Goal: Task Accomplishment & Management: Manage account settings

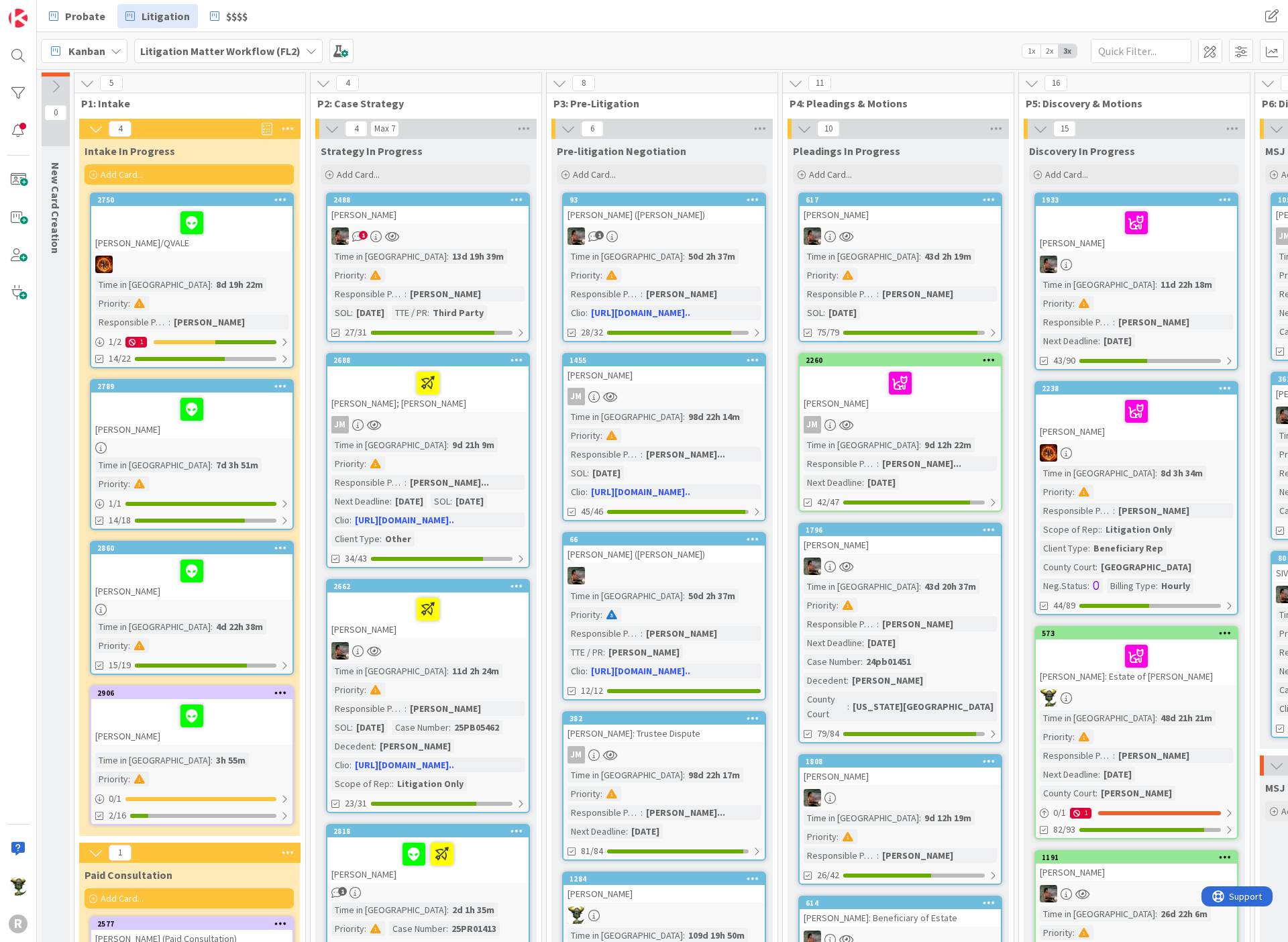
click at [1050, 52] on span "2x" at bounding box center [1049, 51] width 18 height 14
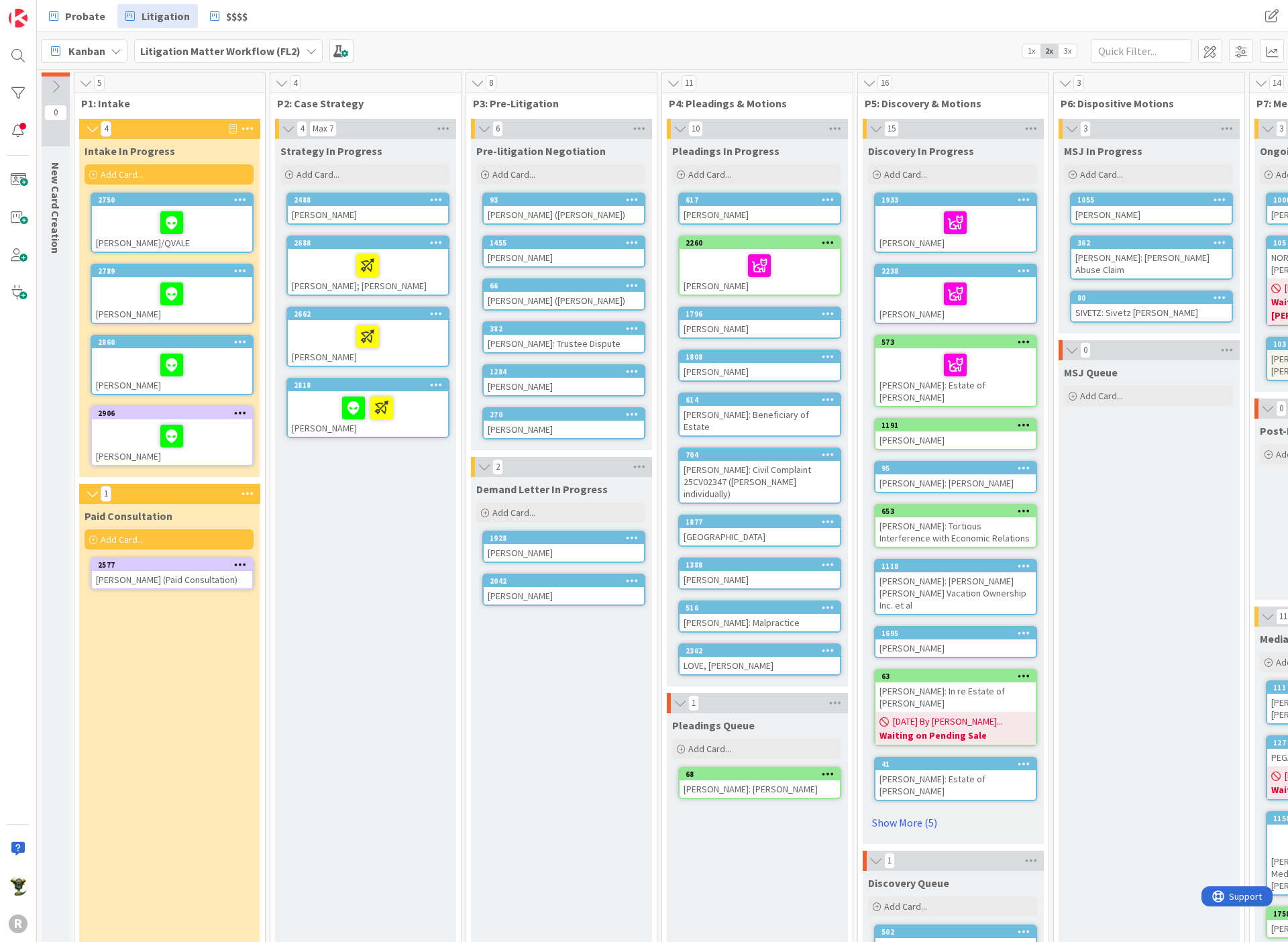
click at [809, 25] on div "Probate Litigation $$$$ Probate Litigation $$$$" at bounding box center [662, 16] width 1251 height 32
click at [723, 45] on div "Kanban Litigation Matter Workflow (FL2) 1x 2x 3x" at bounding box center [662, 50] width 1251 height 37
click at [218, 744] on div "Paid Consultation Add Card... 2577 [PERSON_NAME] (Paid Consultation)" at bounding box center [169, 877] width 180 height 747
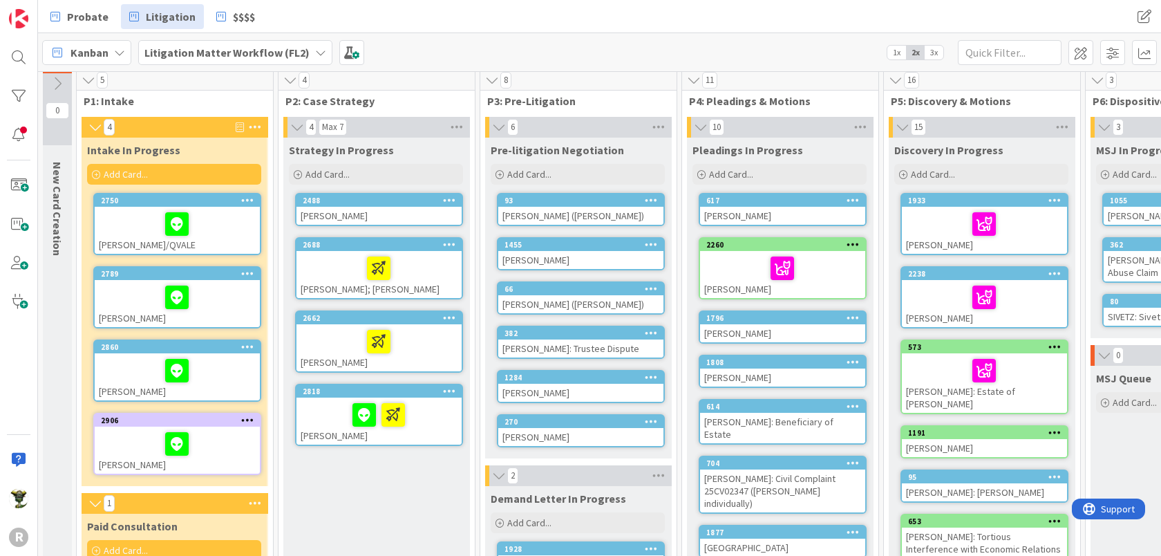
scroll to position [6, 0]
click at [484, 33] on div "Kanban Litigation Matter Workflow (FL2) 1x 2x 3x" at bounding box center [599, 52] width 1123 height 38
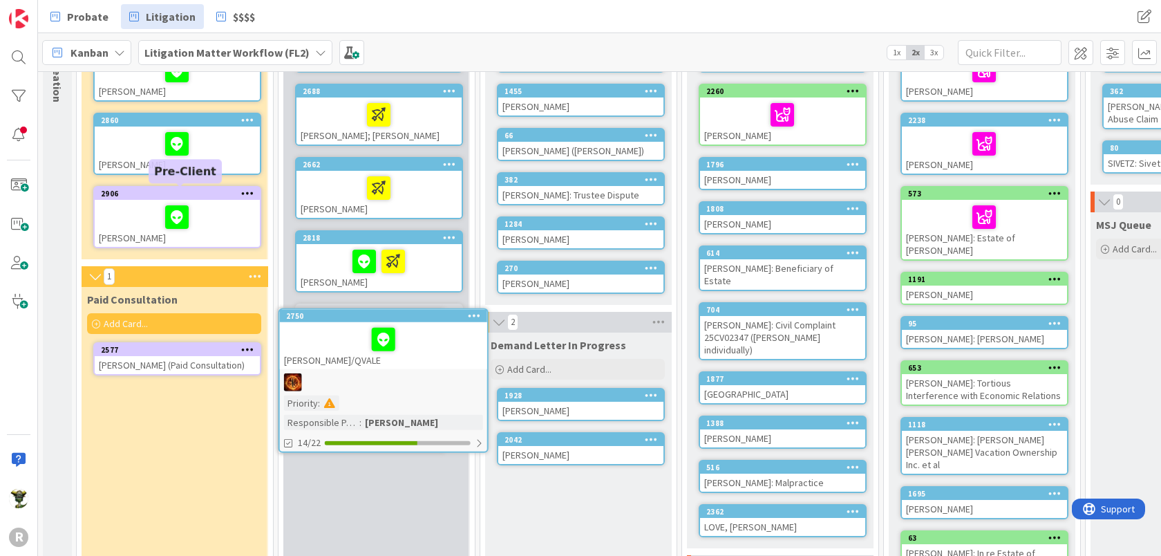
scroll to position [160, 0]
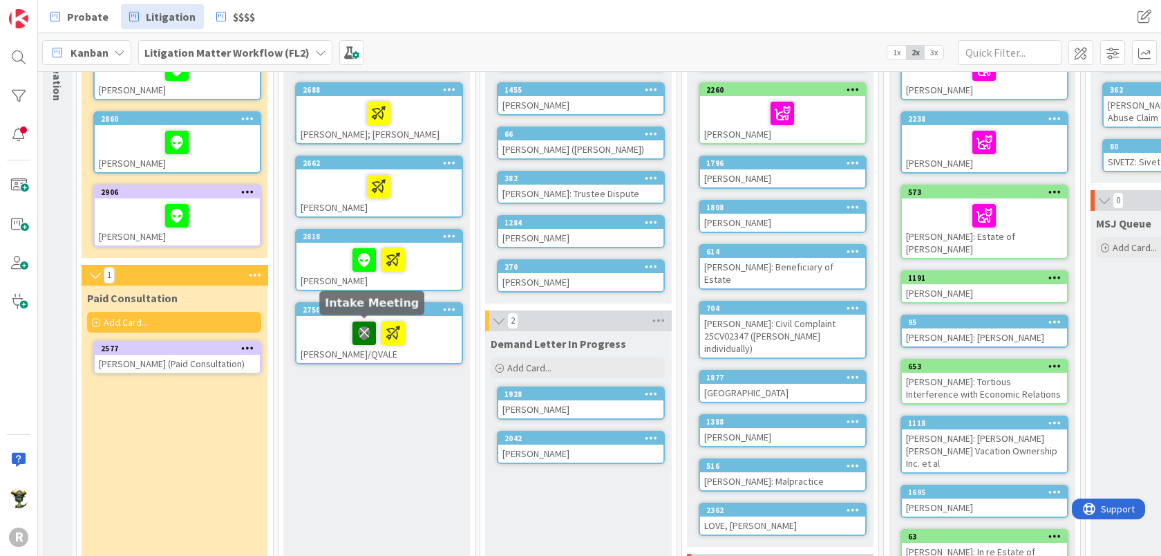
click at [365, 330] on icon at bounding box center [365, 332] width 24 height 22
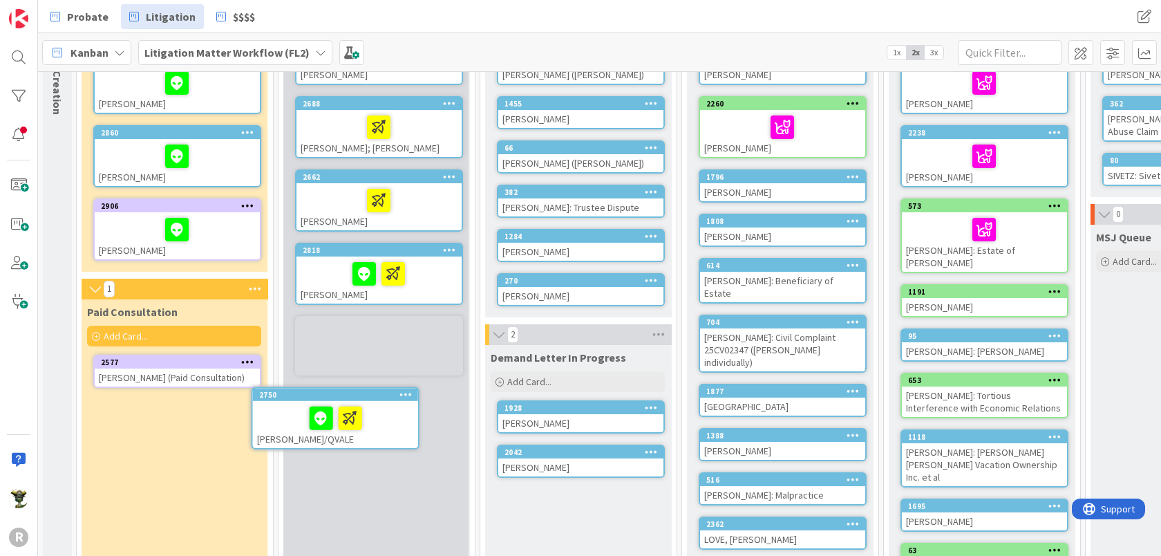
scroll to position [171, 0]
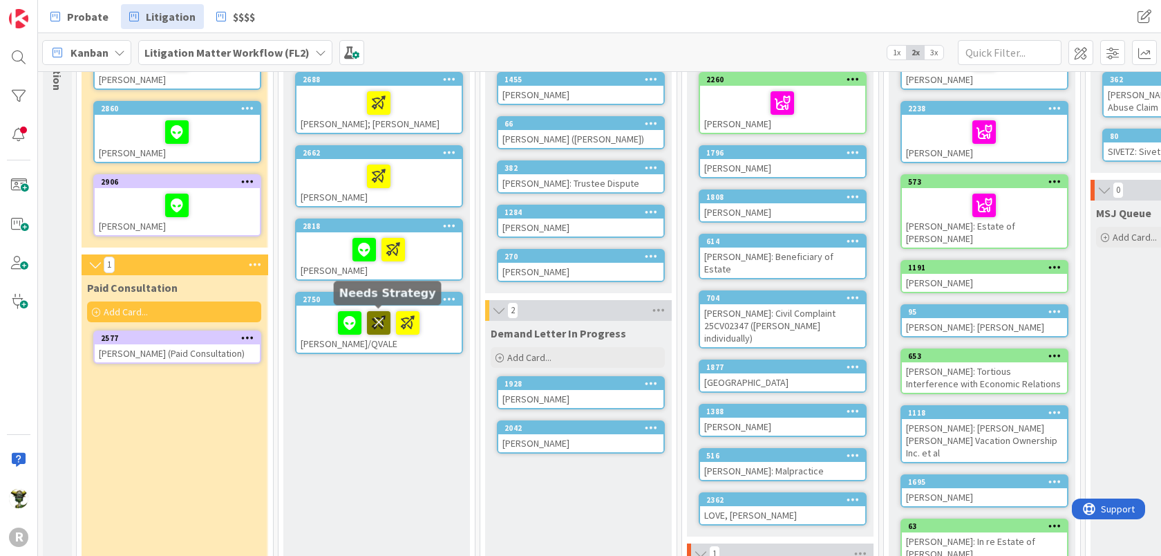
click at [368, 317] on icon at bounding box center [379, 322] width 24 height 22
click at [433, 310] on div at bounding box center [379, 322] width 157 height 29
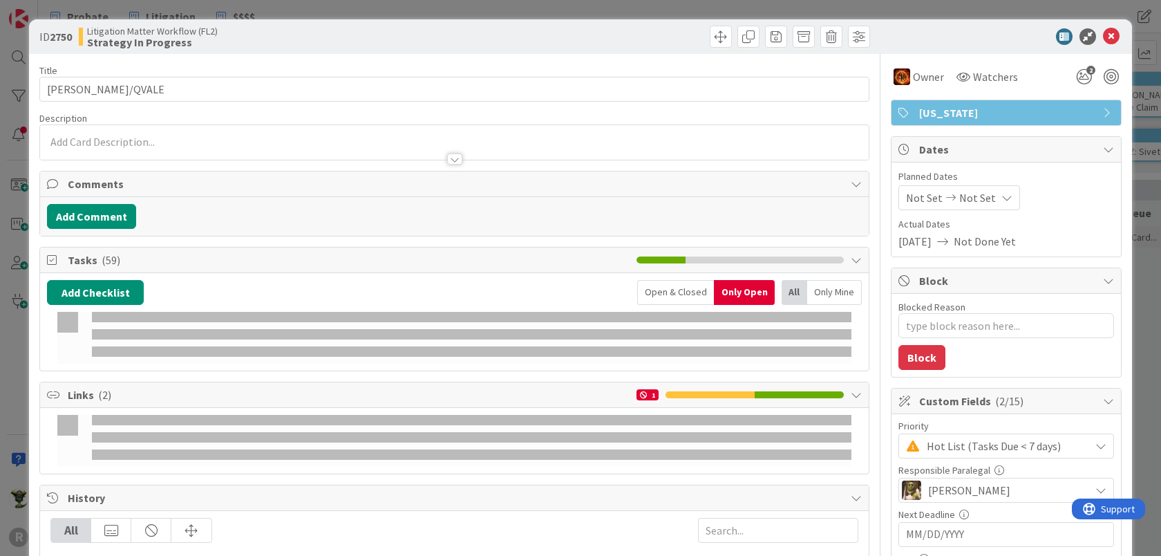
type textarea "x"
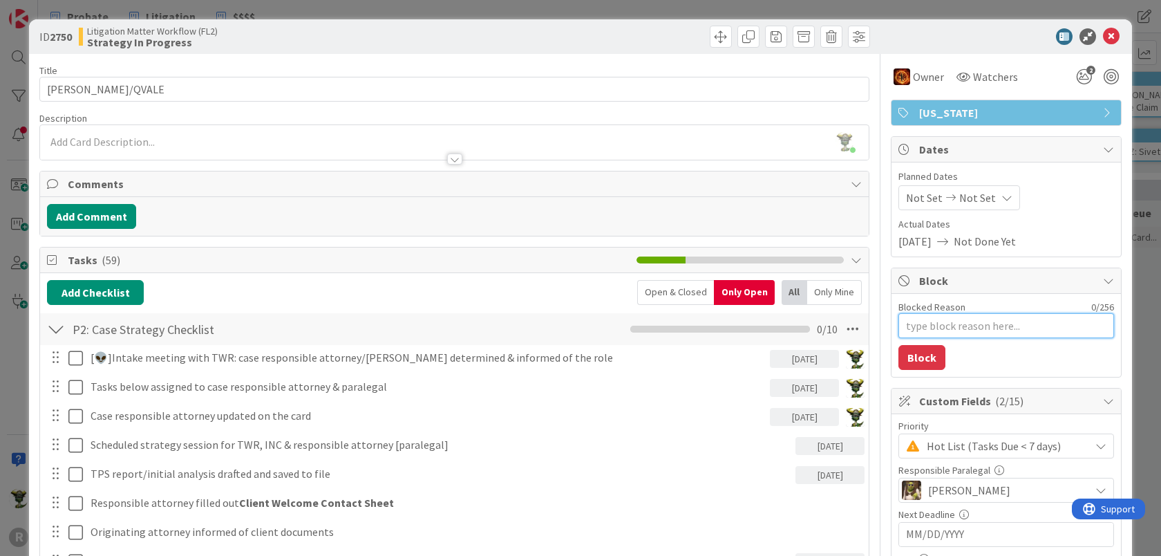
click at [908, 325] on textarea "Blocked Reason" at bounding box center [1007, 325] width 216 height 25
type textarea "A"
type textarea "x"
type textarea "Aw"
type textarea "x"
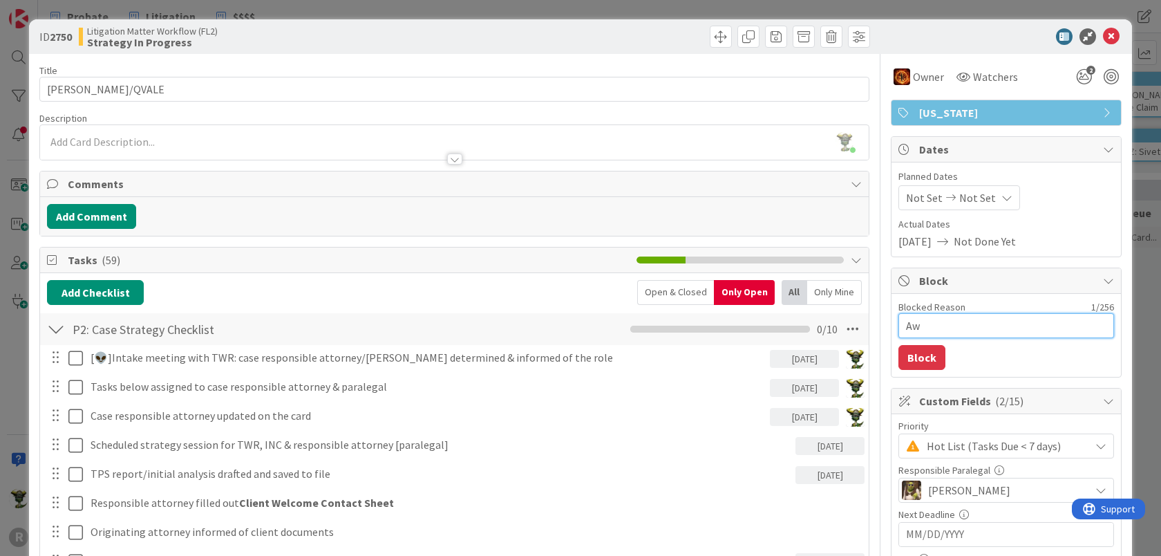
type textarea "Awa"
type textarea "x"
type textarea "Awai"
type textarea "x"
type textarea "Await"
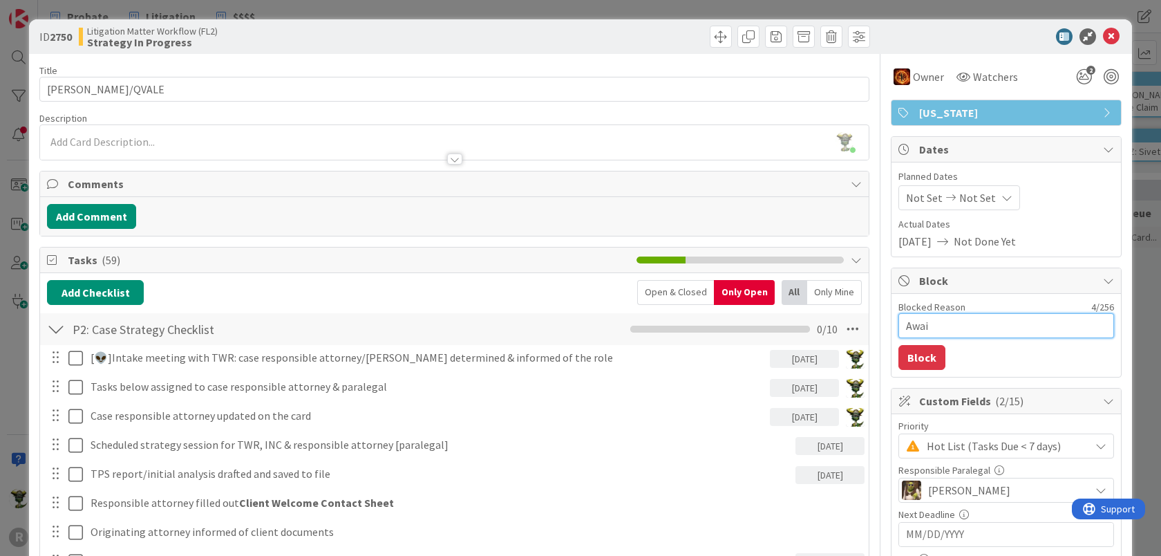
type textarea "x"
type textarea "Awaiti"
type textarea "x"
type textarea "Awaitin"
type textarea "x"
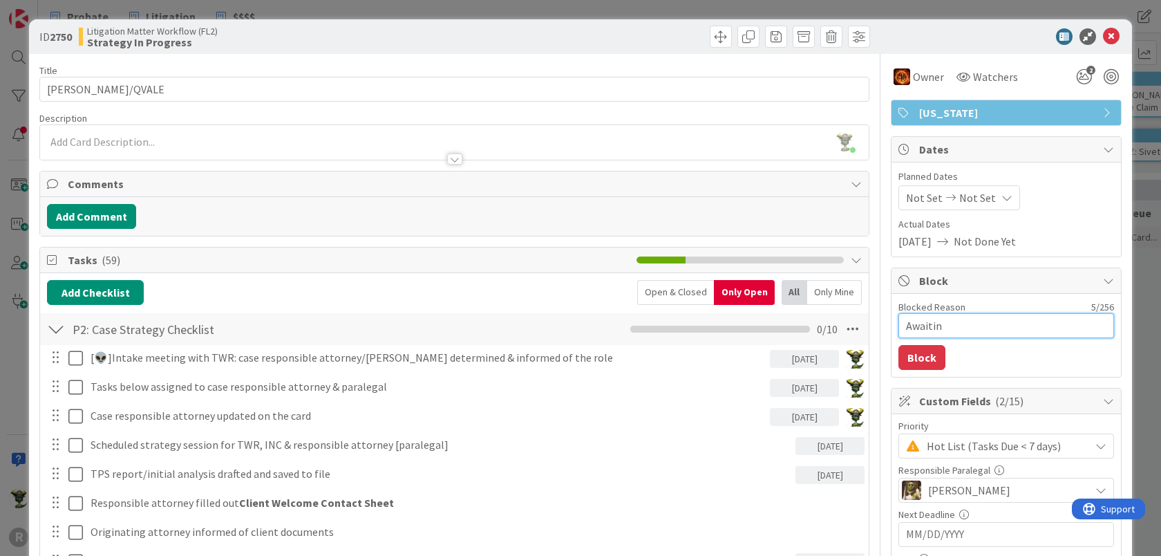
type textarea "Awaiting"
type textarea "x"
type textarea "Awaiting"
type textarea "x"
type textarea "Awaiting p"
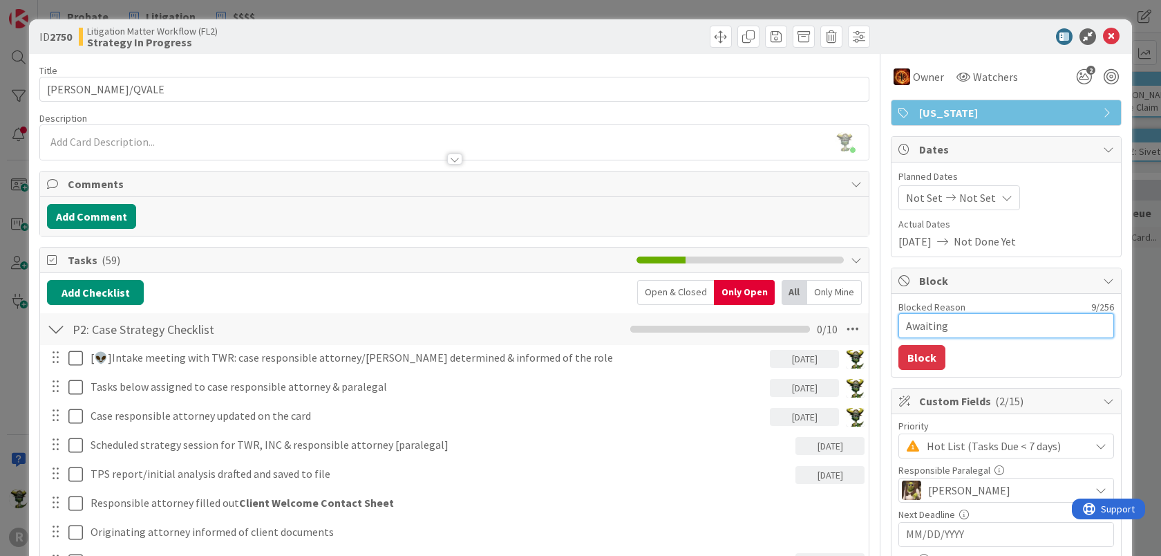
type textarea "x"
type textarea "Awaiting pa"
type textarea "x"
type textarea "Awaiting pay"
type textarea "x"
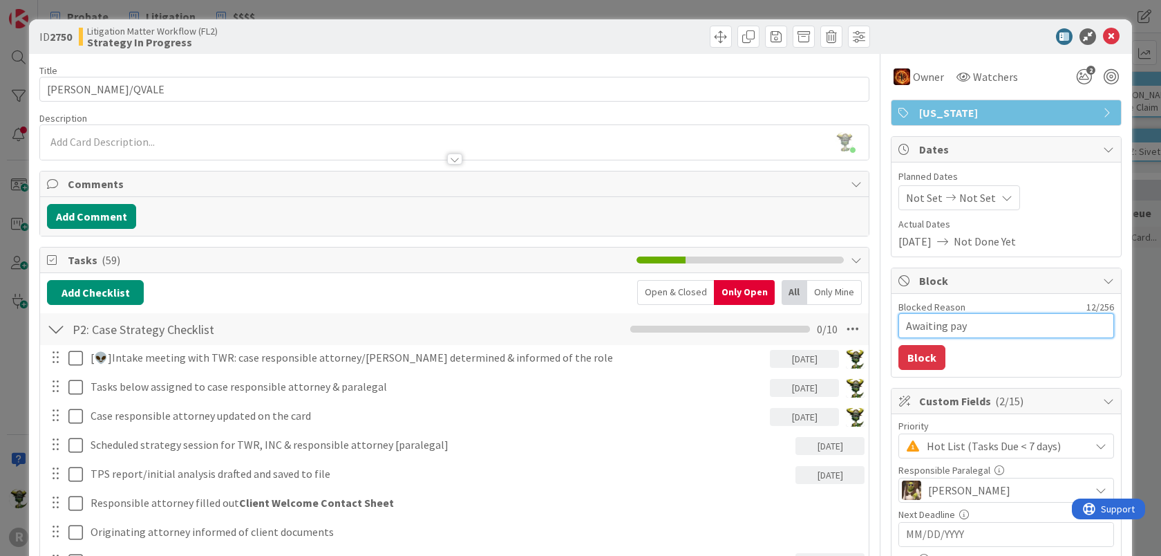
type textarea "Awaiting paym"
type textarea "x"
type textarea "Awaiting payme"
type textarea "x"
type textarea "Awaiting paymen"
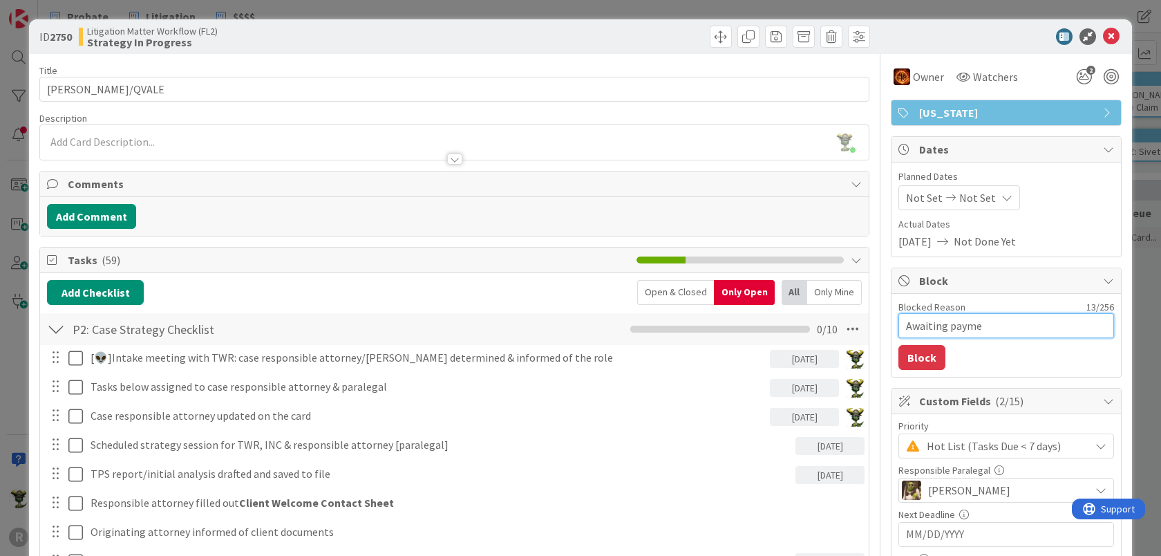
type textarea "x"
type textarea "Awaiting payment"
type textarea "x"
type textarea "Awaiting payment"
click at [904, 353] on button "Block" at bounding box center [922, 357] width 47 height 25
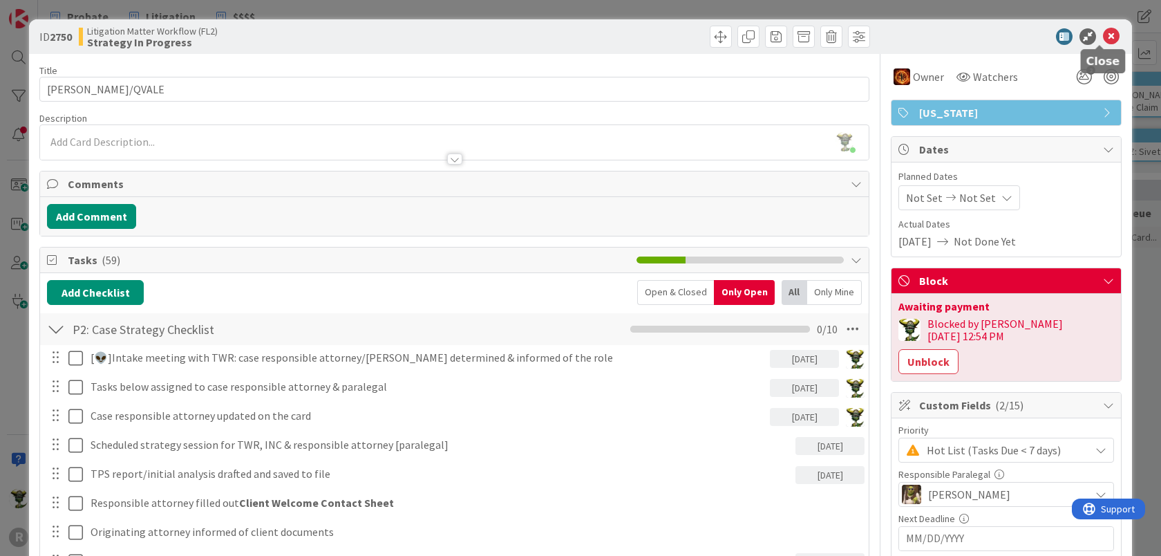
click at [1103, 40] on icon at bounding box center [1111, 36] width 17 height 17
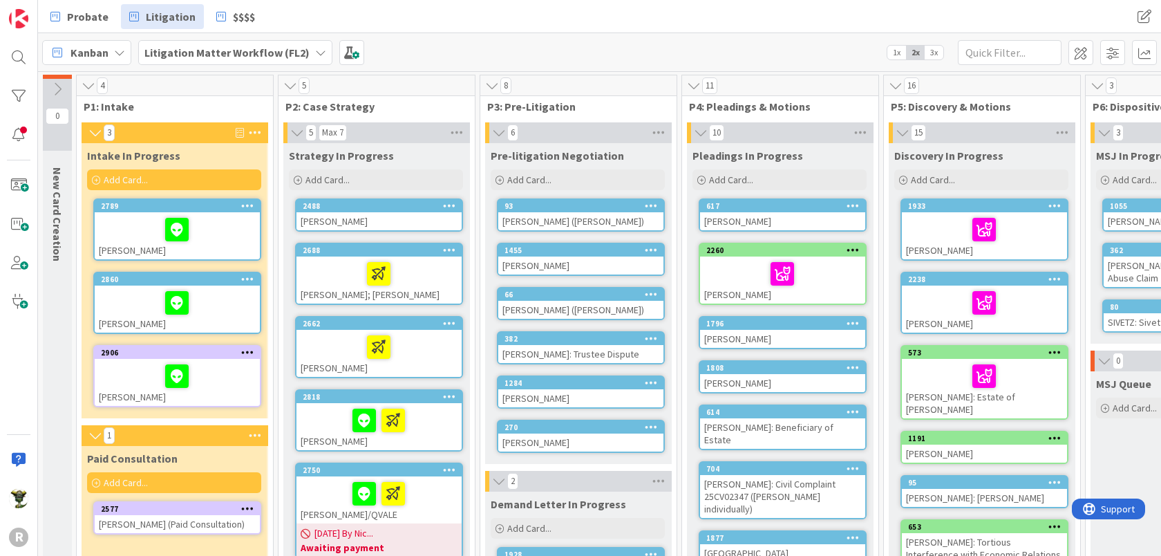
click at [205, 359] on div "[PERSON_NAME]" at bounding box center [177, 382] width 165 height 47
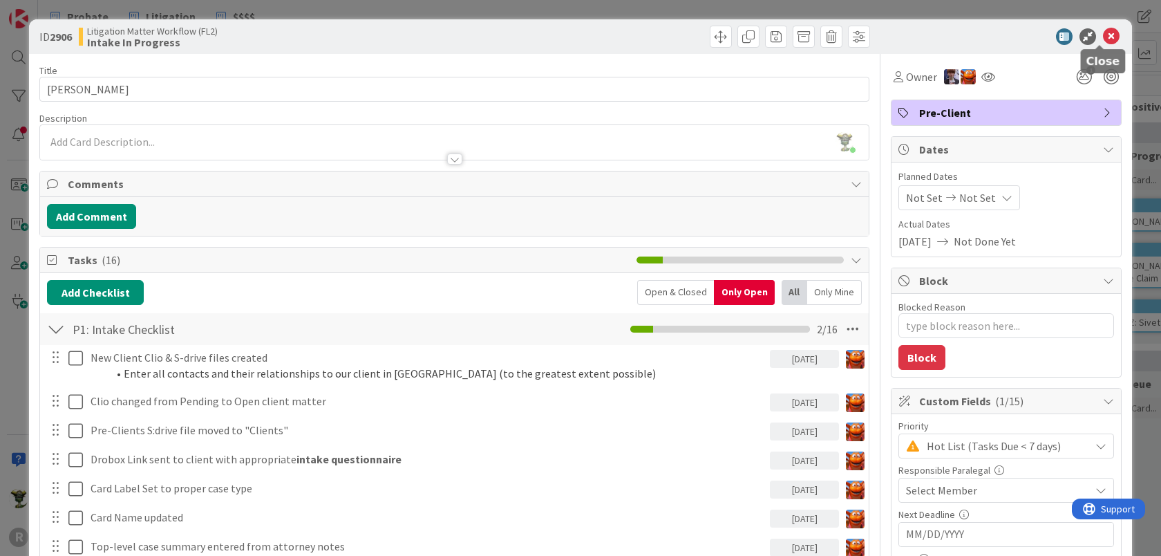
click at [1103, 30] on icon at bounding box center [1111, 36] width 17 height 17
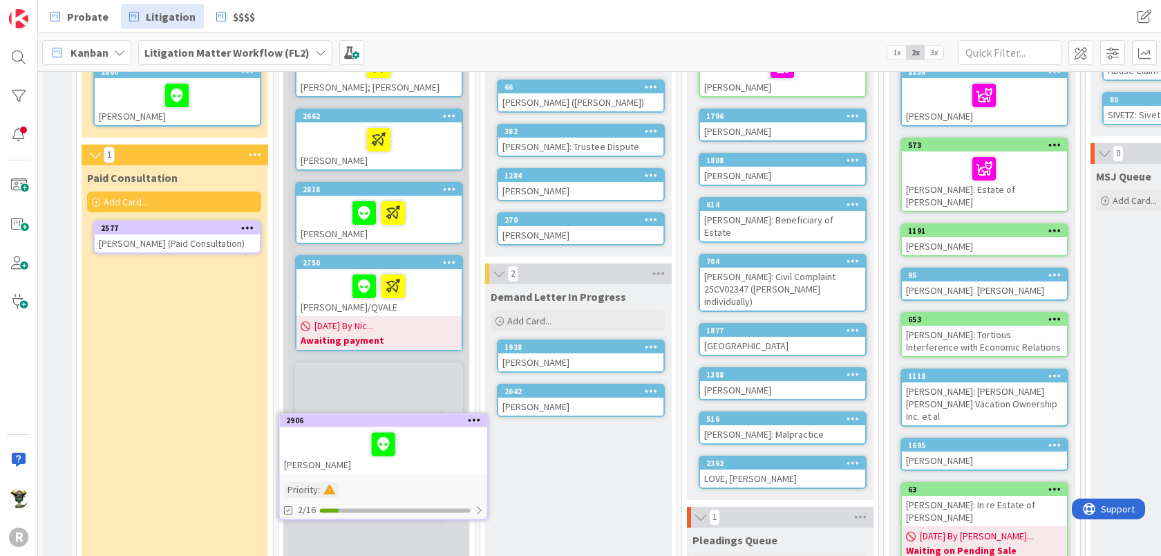
scroll to position [250, 0]
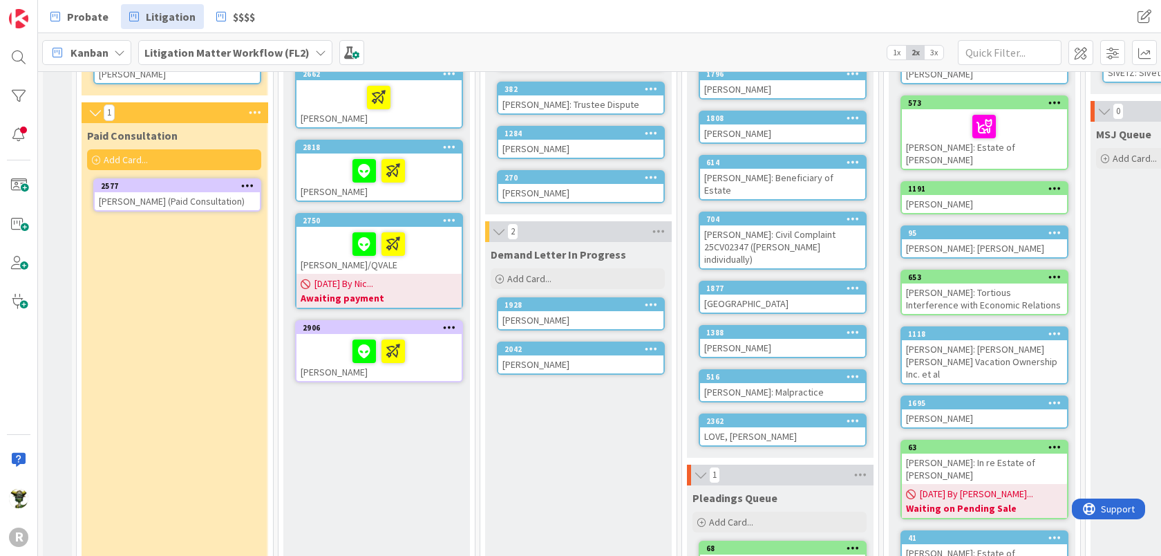
click at [418, 353] on div at bounding box center [379, 351] width 157 height 29
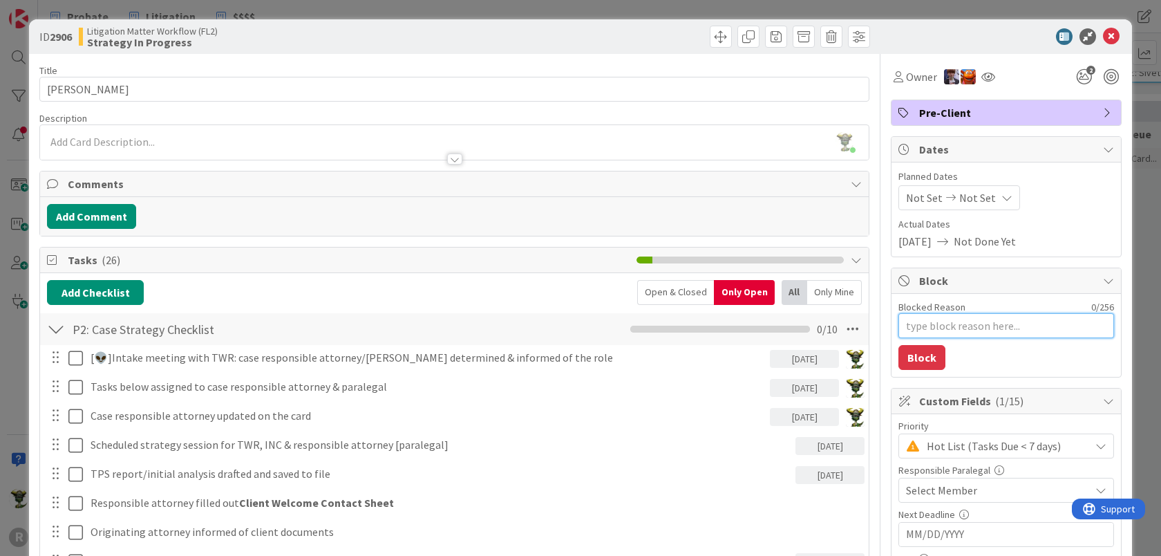
click at [922, 327] on textarea "Blocked Reason" at bounding box center [1007, 325] width 216 height 25
type textarea "x"
type textarea "A"
type textarea "x"
type textarea "Aw"
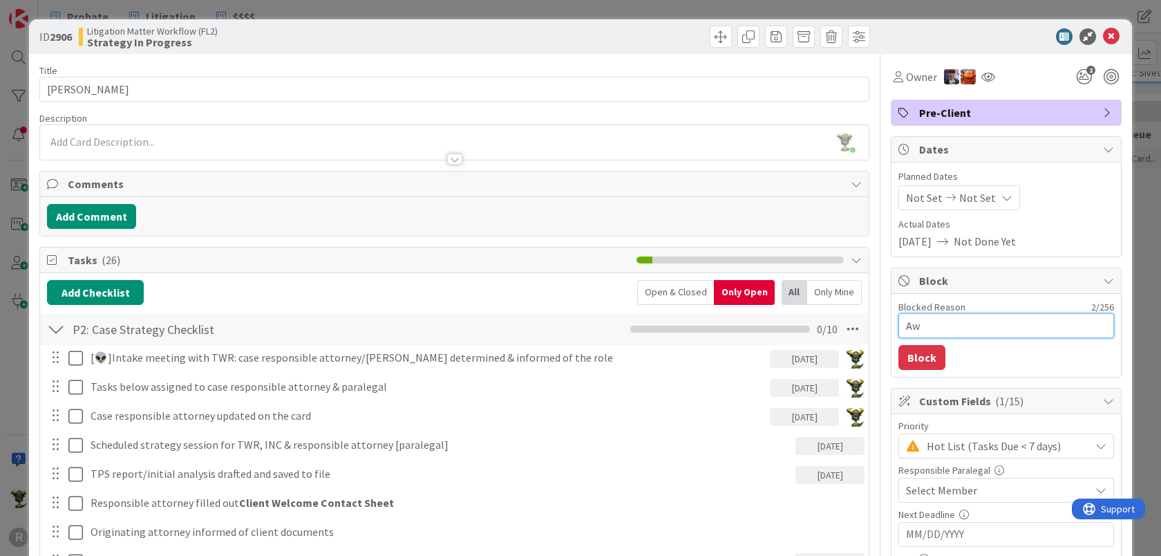
type textarea "x"
type textarea "Awa"
type textarea "x"
type textarea "Awai"
type textarea "x"
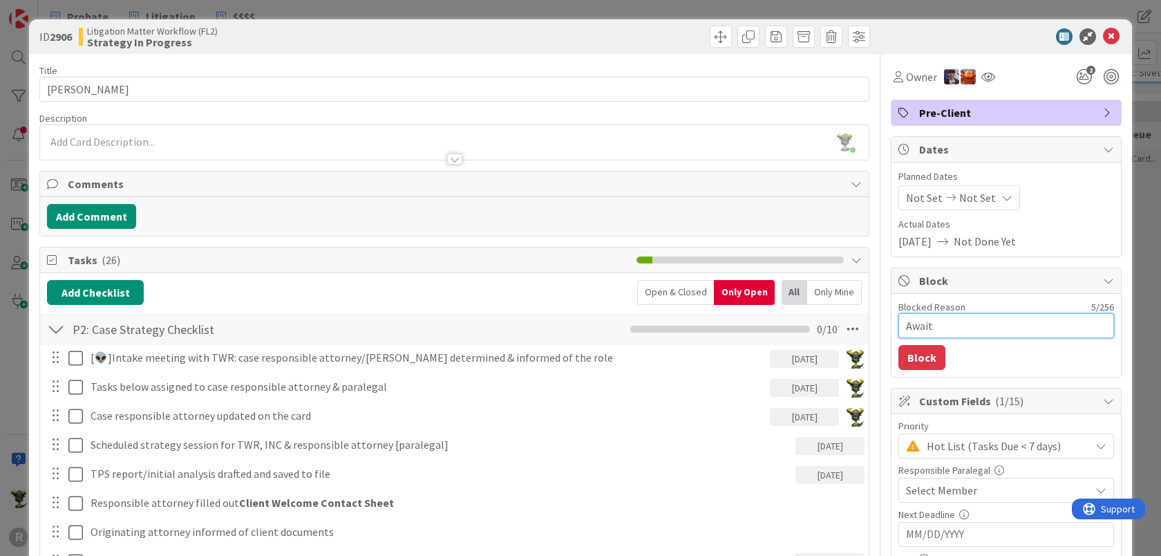
type textarea "Awaiti"
type textarea "x"
type textarea "Awaiting"
type textarea "x"
type textarea "Awaiting"
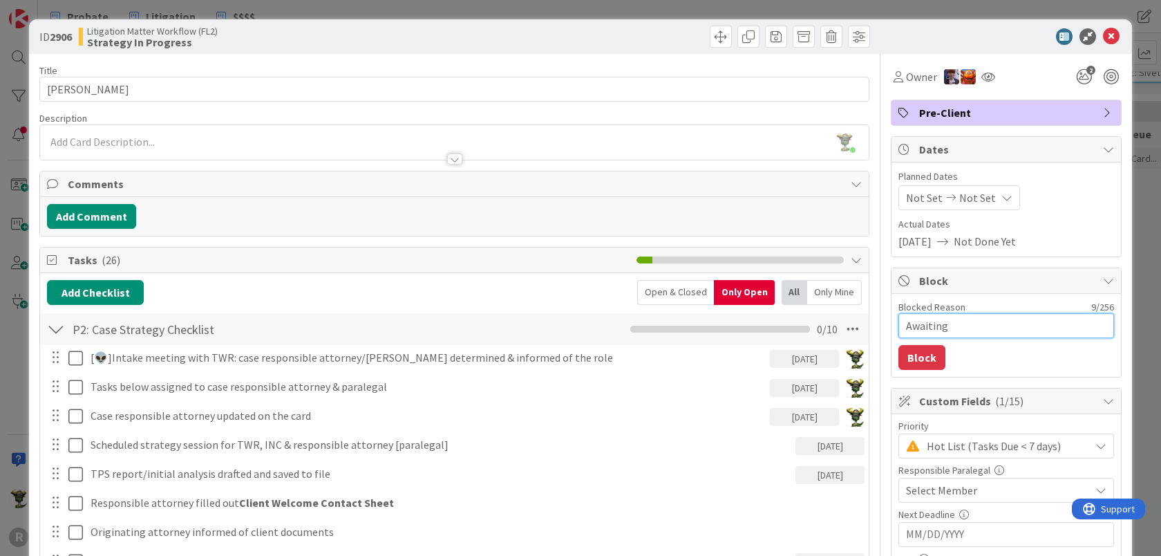
type textarea "x"
type textarea "Awaiting p"
type textarea "x"
type textarea "Awaiting pa"
type textarea "x"
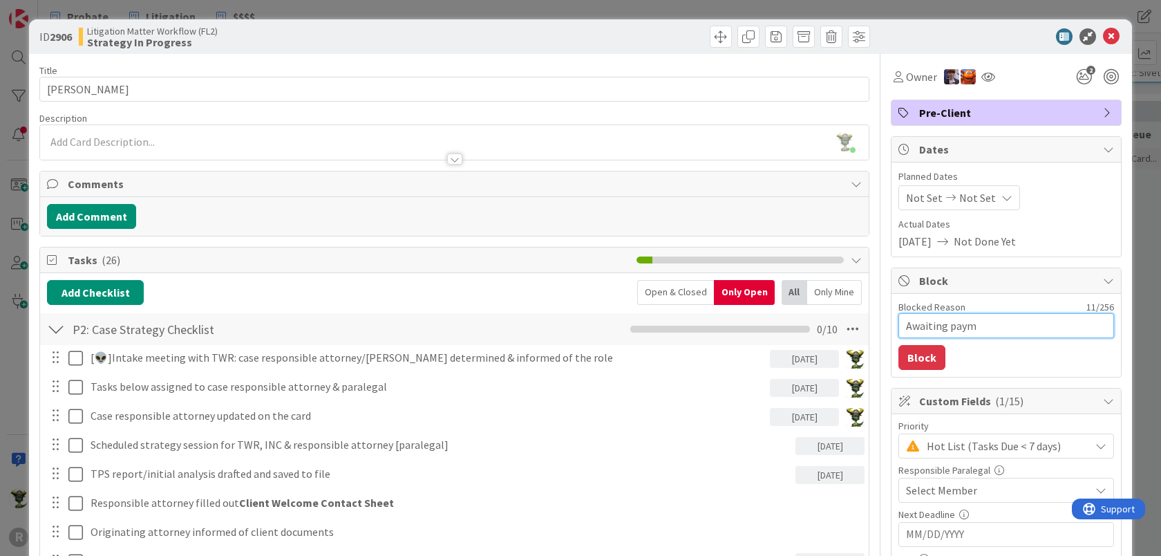
type textarea "Awaiting payme"
type textarea "x"
type textarea "Awaiting paymen"
type textarea "x"
type textarea "Awaiting payment"
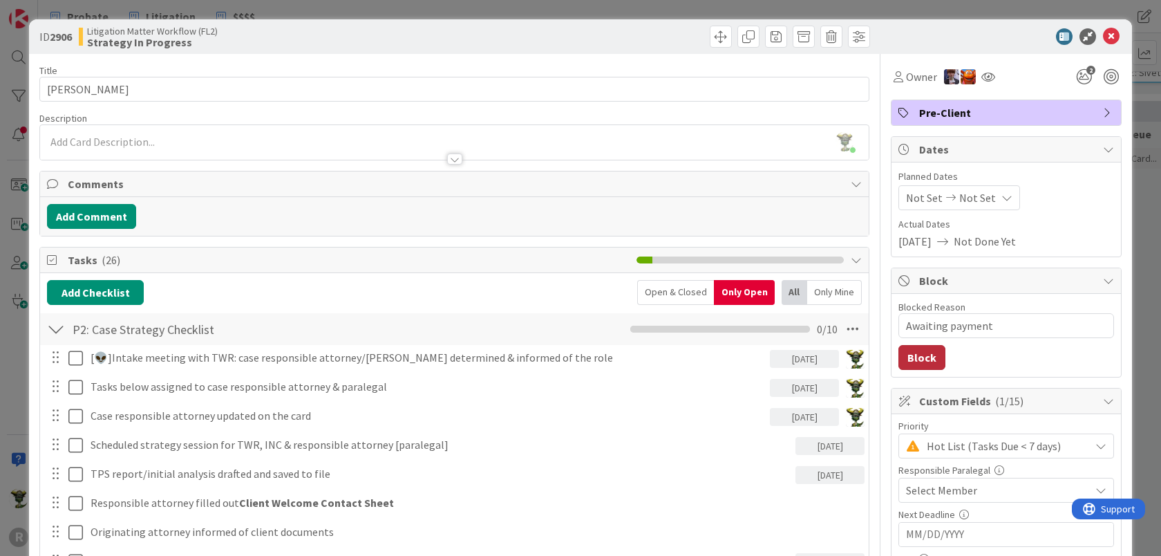
click at [922, 366] on button "Block" at bounding box center [922, 357] width 47 height 25
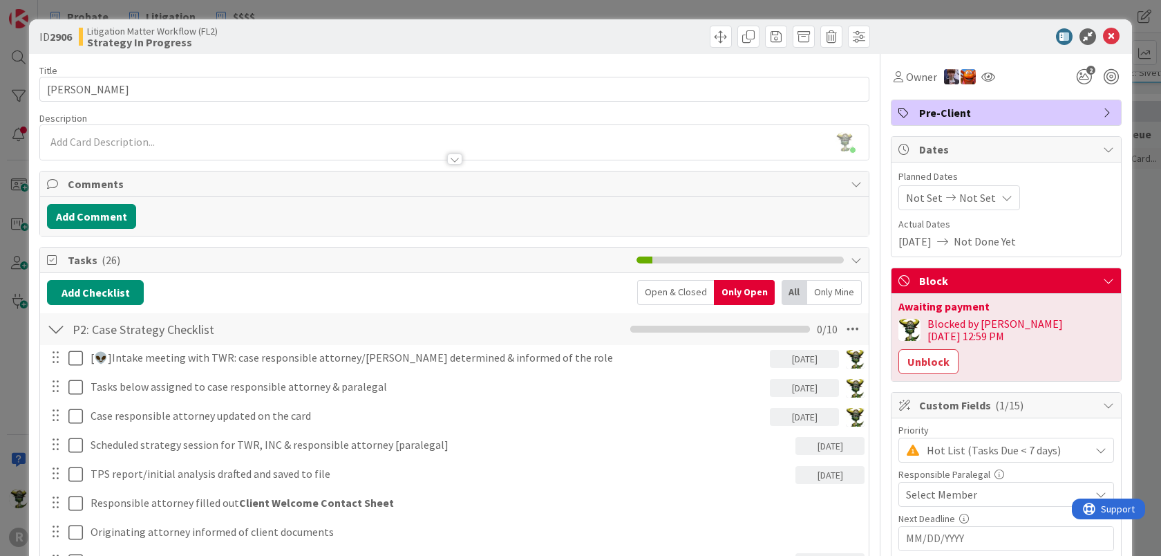
click at [66, 153] on div at bounding box center [454, 152] width 829 height 15
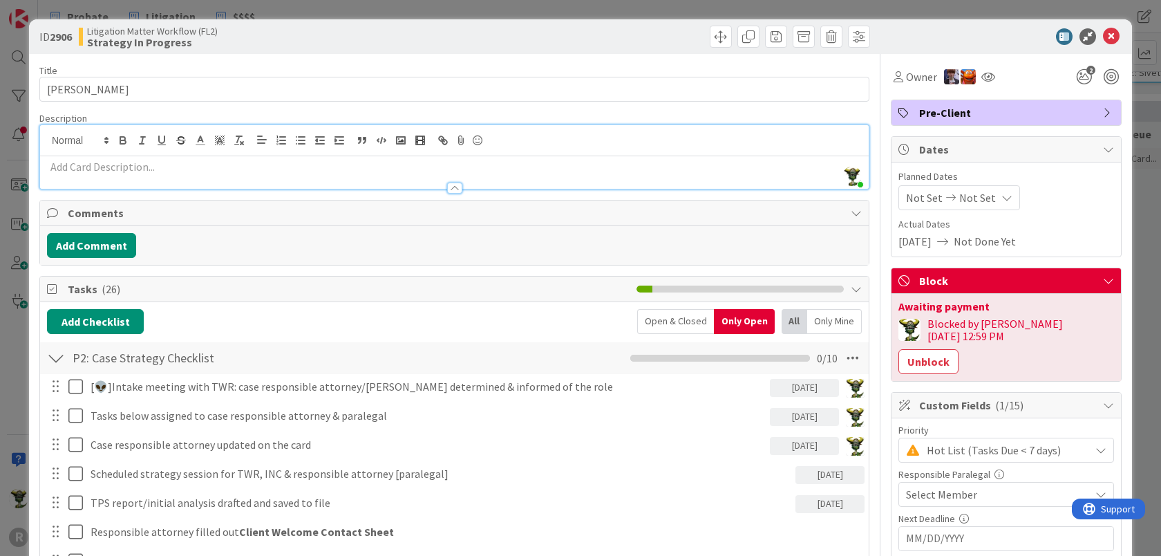
click at [82, 156] on div at bounding box center [454, 172] width 829 height 32
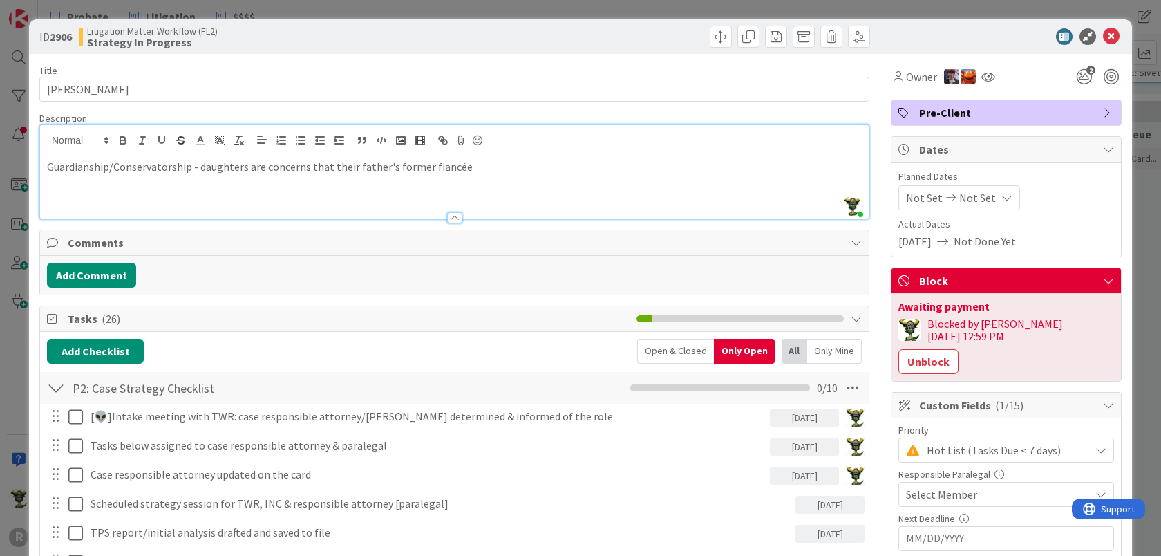
click at [469, 158] on div "Guardianship/Conservatorship - daughters are concerns that their father's forme…" at bounding box center [454, 187] width 829 height 62
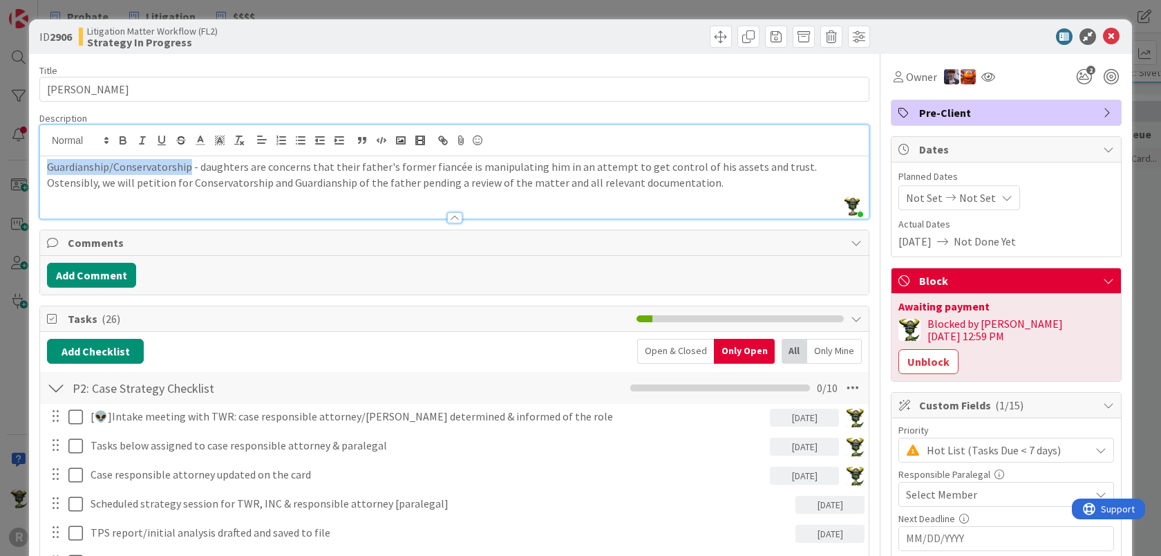
drag, startPoint x: 49, startPoint y: 165, endPoint x: 189, endPoint y: 170, distance: 139.8
click at [189, 170] on p "Guardianship/Conservatorship - daughters are concerns that their father's forme…" at bounding box center [454, 174] width 815 height 31
click at [261, 180] on p "Guardianship/Conservatorship - daughters are concerns that their father's forme…" at bounding box center [454, 174] width 815 height 31
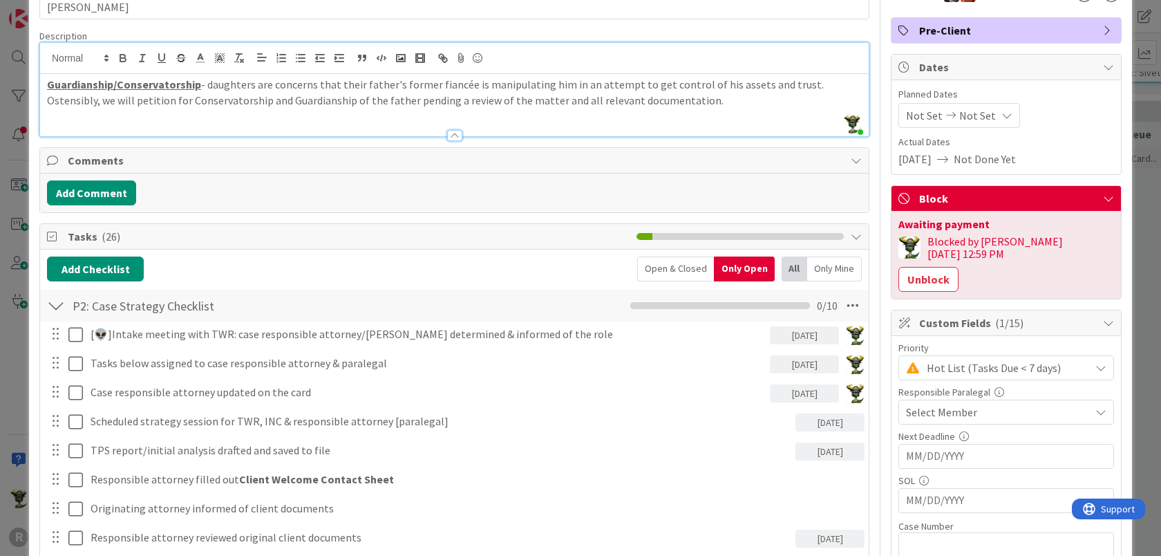
scroll to position [92, 0]
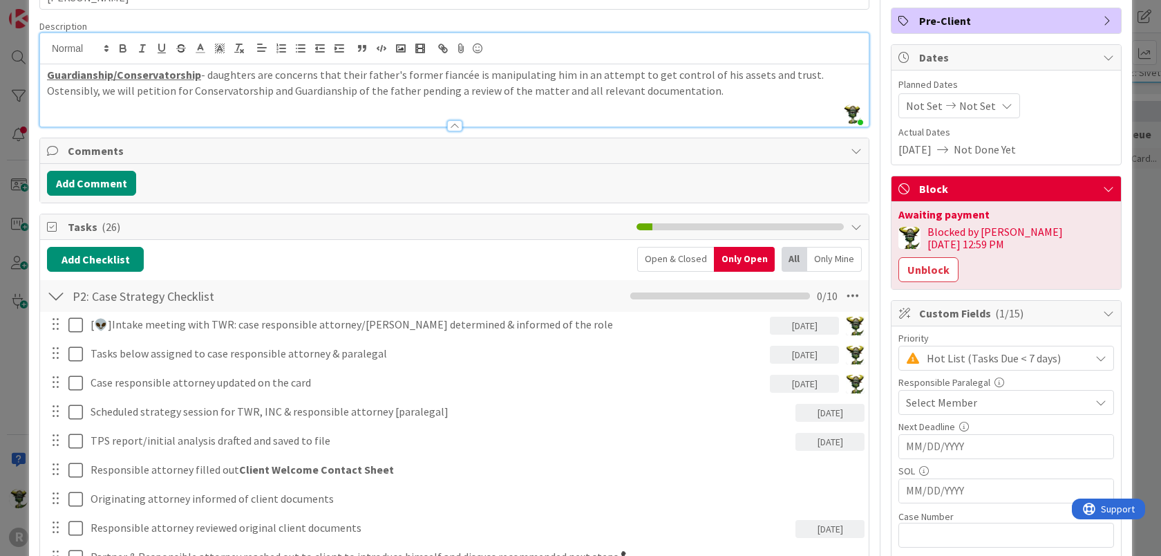
click at [664, 84] on p "Guardianship/Conservatorship - daughters are concerns that their father's forme…" at bounding box center [454, 82] width 815 height 31
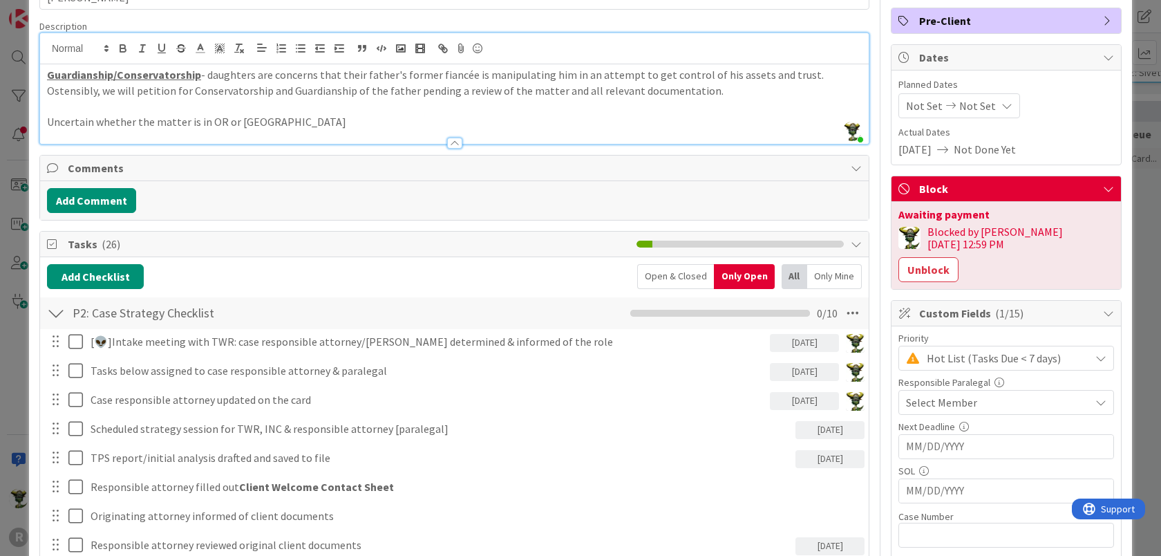
click at [156, 120] on p "Uncertain whether the matter is in OR or [GEOGRAPHIC_DATA]" at bounding box center [454, 122] width 815 height 16
click at [225, 50] on icon at bounding box center [220, 48] width 12 height 12
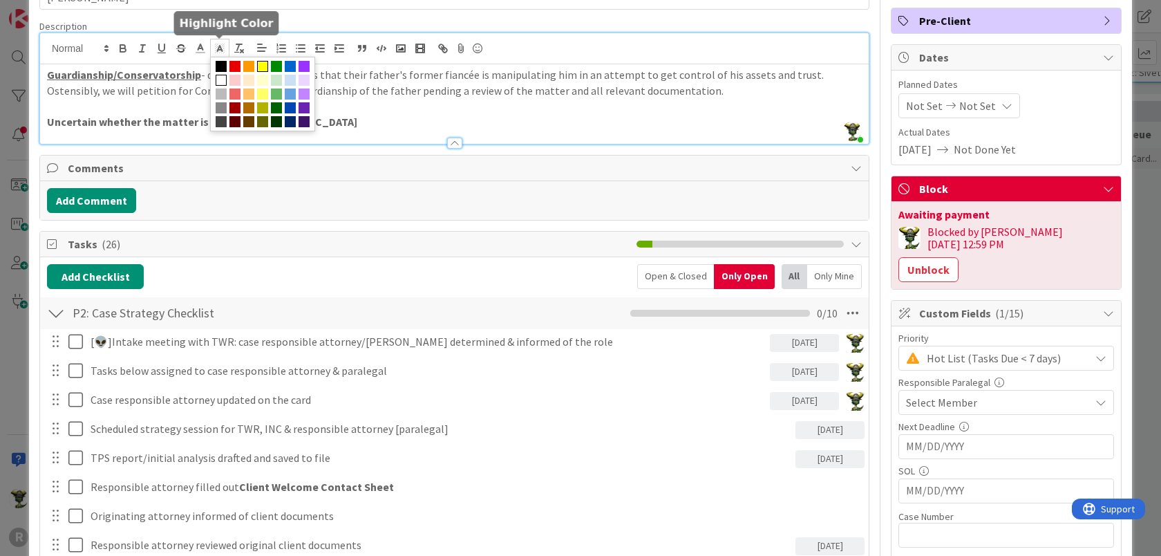
click at [261, 65] on span at bounding box center [262, 66] width 11 height 11
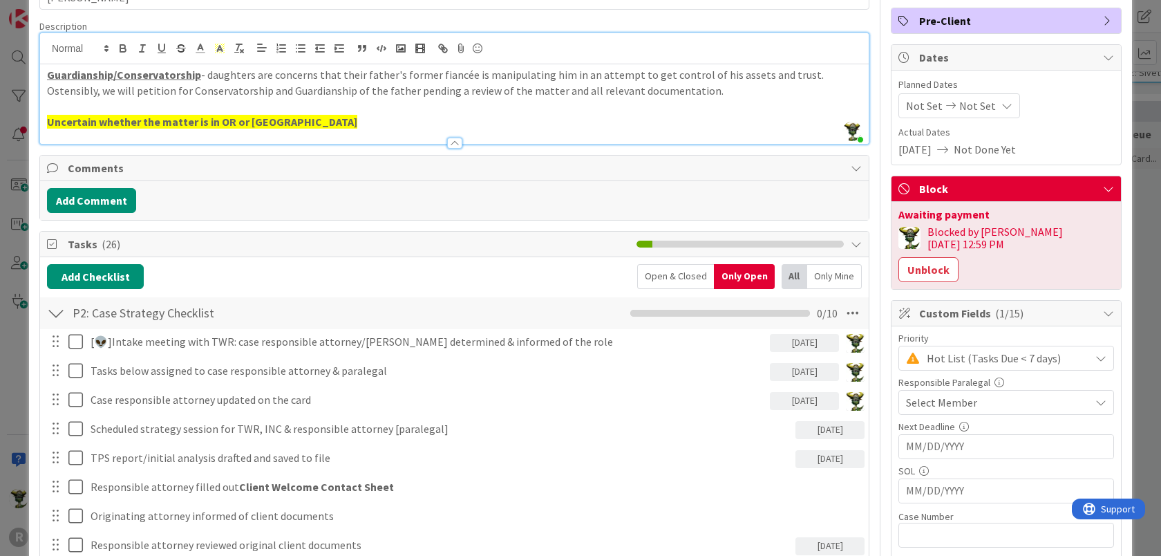
click at [326, 100] on p at bounding box center [454, 106] width 815 height 16
click at [429, 72] on p "Guardianship/Conservatorship - daughters are concerns that their father's forme…" at bounding box center [454, 82] width 815 height 31
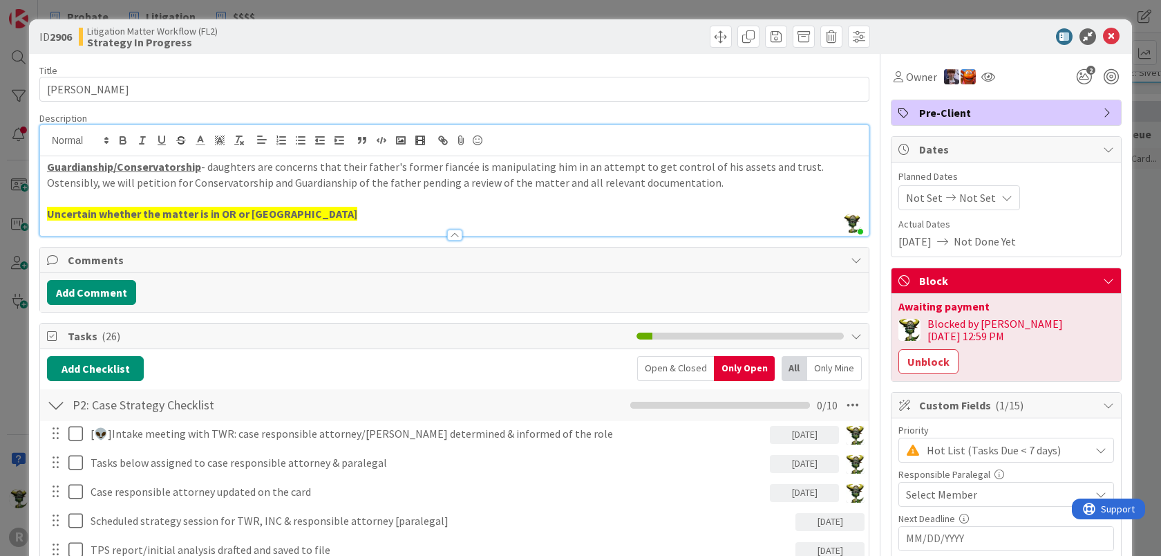
click at [421, 39] on div "Litigation Matter Workflow (FL2) Strategy In Progress" at bounding box center [265, 37] width 373 height 22
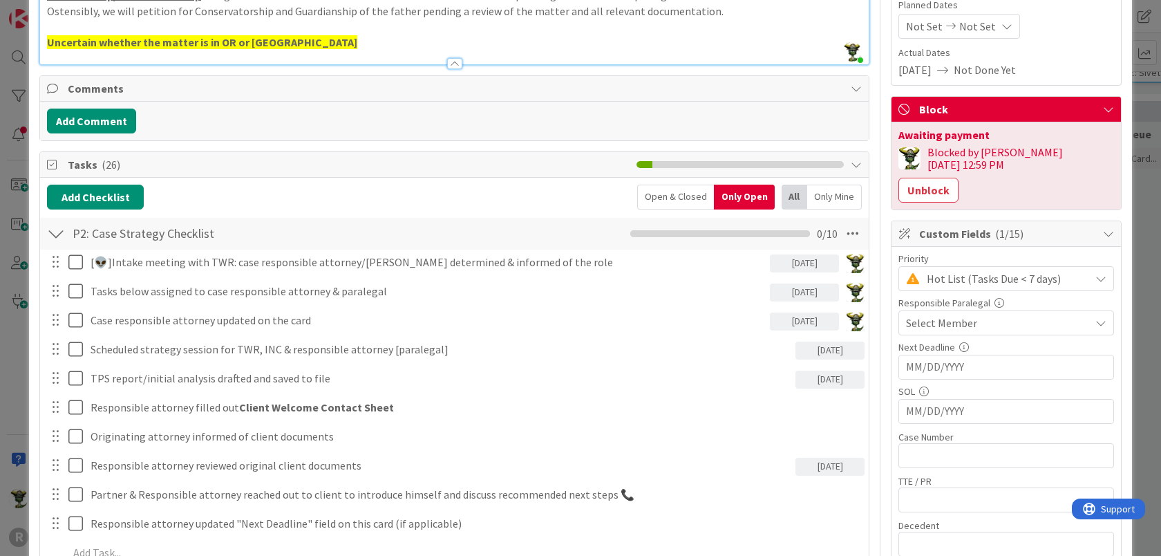
scroll to position [174, 0]
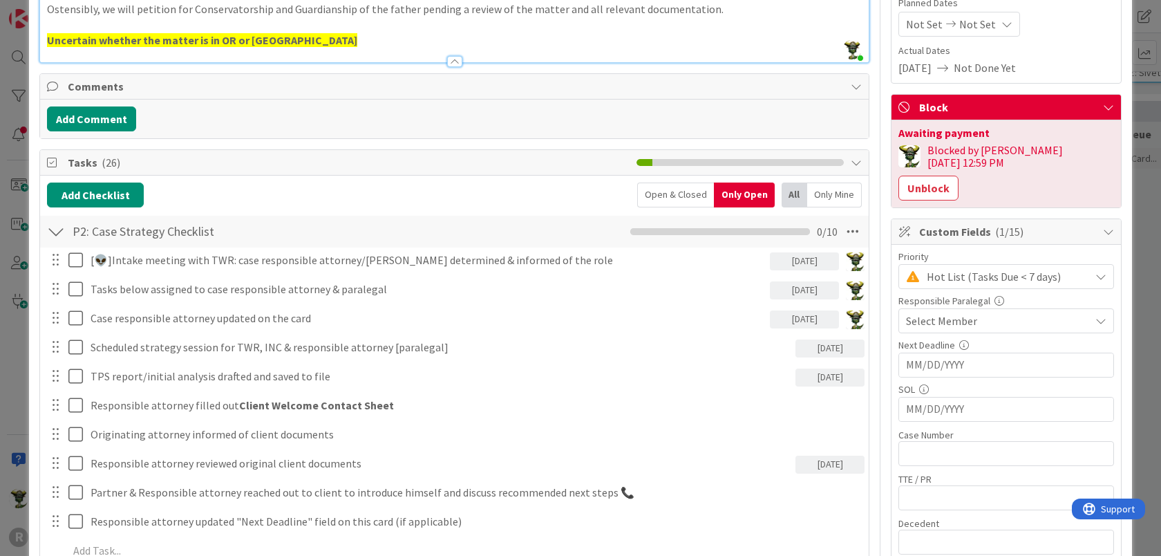
click at [988, 312] on div "Select Member" at bounding box center [998, 320] width 184 height 17
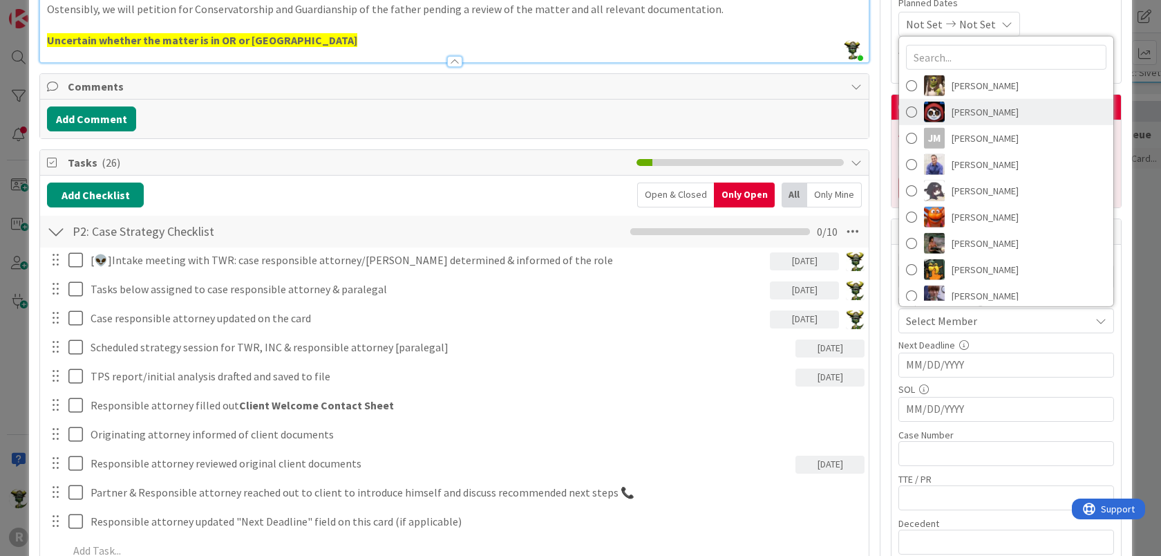
click at [935, 99] on link "[PERSON_NAME]" at bounding box center [1006, 112] width 214 height 26
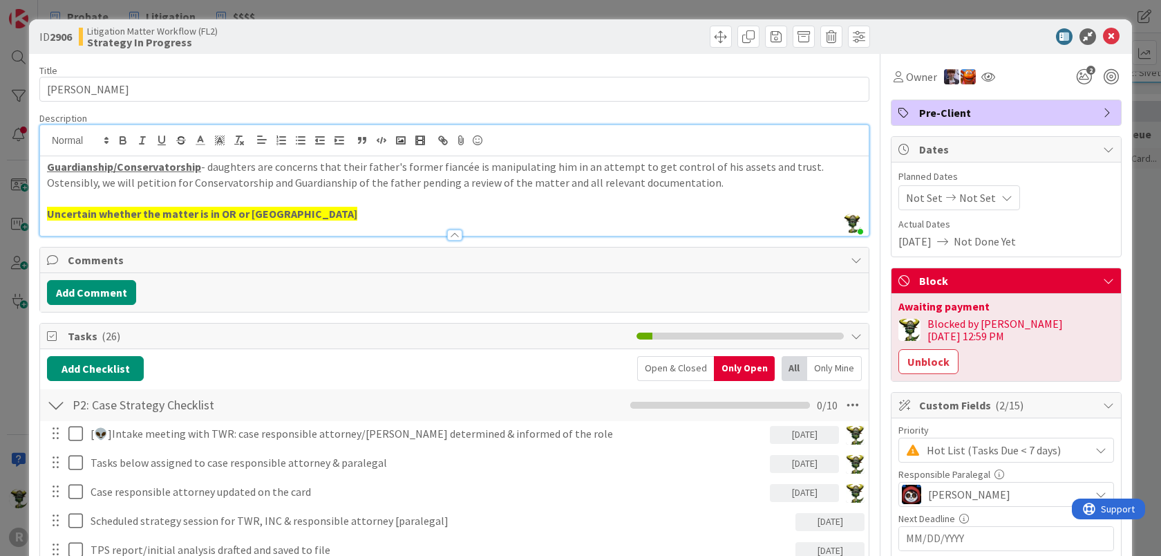
scroll to position [1, 0]
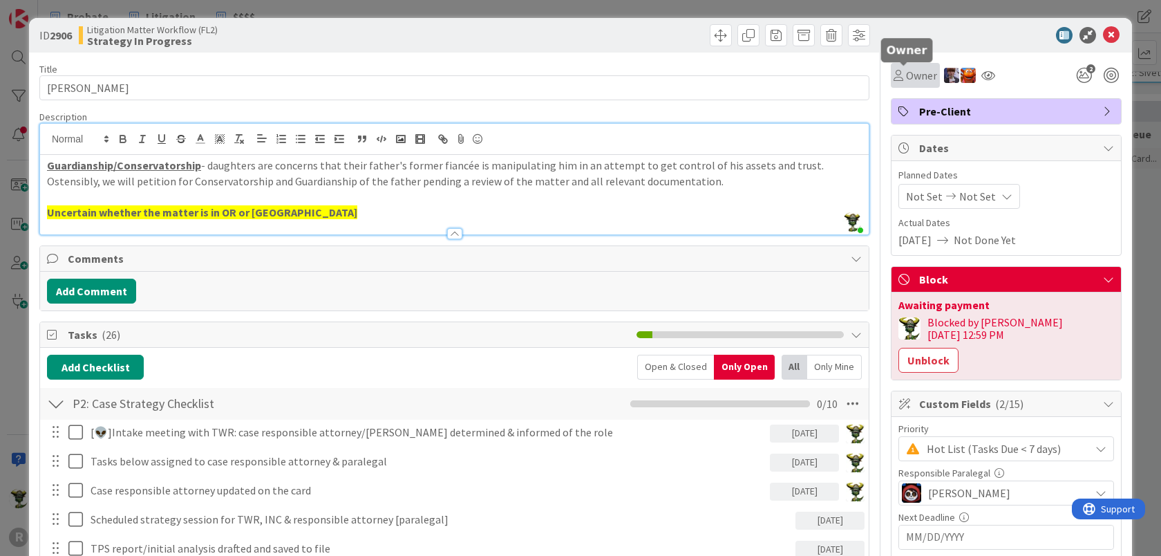
click at [906, 77] on span "Owner" at bounding box center [921, 75] width 31 height 17
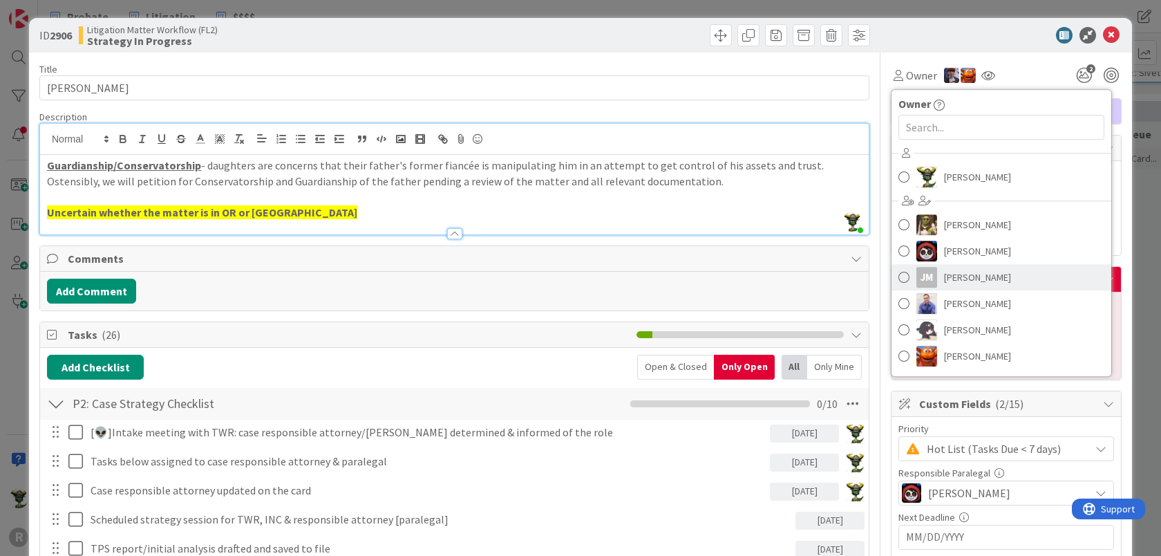
click at [926, 281] on link "[PERSON_NAME] [PERSON_NAME]" at bounding box center [1002, 277] width 220 height 26
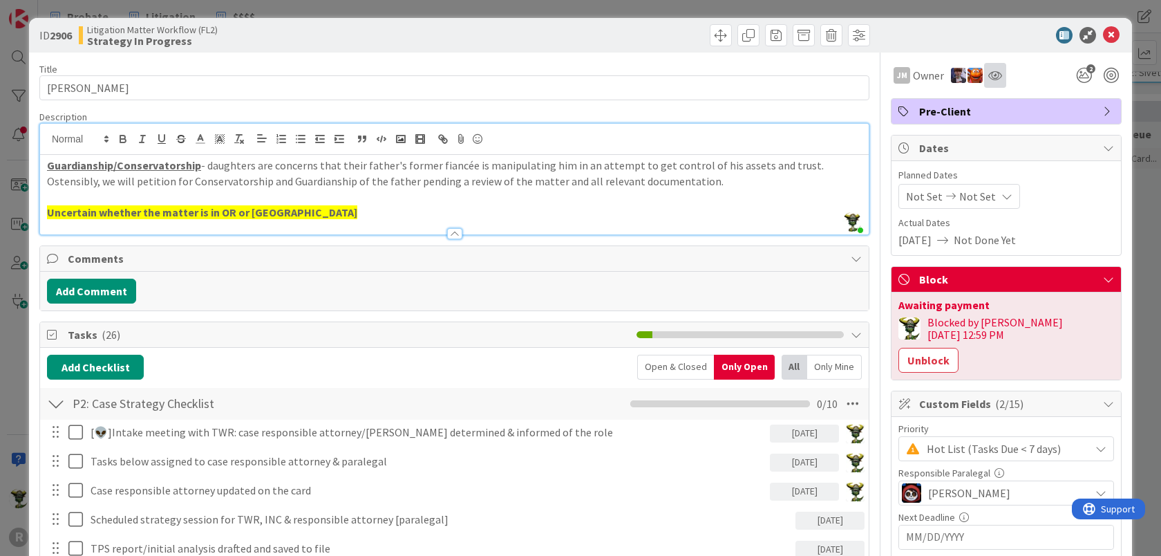
click at [984, 66] on div at bounding box center [995, 75] width 22 height 25
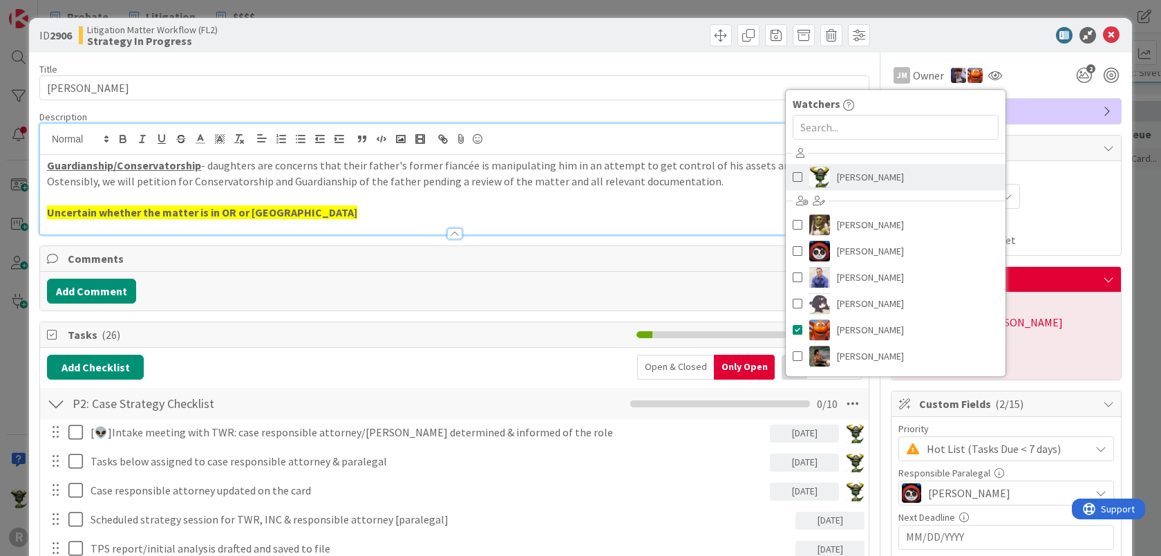
click at [837, 182] on span "[PERSON_NAME]" at bounding box center [870, 177] width 67 height 21
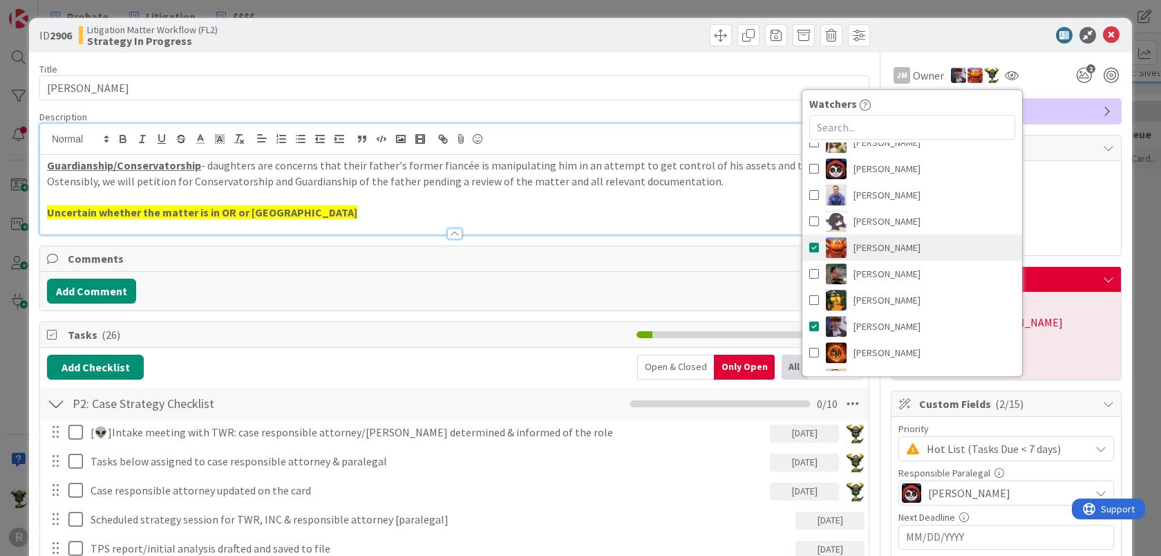
scroll to position [104, 0]
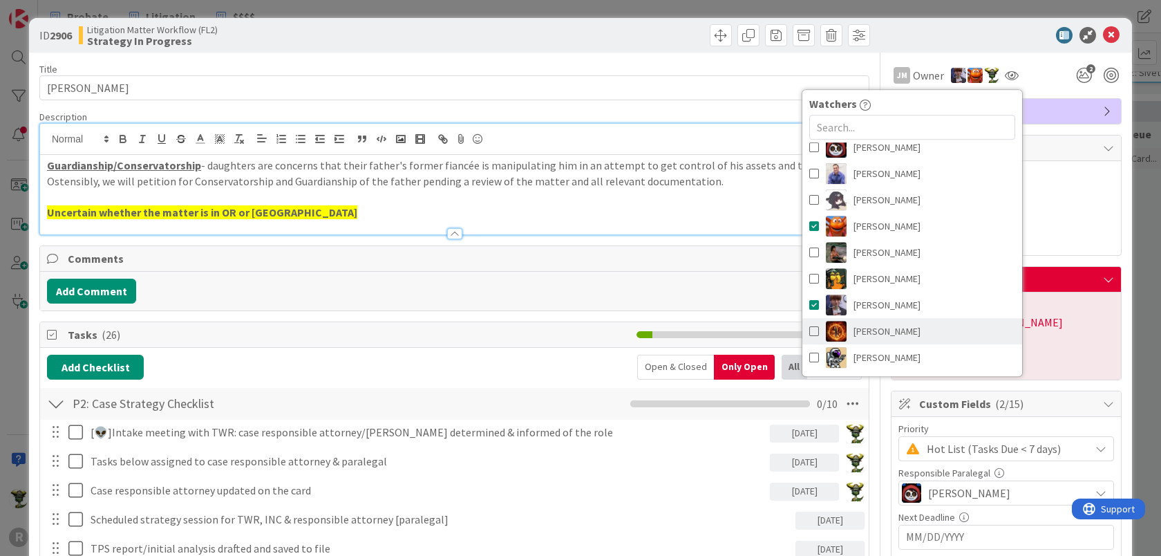
click at [863, 341] on link "[PERSON_NAME]" at bounding box center [913, 331] width 220 height 26
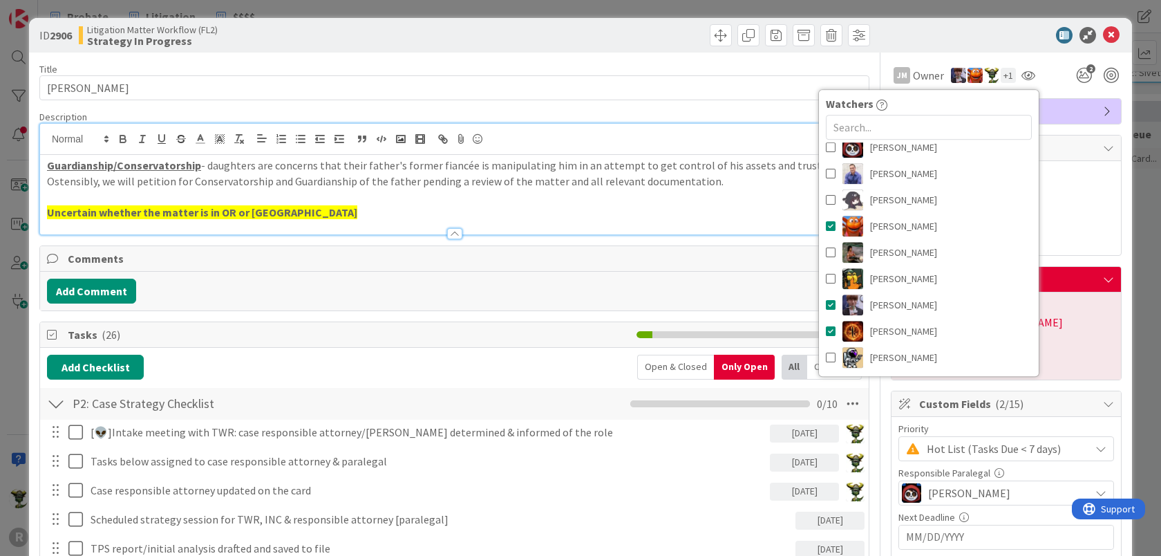
click at [1074, 214] on div "Planned Dates Not Set Not Set Actual Dates [DATE] Not Done Yet" at bounding box center [1007, 208] width 216 height 80
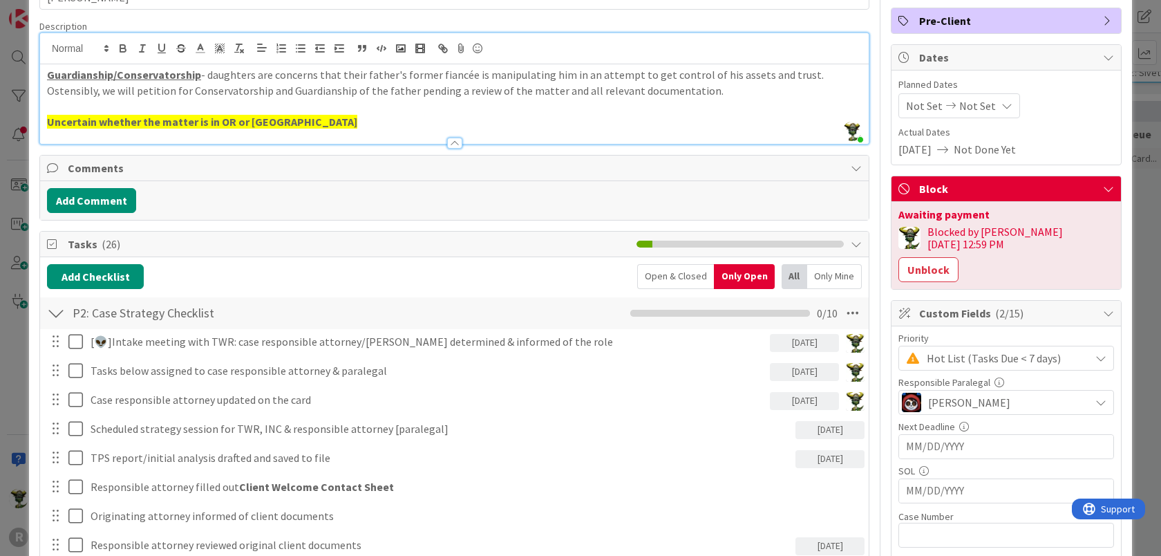
scroll to position [93, 0]
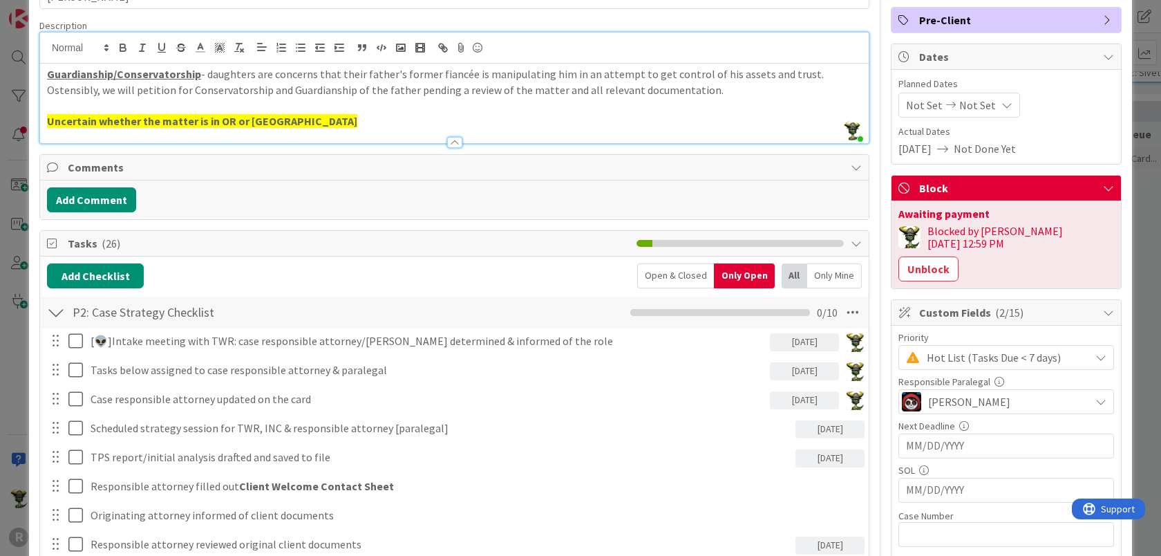
click at [206, 116] on strong "Uncertain whether the matter is in OR or [GEOGRAPHIC_DATA]" at bounding box center [202, 121] width 310 height 14
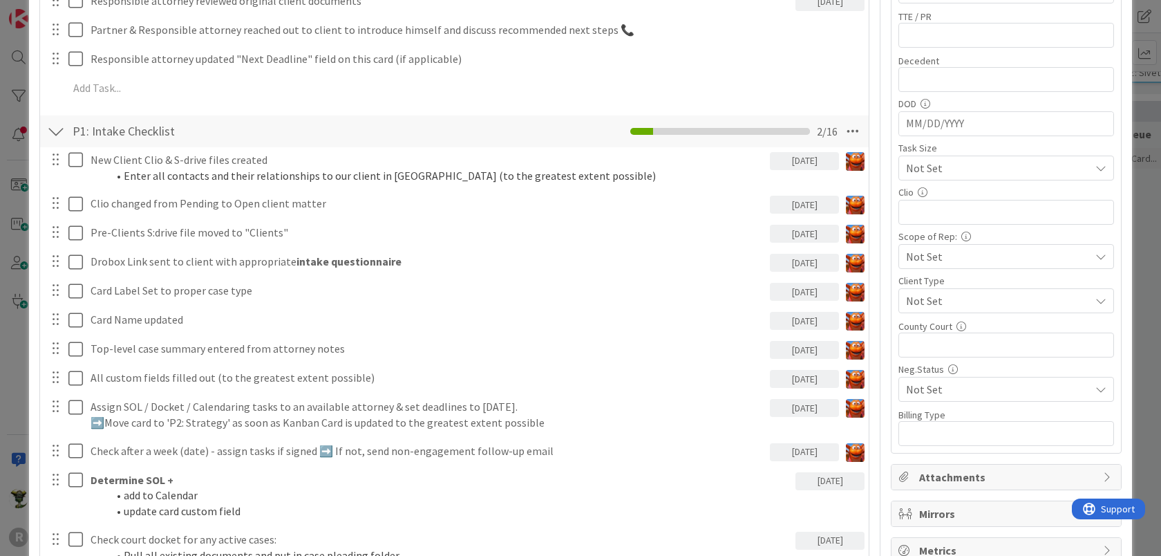
scroll to position [636, 0]
click at [1016, 291] on span "Not Set" at bounding box center [994, 300] width 177 height 19
drag, startPoint x: 1016, startPoint y: 270, endPoint x: 1003, endPoint y: 229, distance: 42.6
click at [1003, 247] on span "Not Set" at bounding box center [994, 256] width 177 height 19
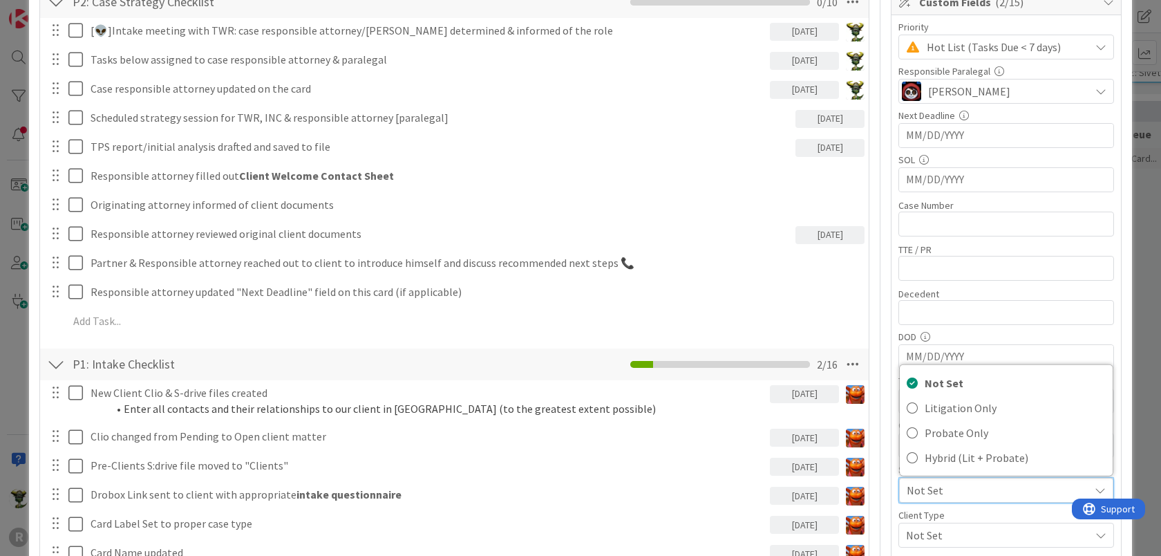
scroll to position [404, 0]
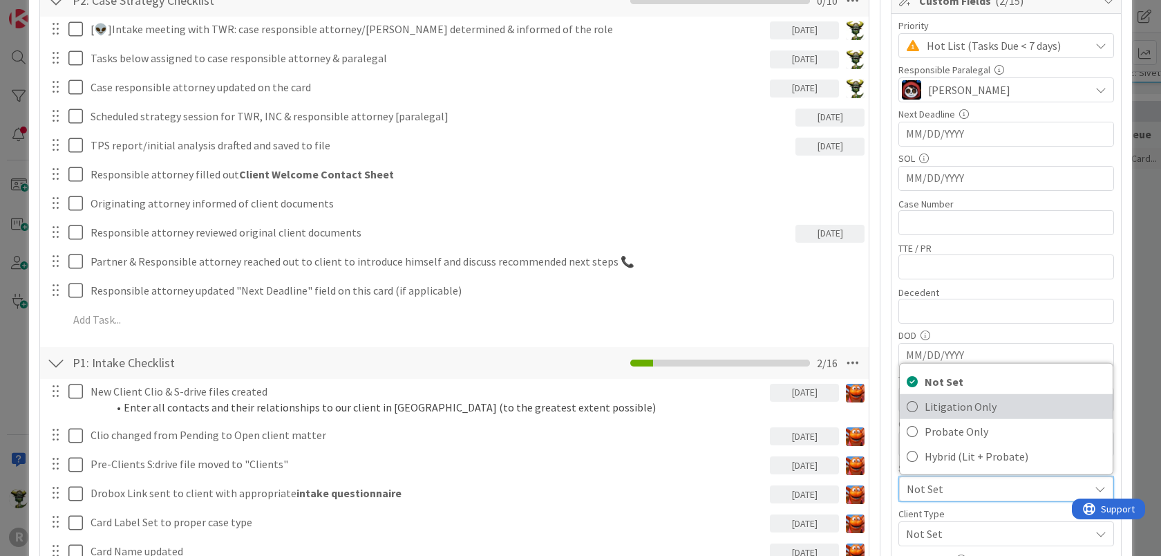
click at [929, 396] on span "Litigation Only" at bounding box center [1015, 406] width 181 height 21
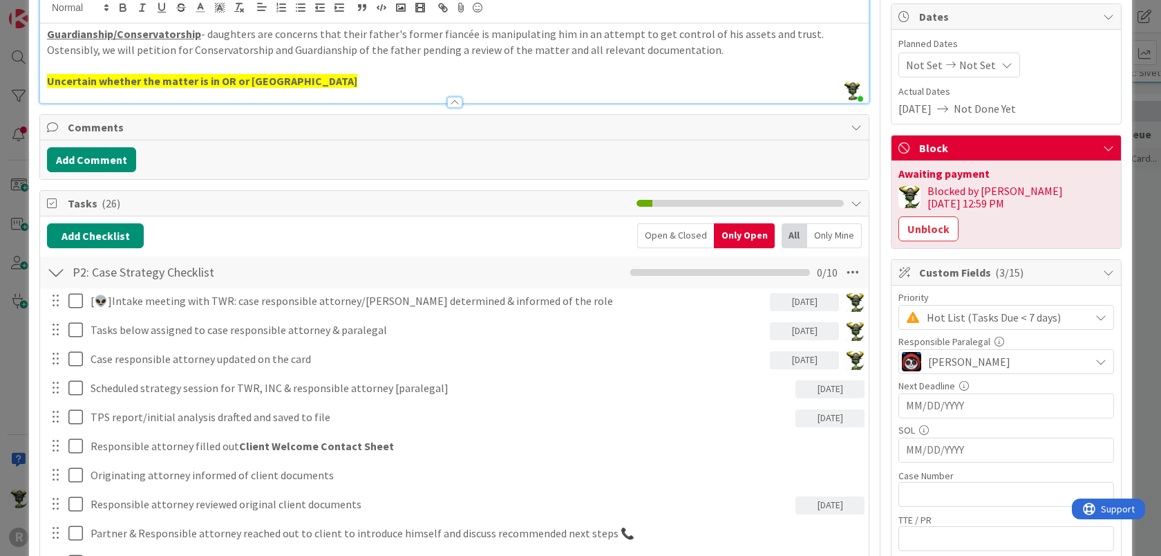
scroll to position [0, 0]
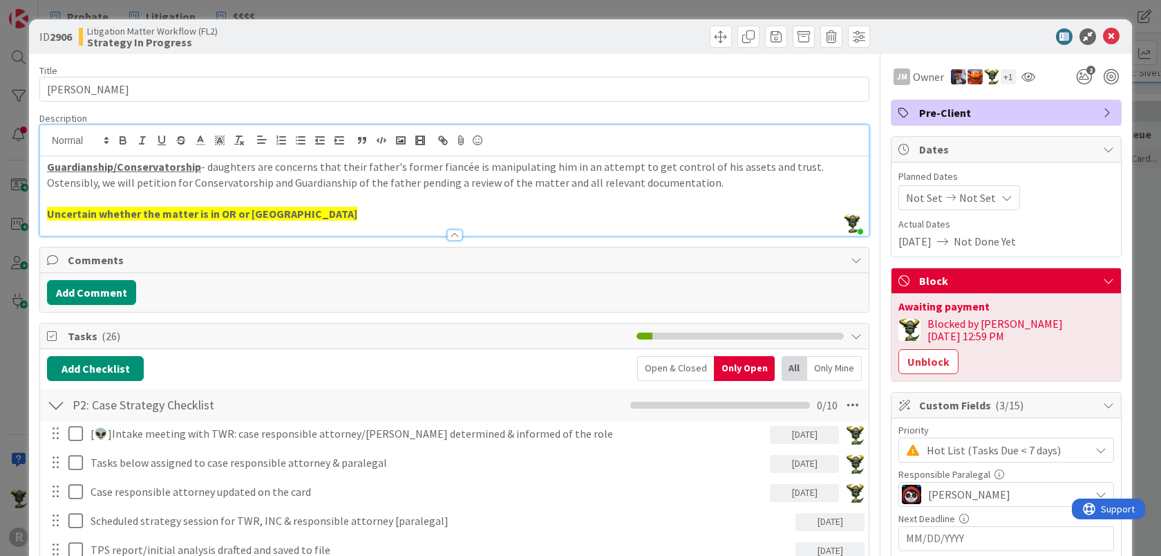
click at [1056, 104] on span "Pre-Client" at bounding box center [1007, 112] width 177 height 17
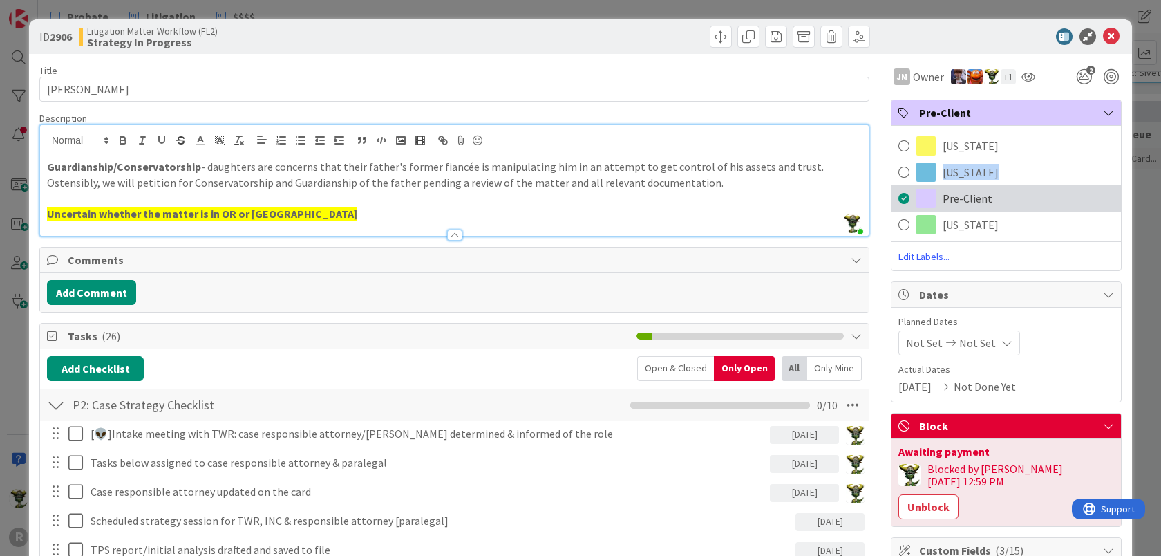
drag, startPoint x: 924, startPoint y: 178, endPoint x: 924, endPoint y: 198, distance: 20.0
click at [924, 198] on div "[US_STATE] [US_STATE] Pre-Client [US_STATE] Edit Labels..." at bounding box center [1007, 198] width 230 height 131
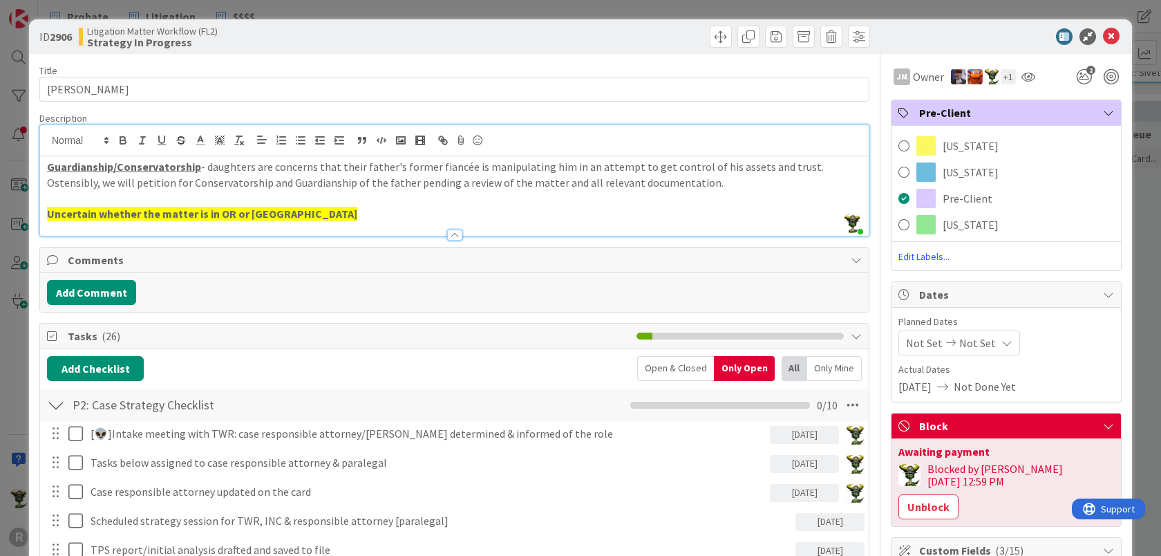
drag, startPoint x: 924, startPoint y: 198, endPoint x: 729, endPoint y: 194, distance: 195.0
click at [729, 194] on p at bounding box center [454, 198] width 815 height 16
drag, startPoint x: 265, startPoint y: 214, endPoint x: 84, endPoint y: 195, distance: 182.9
click at [84, 195] on div "Guardianship/Conservatorship - daughters are concerns that their father's forme…" at bounding box center [454, 196] width 829 height 80
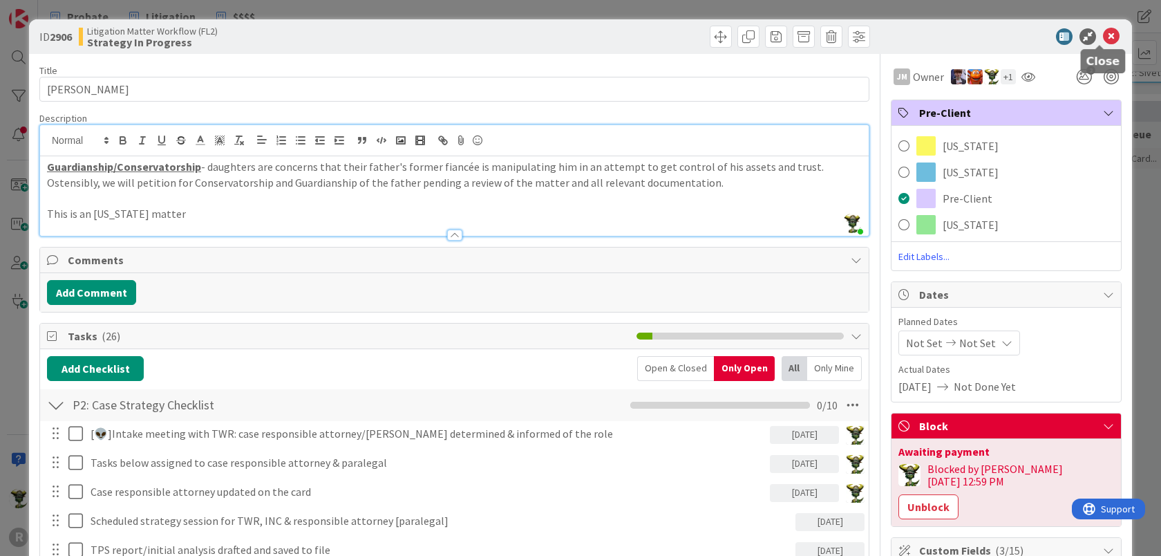
click at [1104, 32] on icon at bounding box center [1111, 36] width 17 height 17
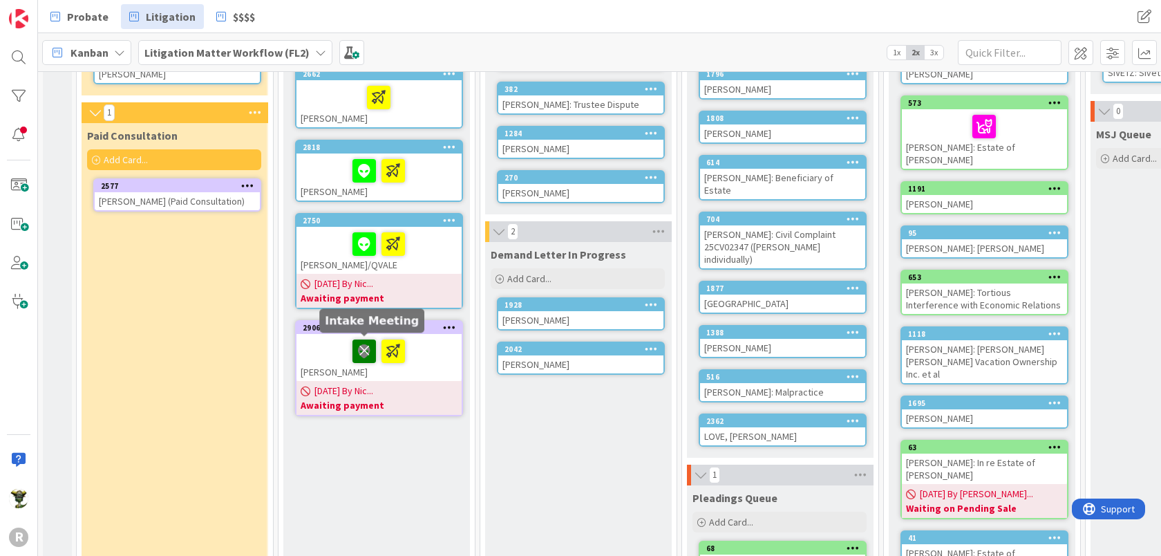
click at [361, 346] on icon at bounding box center [365, 350] width 24 height 22
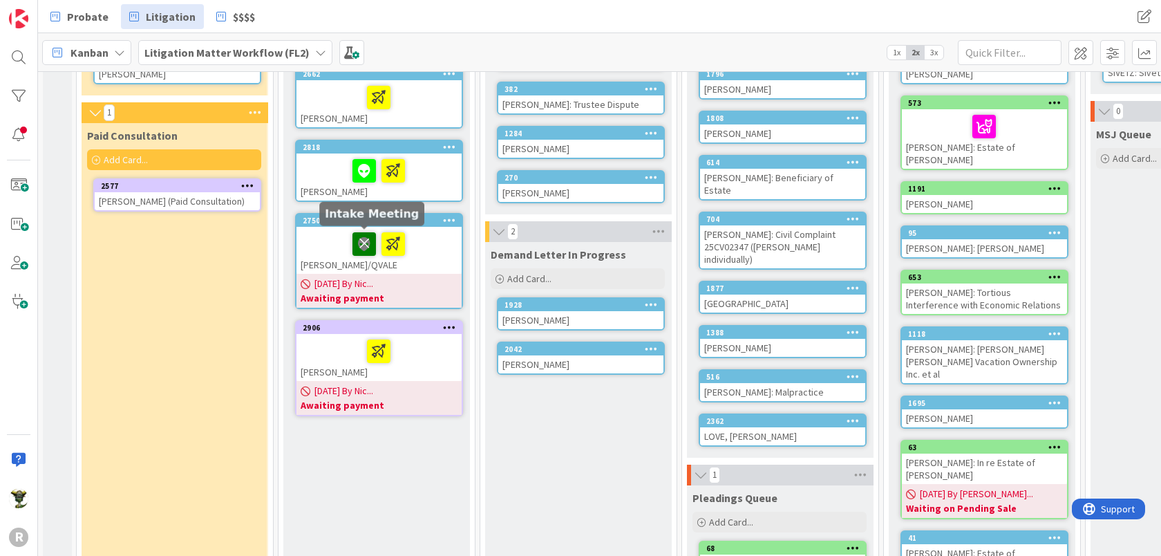
click at [366, 237] on icon at bounding box center [365, 243] width 24 height 22
click at [315, 236] on div at bounding box center [379, 244] width 157 height 29
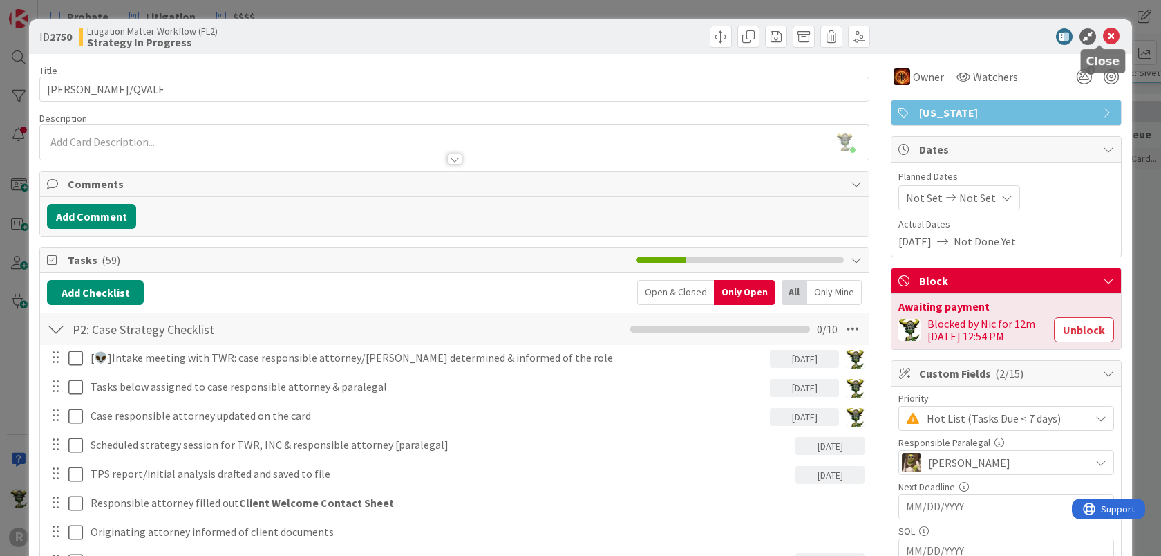
click at [1104, 37] on icon at bounding box center [1111, 36] width 17 height 17
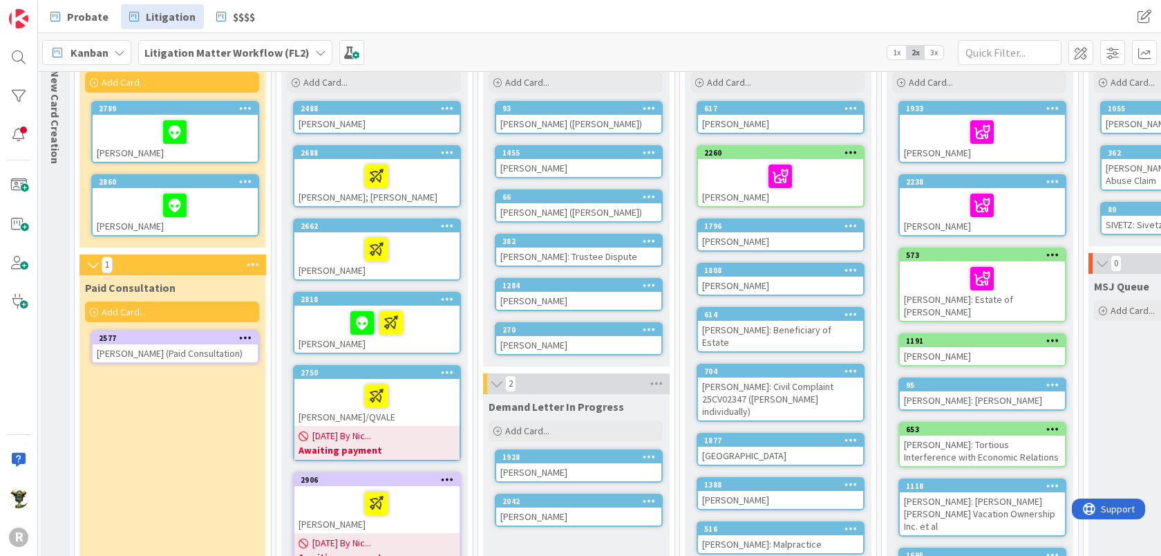
scroll to position [99, 2]
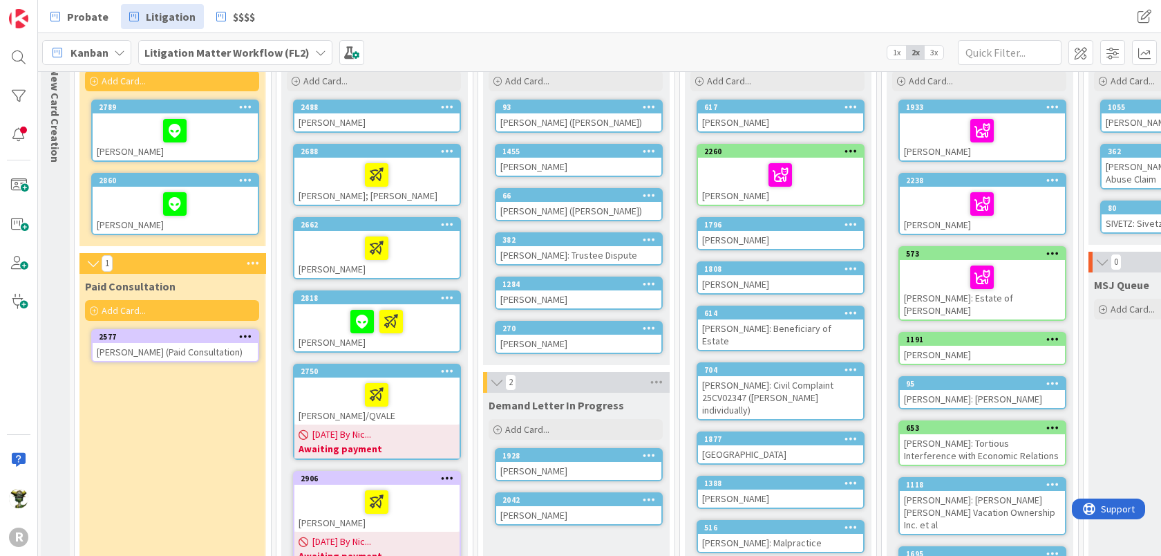
click at [337, 319] on div at bounding box center [377, 321] width 157 height 29
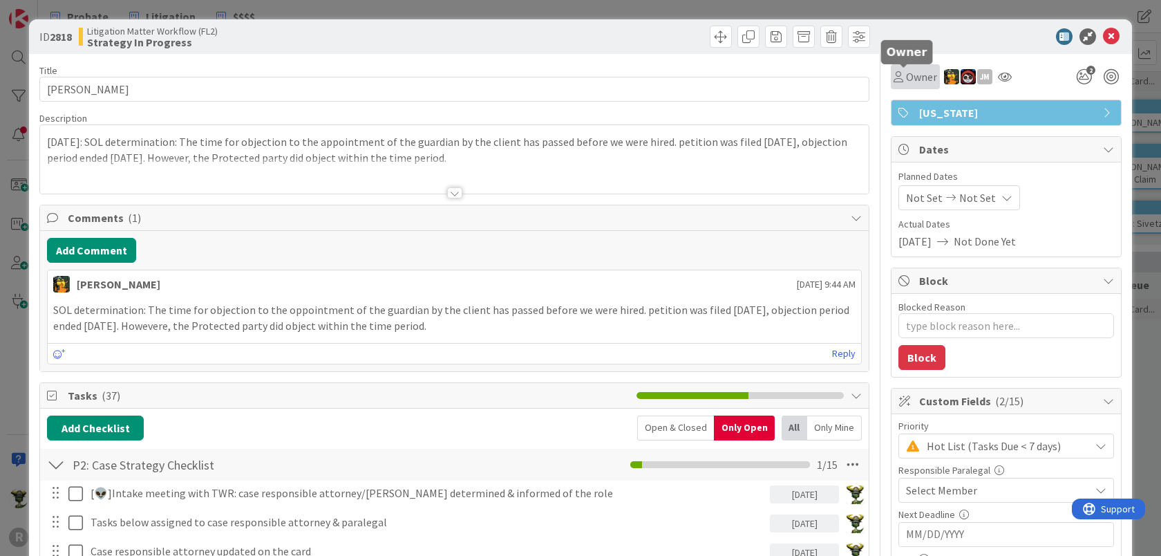
click at [906, 76] on span "Owner" at bounding box center [921, 76] width 31 height 17
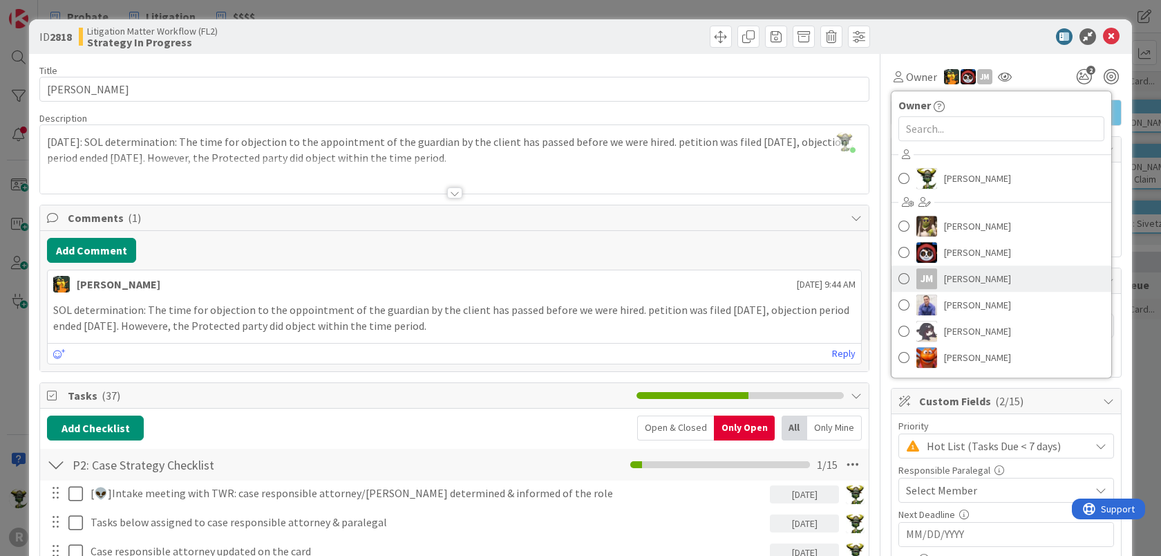
click at [931, 273] on link "[PERSON_NAME] [PERSON_NAME]" at bounding box center [1002, 278] width 220 height 26
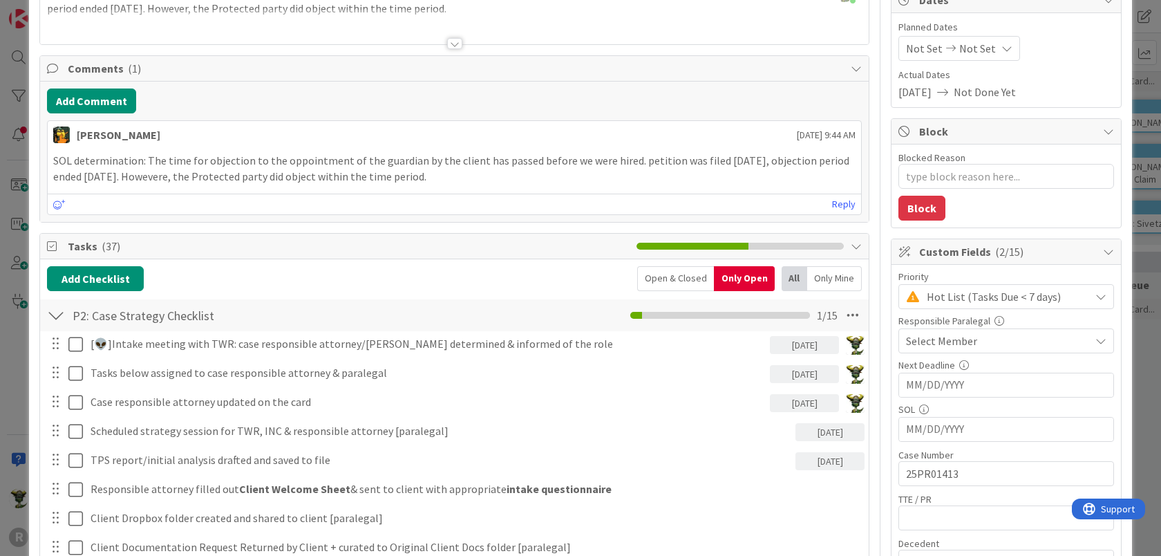
scroll to position [149, 0]
click at [1006, 344] on div "Select Member" at bounding box center [998, 341] width 184 height 17
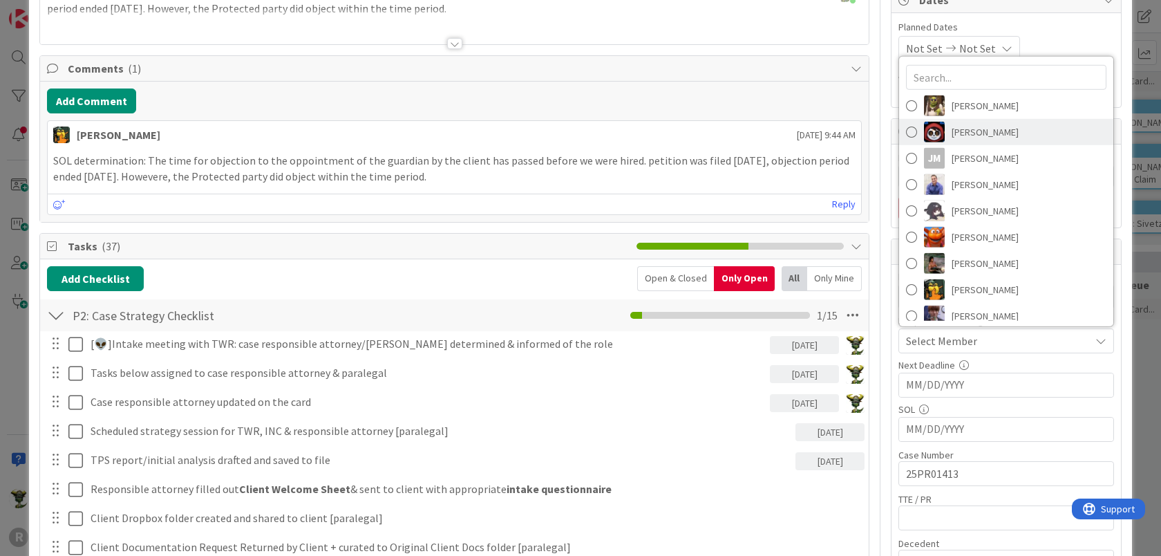
click at [957, 126] on span "[PERSON_NAME]" at bounding box center [985, 132] width 67 height 21
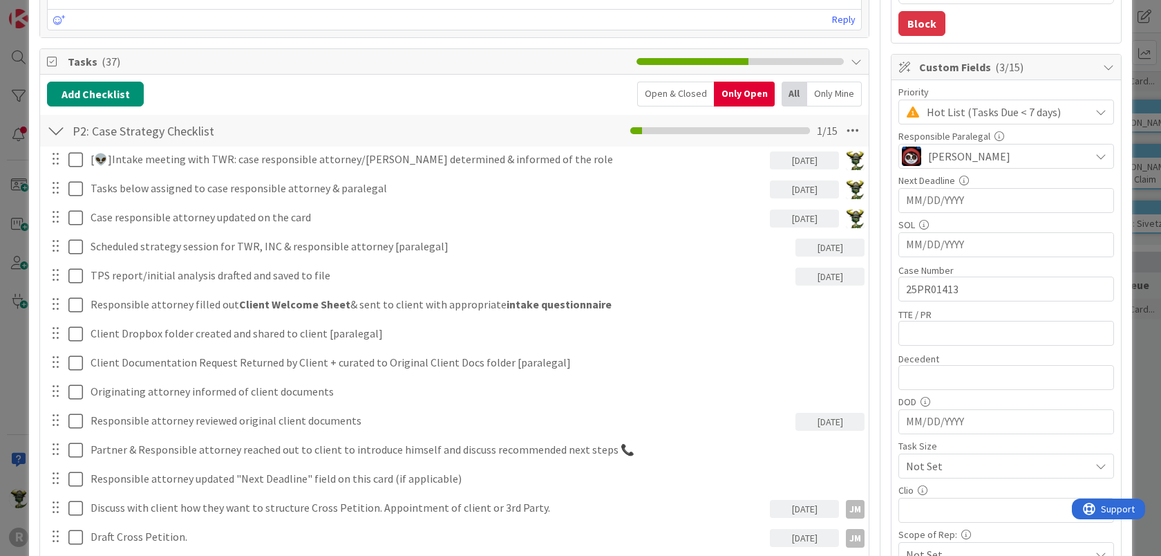
scroll to position [0, 0]
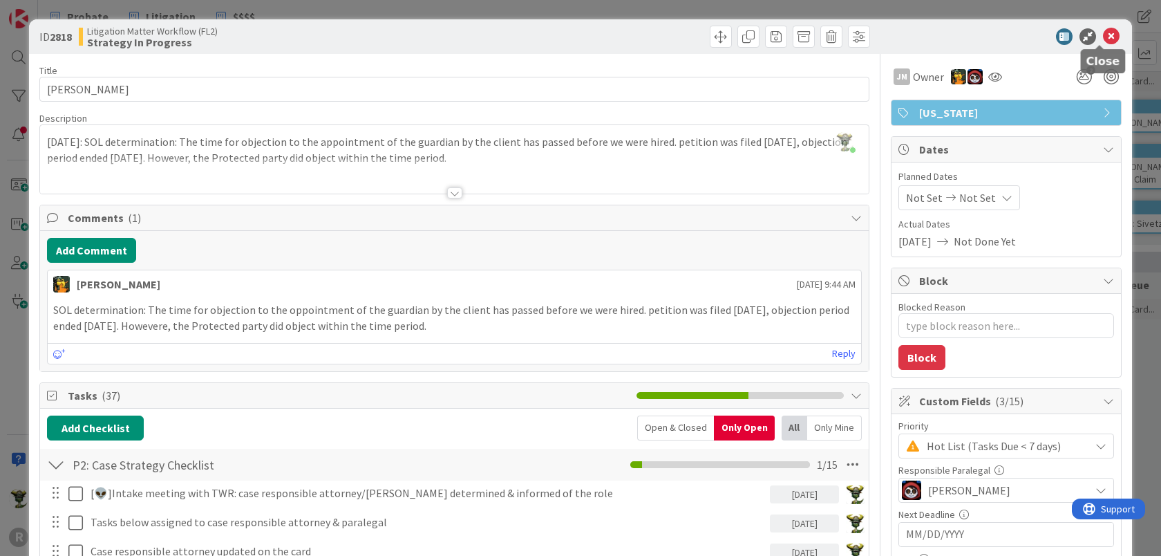
click at [1103, 36] on icon at bounding box center [1111, 36] width 17 height 17
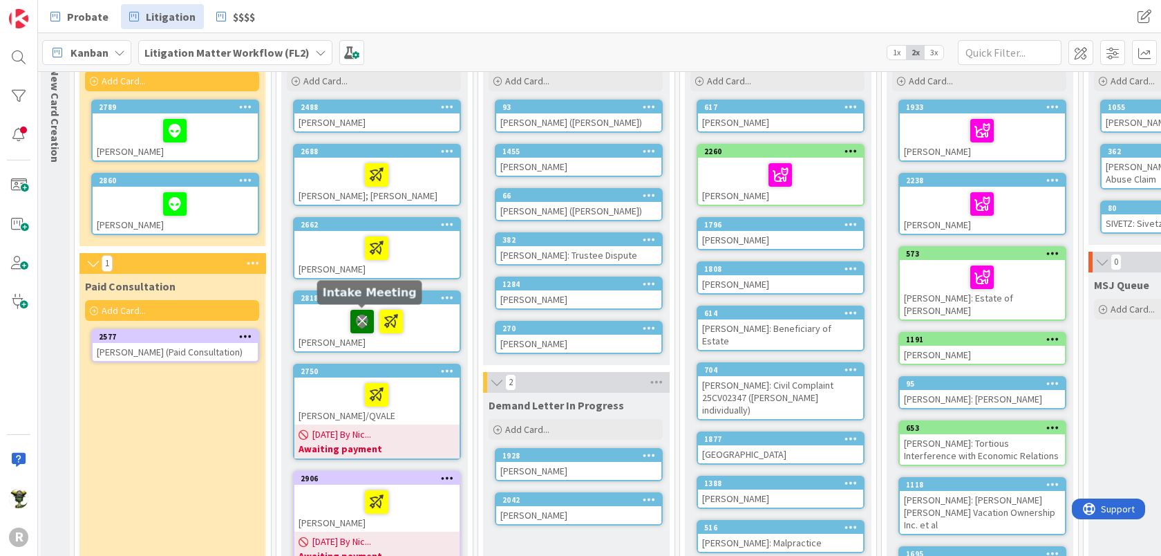
click at [364, 320] on icon at bounding box center [363, 321] width 24 height 22
click at [319, 248] on div at bounding box center [377, 248] width 157 height 29
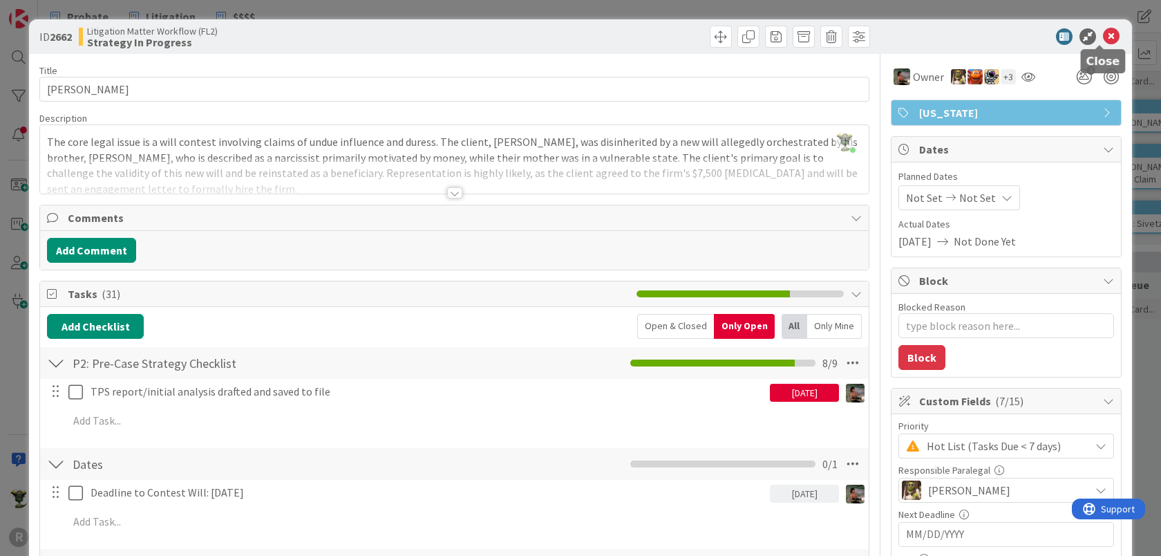
click at [1108, 35] on div at bounding box center [999, 36] width 245 height 17
click at [1103, 34] on icon at bounding box center [1111, 36] width 17 height 17
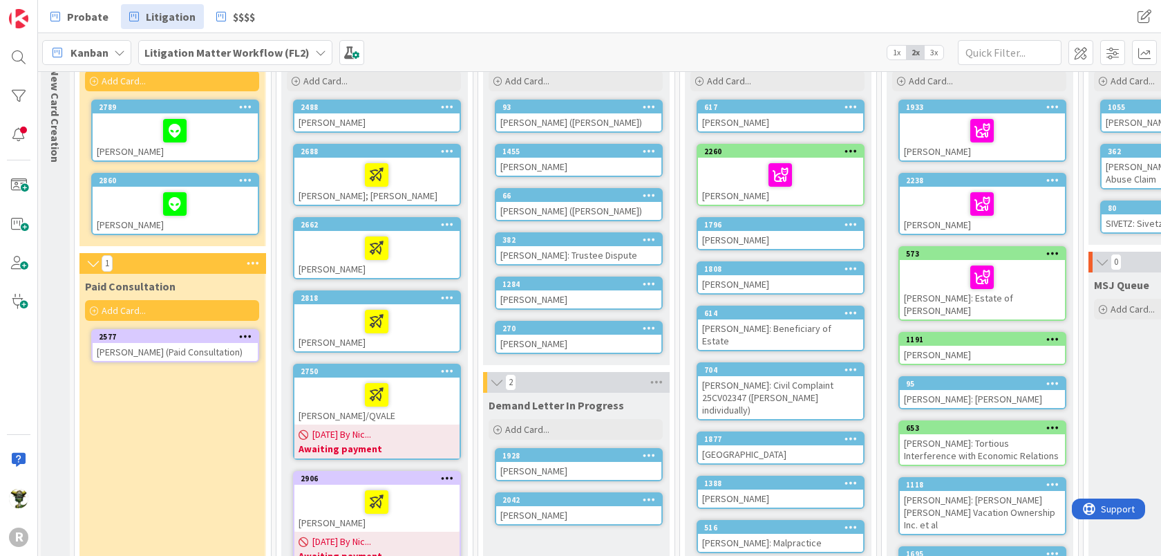
click at [320, 189] on div "[PERSON_NAME]; [PERSON_NAME]" at bounding box center [377, 181] width 165 height 47
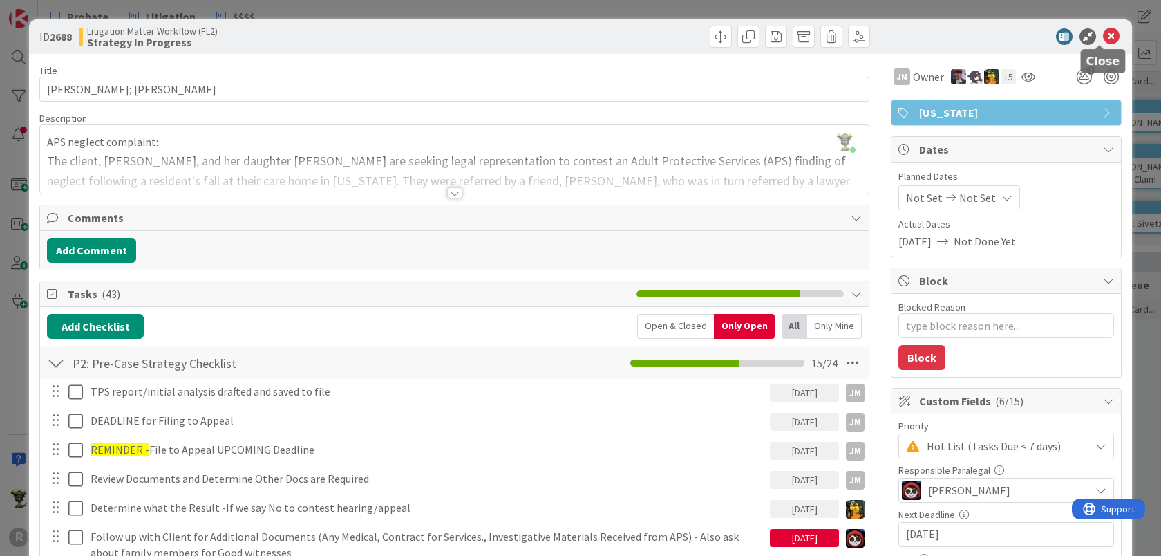
click at [1103, 40] on icon at bounding box center [1111, 36] width 17 height 17
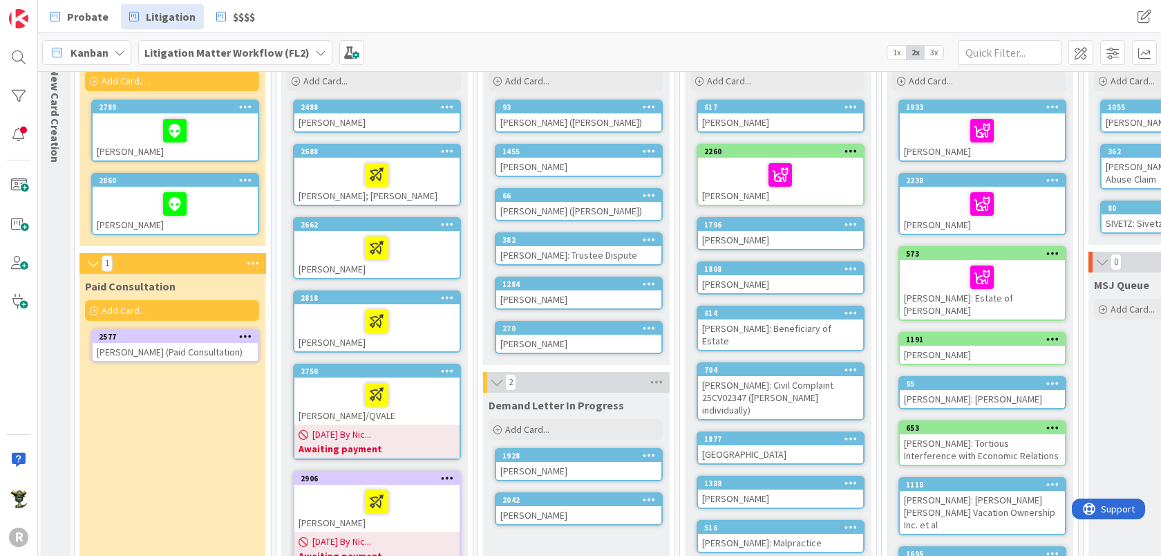
click at [337, 122] on div "[PERSON_NAME]" at bounding box center [377, 122] width 165 height 18
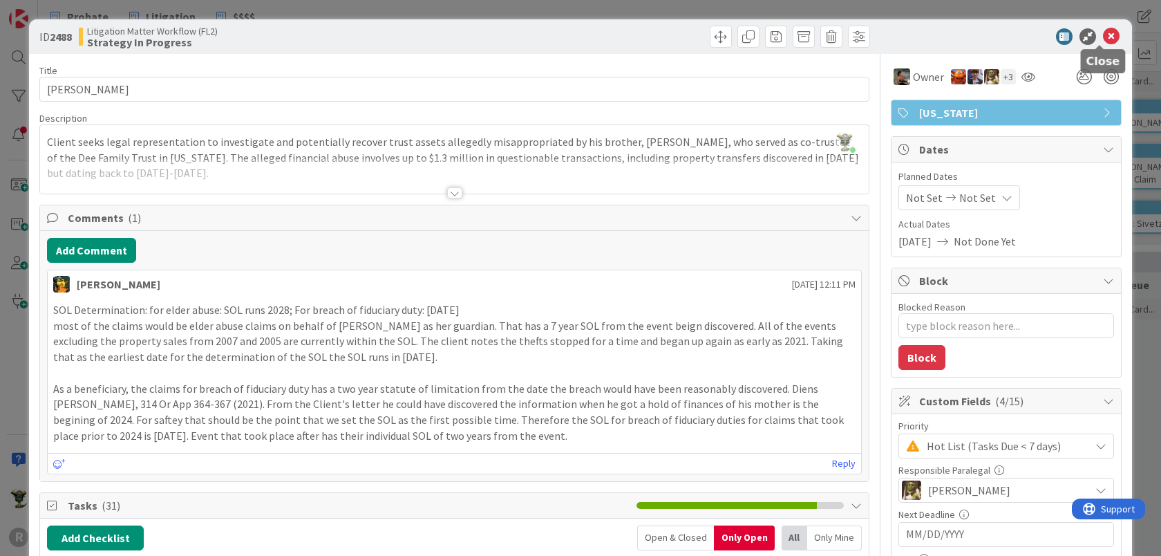
click at [1103, 40] on icon at bounding box center [1111, 36] width 17 height 17
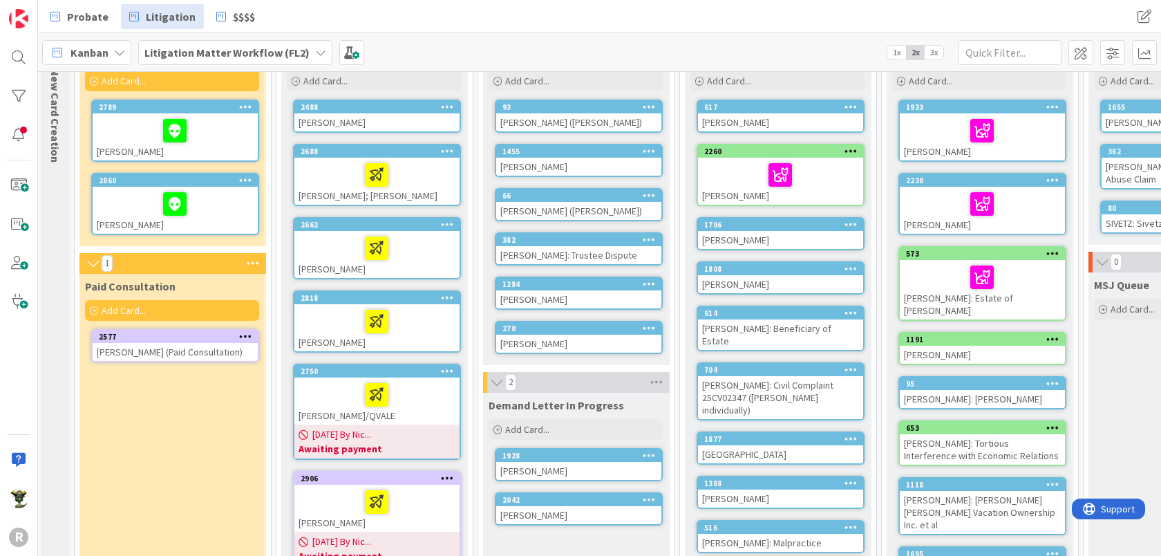
click at [139, 198] on div at bounding box center [175, 203] width 157 height 29
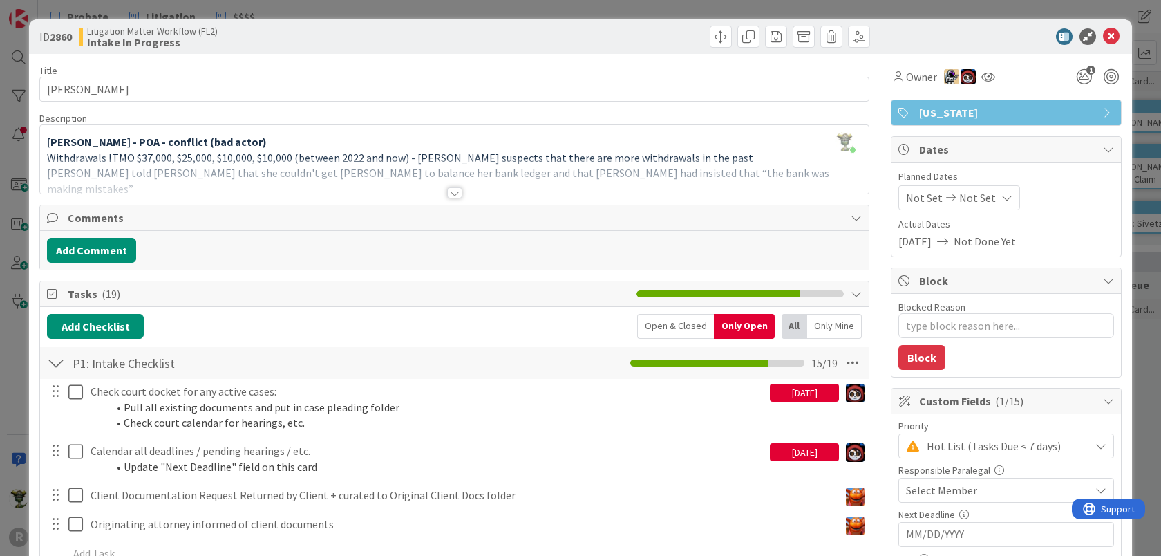
click at [448, 191] on div at bounding box center [454, 192] width 15 height 11
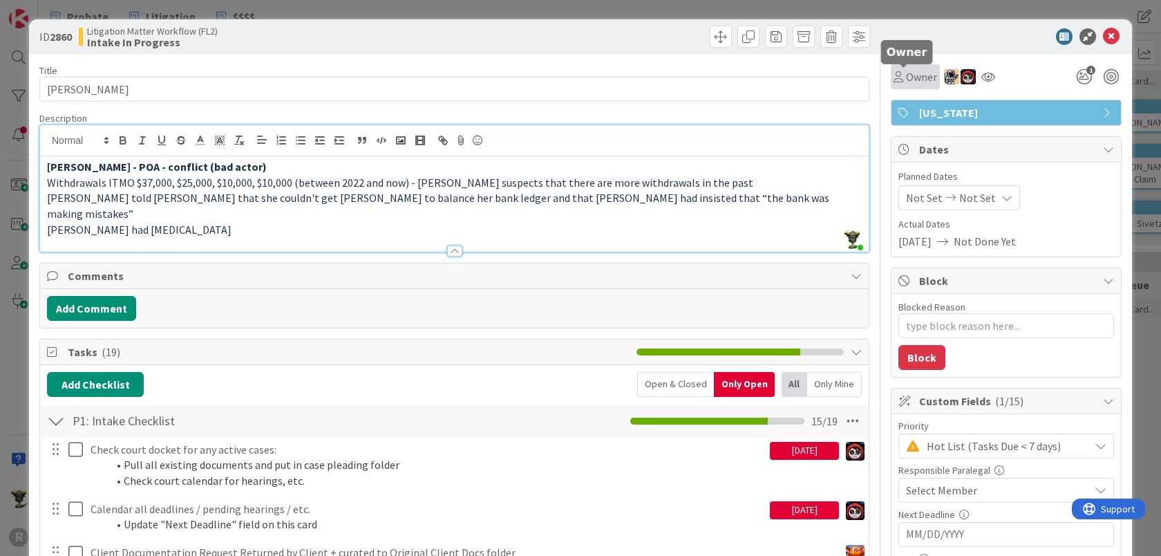
click at [894, 76] on div "Owner" at bounding box center [916, 76] width 44 height 17
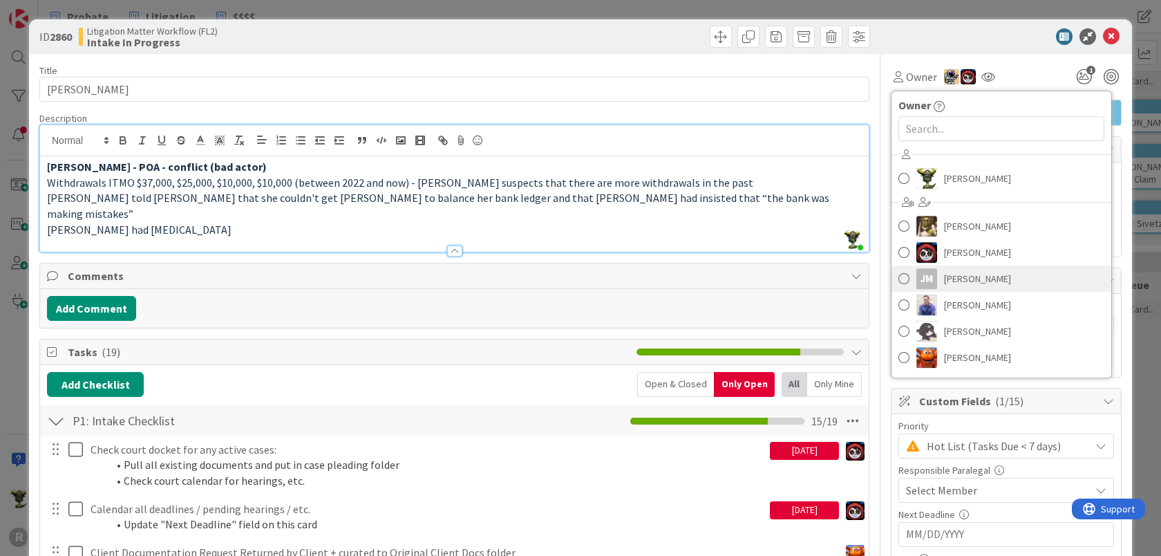
click at [899, 281] on span at bounding box center [904, 278] width 11 height 21
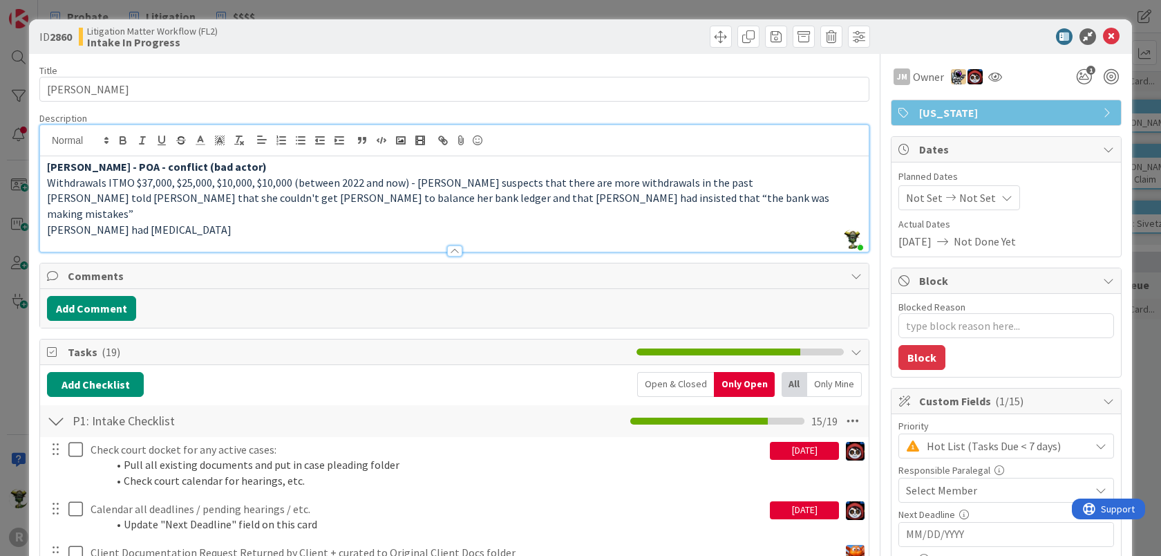
click at [47, 160] on strong "[PERSON_NAME] - POA - conflict (bad actor)" at bounding box center [157, 167] width 220 height 14
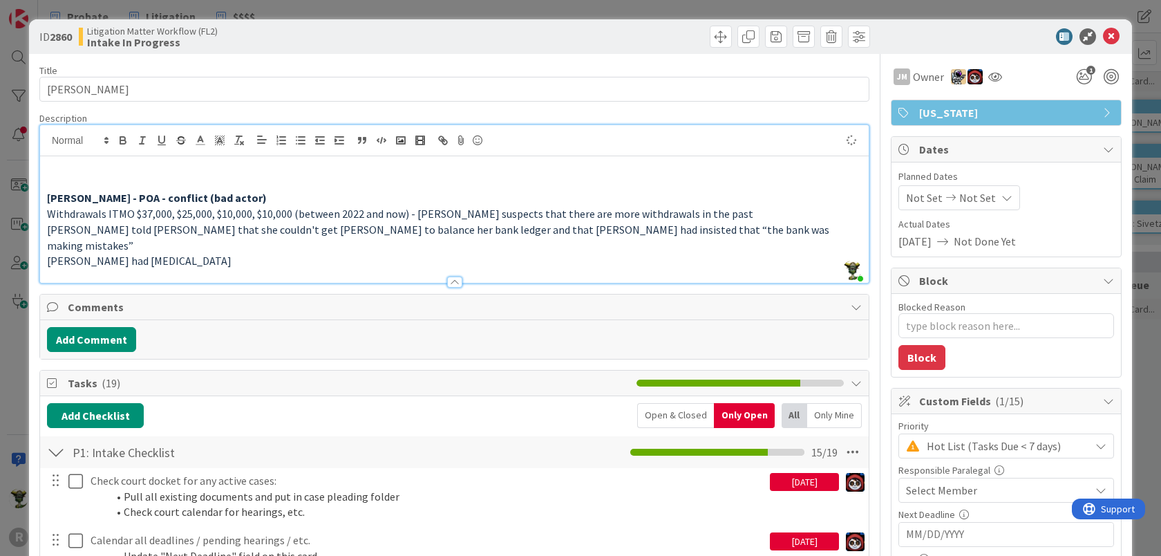
type textarea "x"
click at [48, 160] on p "Elder Abuse" at bounding box center [454, 167] width 815 height 16
click at [155, 165] on p "Trust Contest/Elder Abuse" at bounding box center [454, 167] width 815 height 16
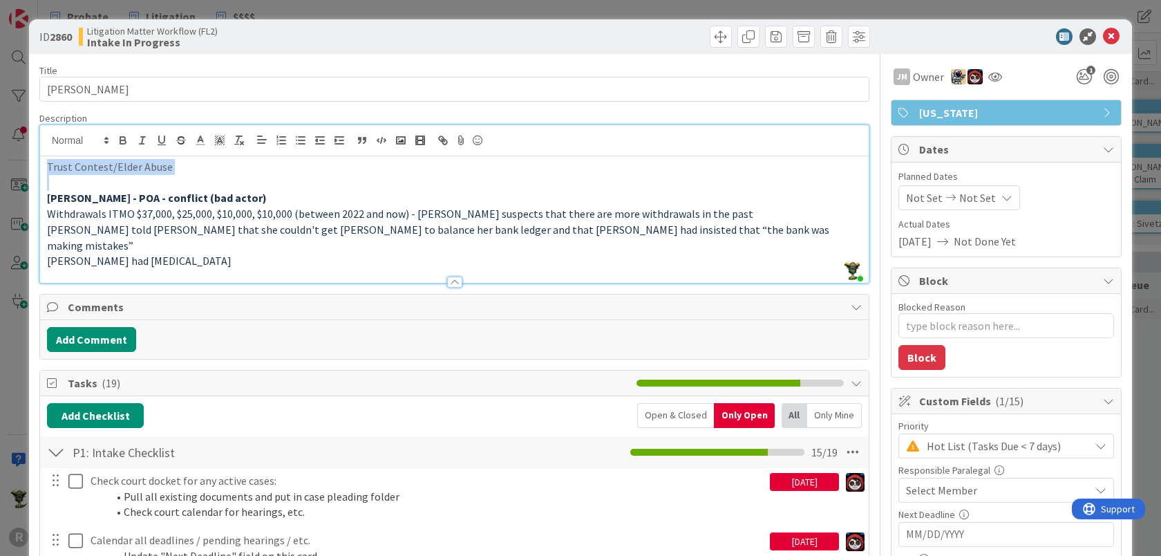
click at [226, 187] on p at bounding box center [454, 183] width 815 height 16
click at [197, 164] on p "Trust Contest/Elder Abuse" at bounding box center [454, 167] width 815 height 16
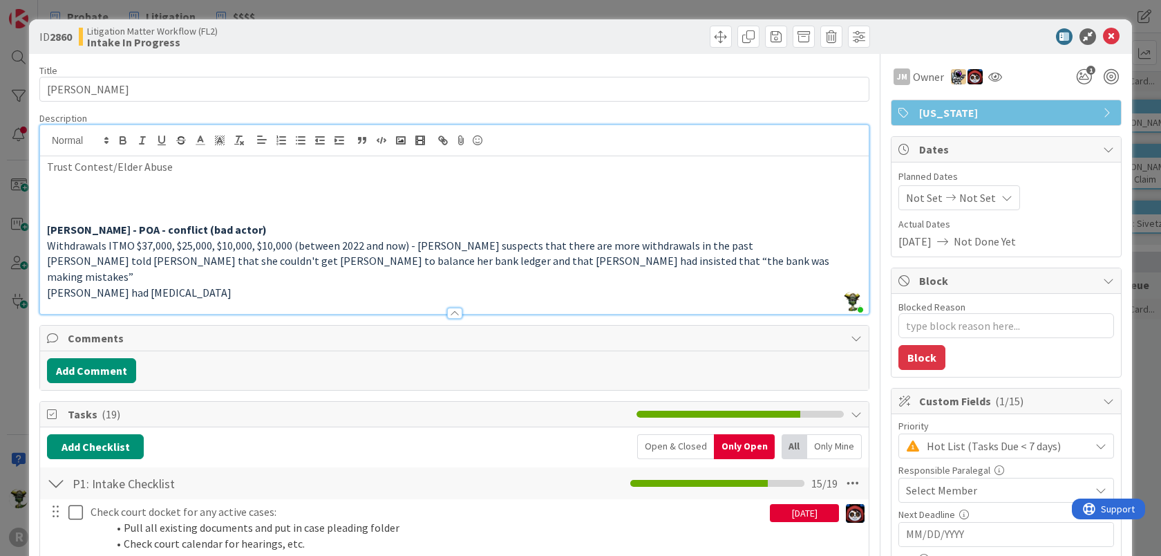
click at [481, 436] on div "Add Checklist Open & Closed Only Open All Only Mine" at bounding box center [454, 446] width 815 height 25
click at [153, 188] on p at bounding box center [454, 183] width 815 height 16
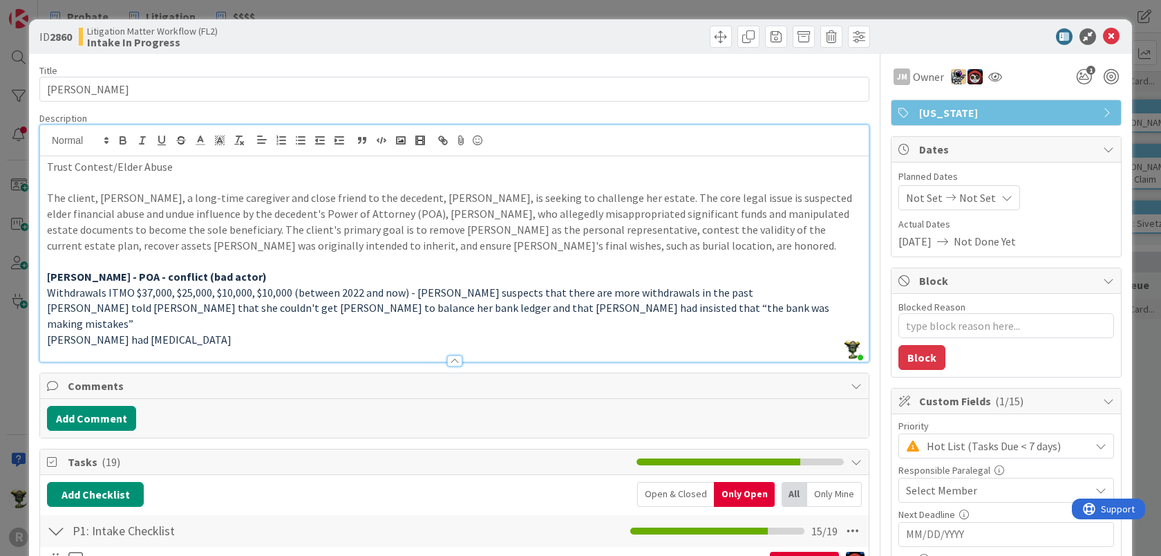
click at [144, 205] on p "The client, [PERSON_NAME], a long-time caregiver and close friend to the decede…" at bounding box center [454, 221] width 815 height 63
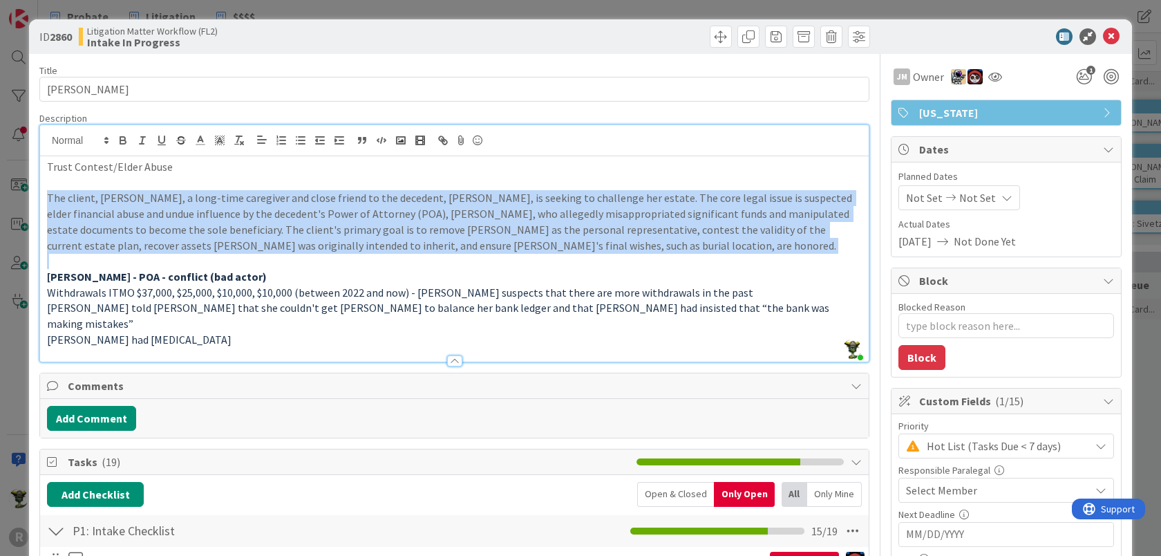
click at [144, 205] on p "The client, [PERSON_NAME], a long-time caregiver and close friend to the decede…" at bounding box center [454, 221] width 815 height 63
click at [201, 144] on line at bounding box center [200, 144] width 8 height 0
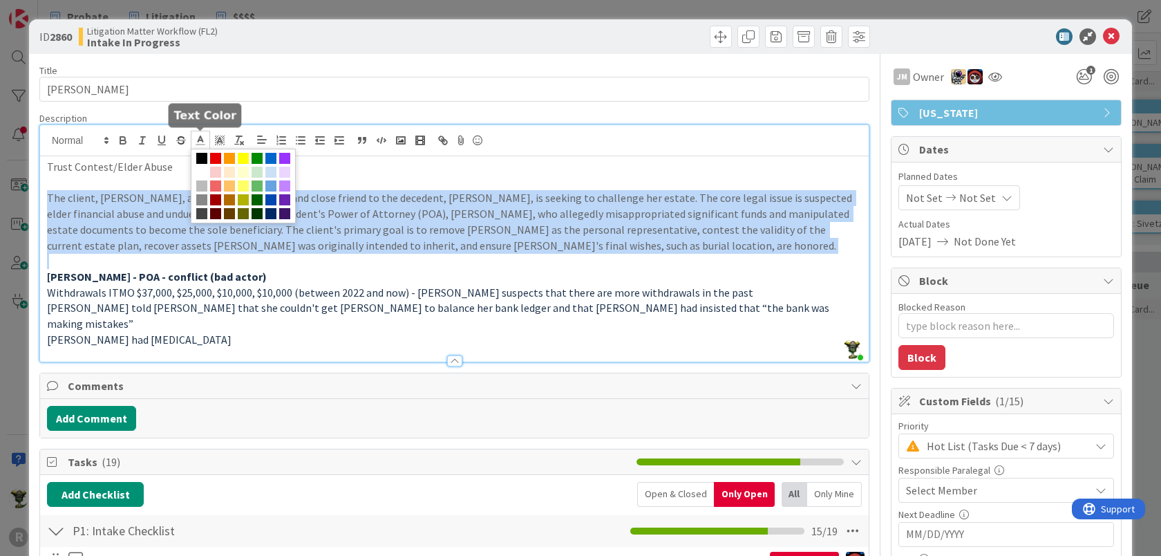
click at [204, 159] on span at bounding box center [201, 158] width 11 height 11
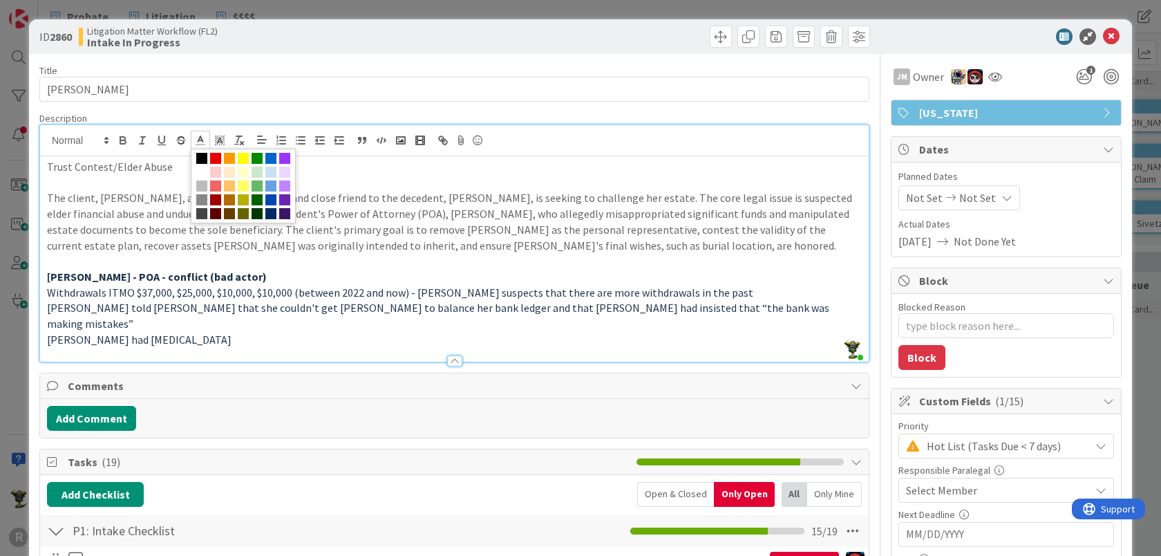
click at [141, 183] on p at bounding box center [454, 183] width 815 height 16
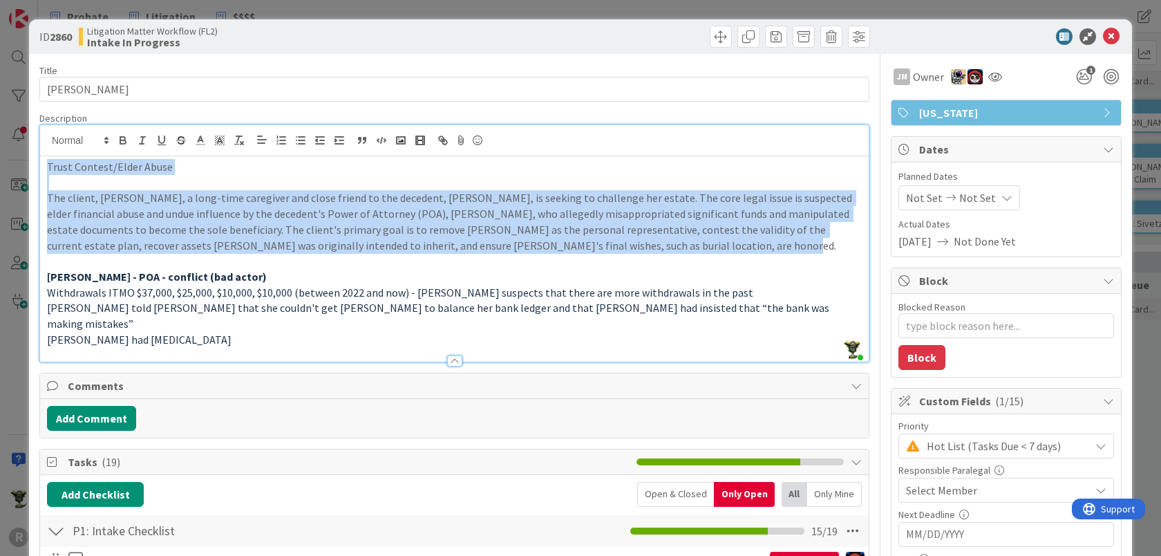
drag, startPoint x: 686, startPoint y: 248, endPoint x: -10, endPoint y: 87, distance: 713.8
click at [0, 87] on html "R Probate Litigation $$$$ Probate Litigation $$$$ Kanban Litigation Matter Work…" at bounding box center [580, 278] width 1161 height 556
click at [203, 134] on icon at bounding box center [200, 140] width 12 height 12
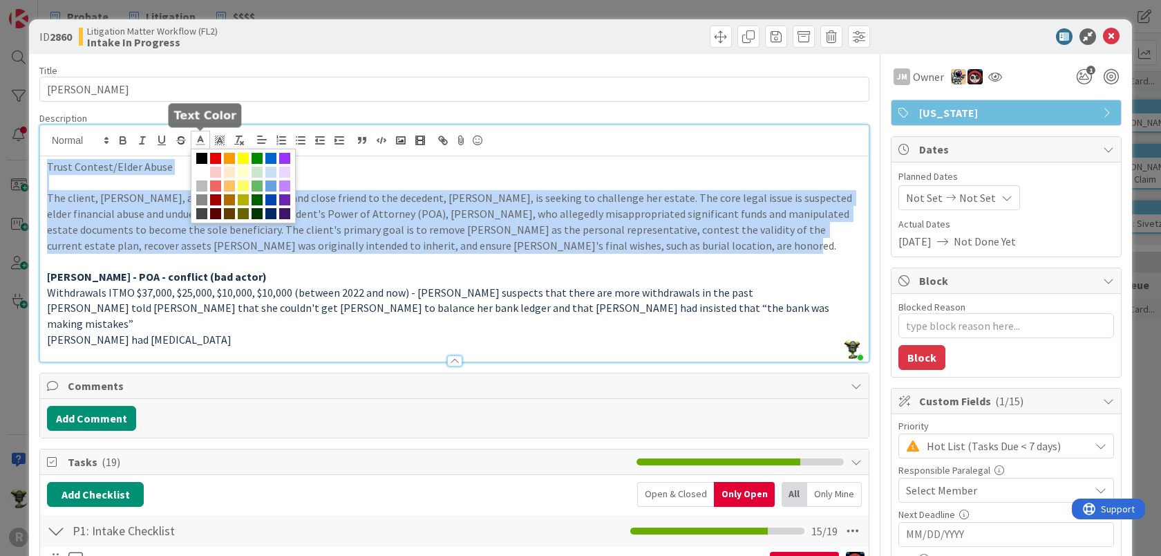
click at [200, 156] on span at bounding box center [201, 158] width 11 height 11
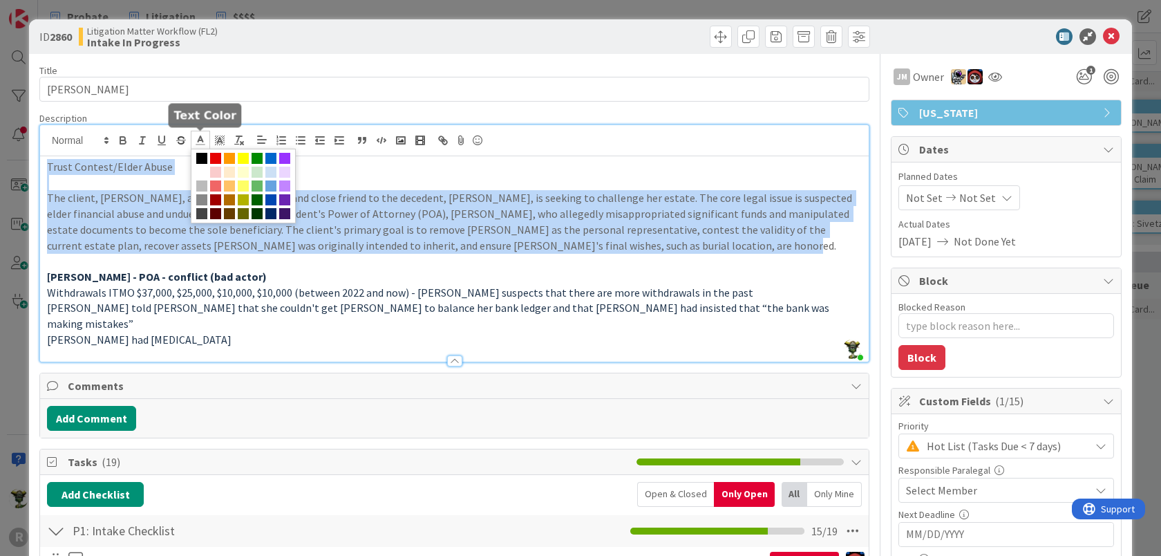
click at [200, 156] on span at bounding box center [201, 158] width 11 height 11
click at [144, 231] on p "The client, [PERSON_NAME], a long-time caregiver and close friend to the decede…" at bounding box center [454, 221] width 815 height 63
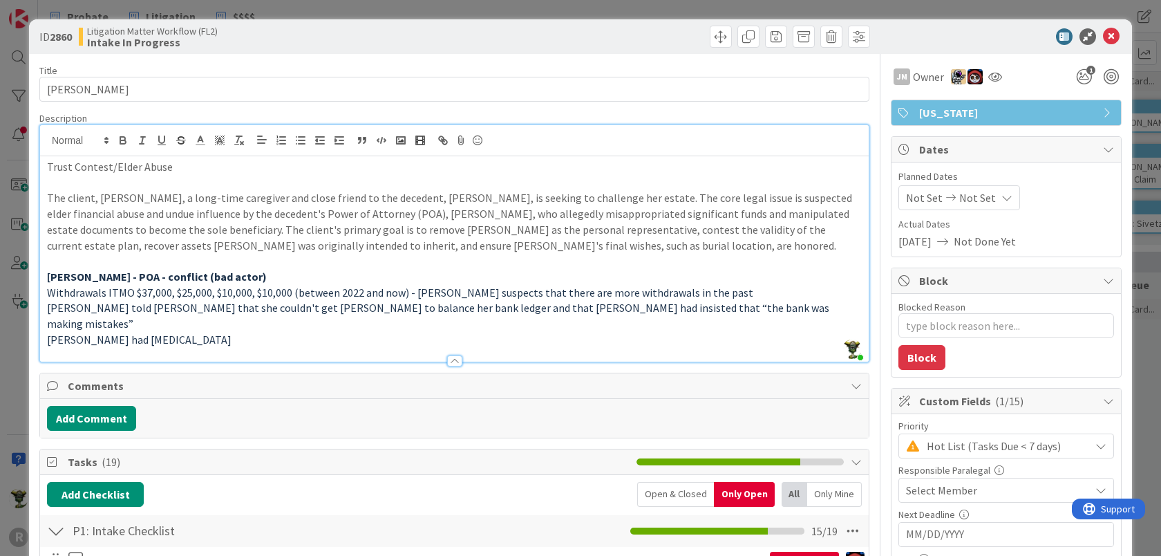
drag, startPoint x: 655, startPoint y: 241, endPoint x: 636, endPoint y: 249, distance: 21.1
click at [636, 249] on p "The client, [PERSON_NAME], a long-time caregiver and close friend to the decede…" at bounding box center [454, 221] width 815 height 63
click at [559, 332] on p "[PERSON_NAME] had [MEDICAL_DATA]" at bounding box center [454, 340] width 815 height 16
click at [100, 167] on p "Trust Contest/Elder Abuse" at bounding box center [454, 167] width 815 height 16
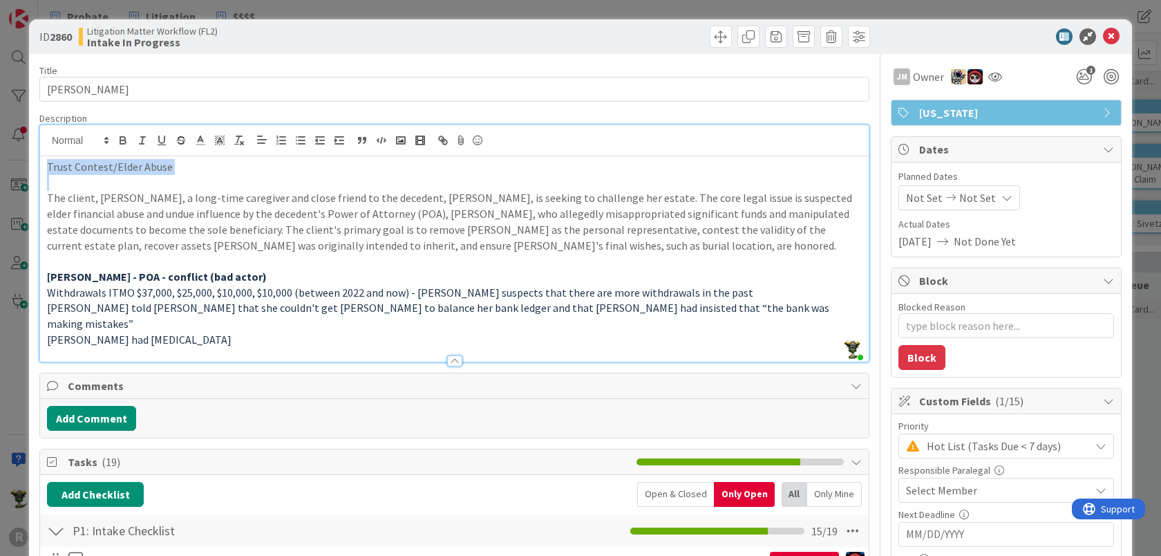
click at [100, 167] on p "Trust Contest/Elder Abuse" at bounding box center [454, 167] width 815 height 16
click at [167, 295] on span "Withdrawals ITMO $37,000, $25,000, $10,000, $10,000 (between 2022 and now) - [P…" at bounding box center [400, 293] width 707 height 14
drag, startPoint x: 47, startPoint y: 181, endPoint x: 113, endPoint y: 190, distance: 66.3
click at [113, 190] on div "Trust Contest/Elder Abuse The client, [PERSON_NAME], a long-time caregiver and …" at bounding box center [454, 258] width 829 height 205
click at [216, 234] on p "The client, [PERSON_NAME], a long-time caregiver and close friend to the decede…" at bounding box center [454, 221] width 815 height 63
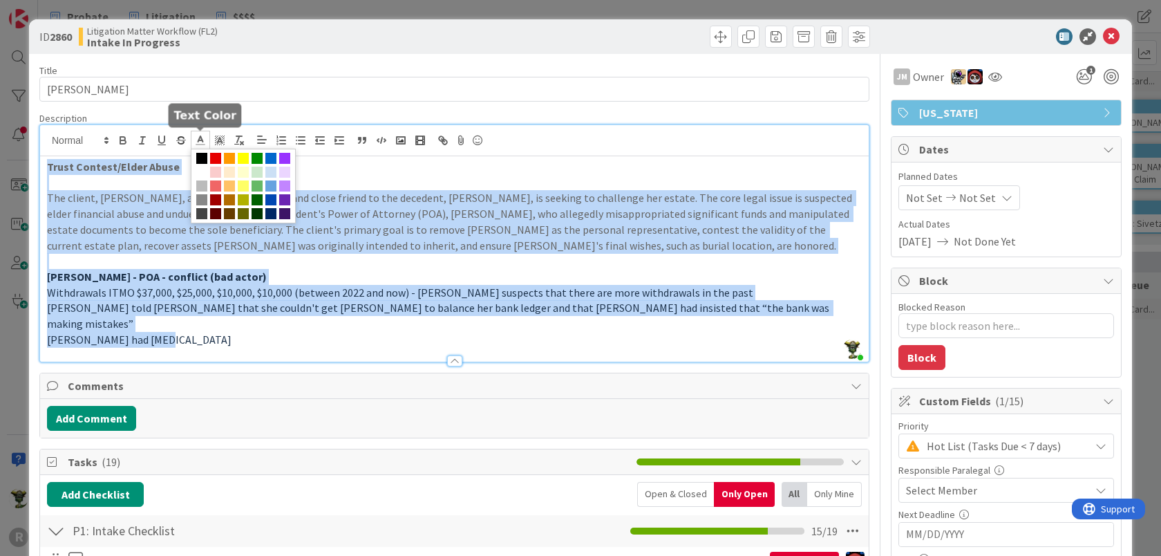
click at [200, 134] on icon at bounding box center [200, 140] width 12 height 12
click at [203, 209] on span at bounding box center [201, 213] width 11 height 11
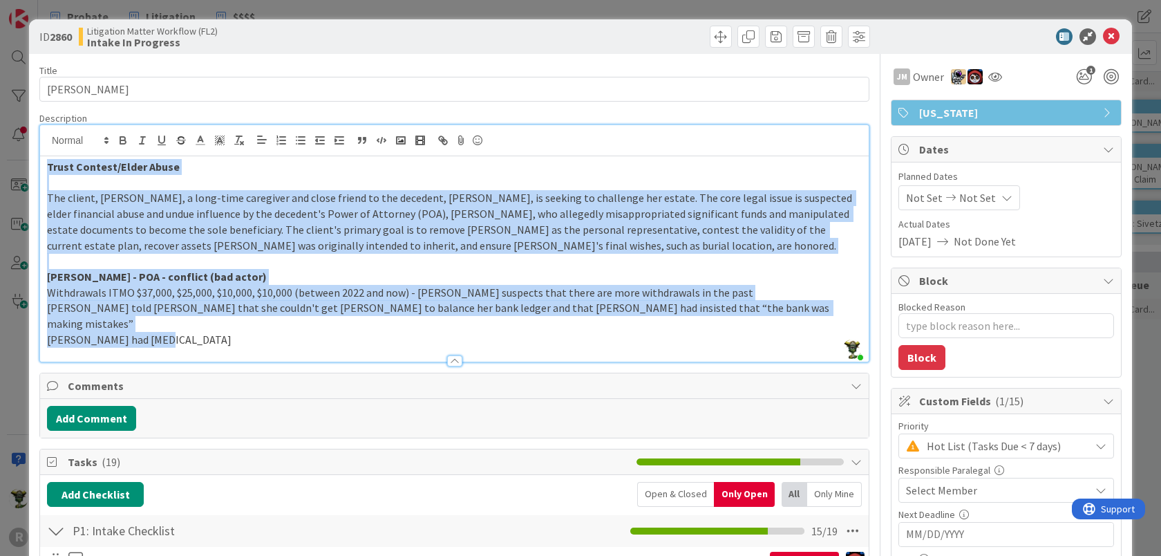
click at [211, 245] on span "The client, [PERSON_NAME], a long-time caregiver and close friend to the decede…" at bounding box center [450, 221] width 807 height 61
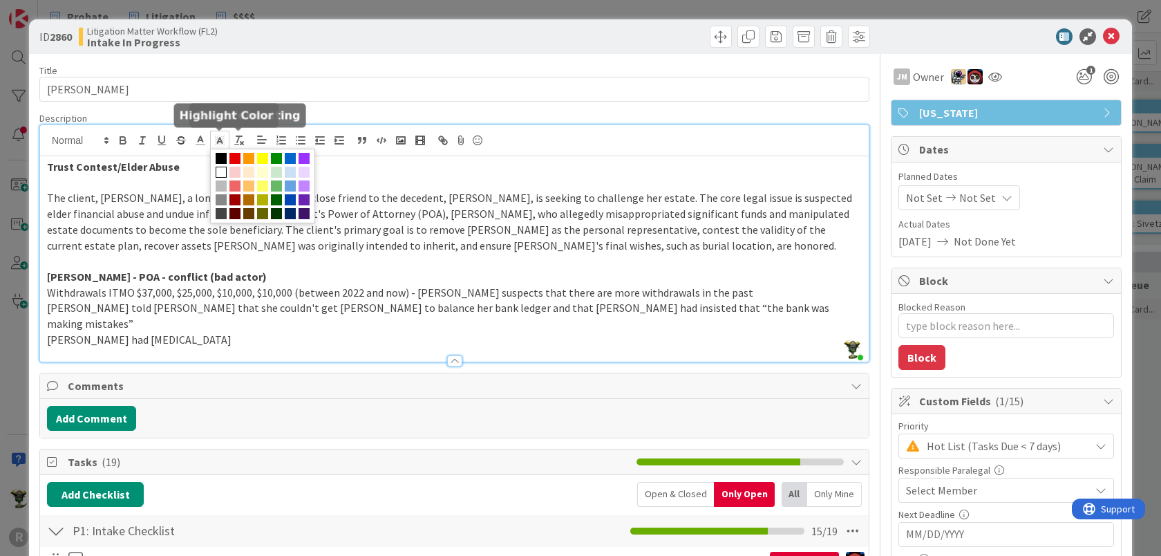
click at [223, 138] on rect at bounding box center [223, 138] width 1 height 1
click at [165, 220] on span "The client, [PERSON_NAME], a long-time caregiver and close friend to the decede…" at bounding box center [450, 221] width 807 height 61
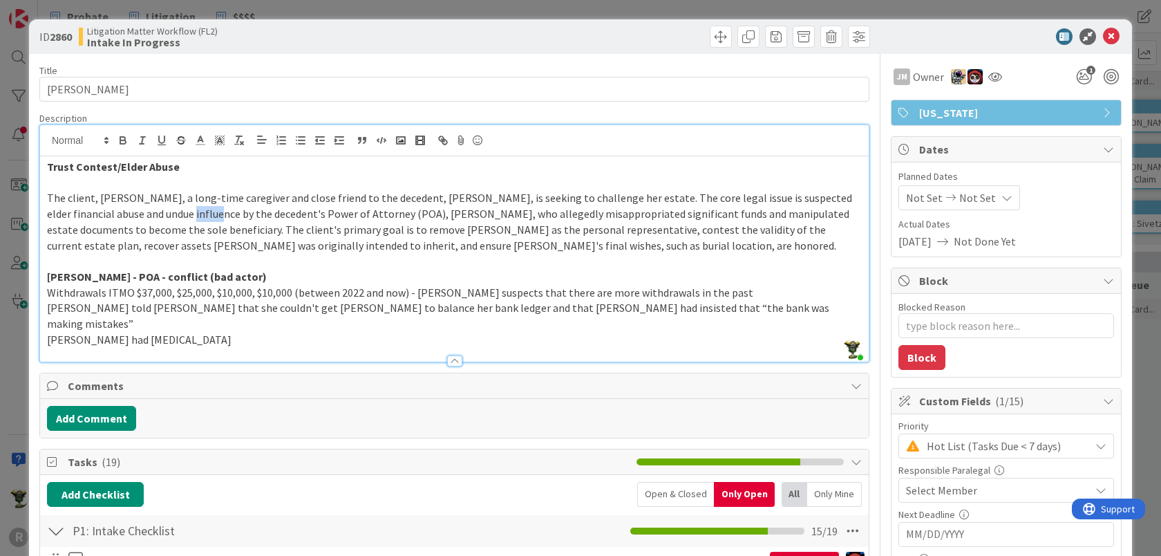
click at [165, 220] on span "The client, [PERSON_NAME], a long-time caregiver and close friend to the decede…" at bounding box center [450, 221] width 807 height 61
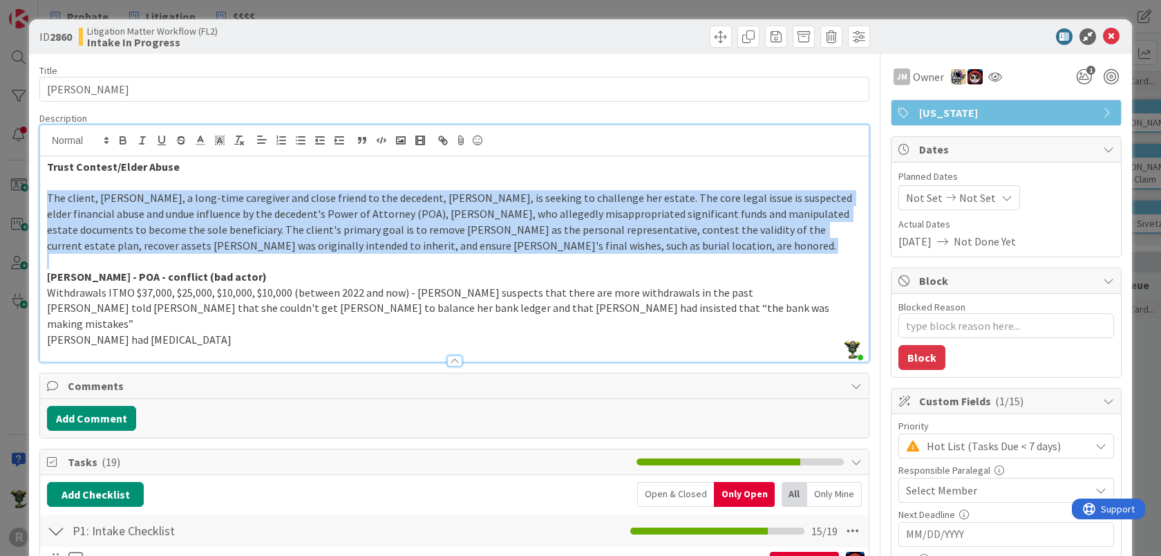
click at [165, 220] on span "The client, [PERSON_NAME], a long-time caregiver and close friend to the decede…" at bounding box center [450, 221] width 807 height 61
click at [200, 140] on line at bounding box center [199, 140] width 3 height 0
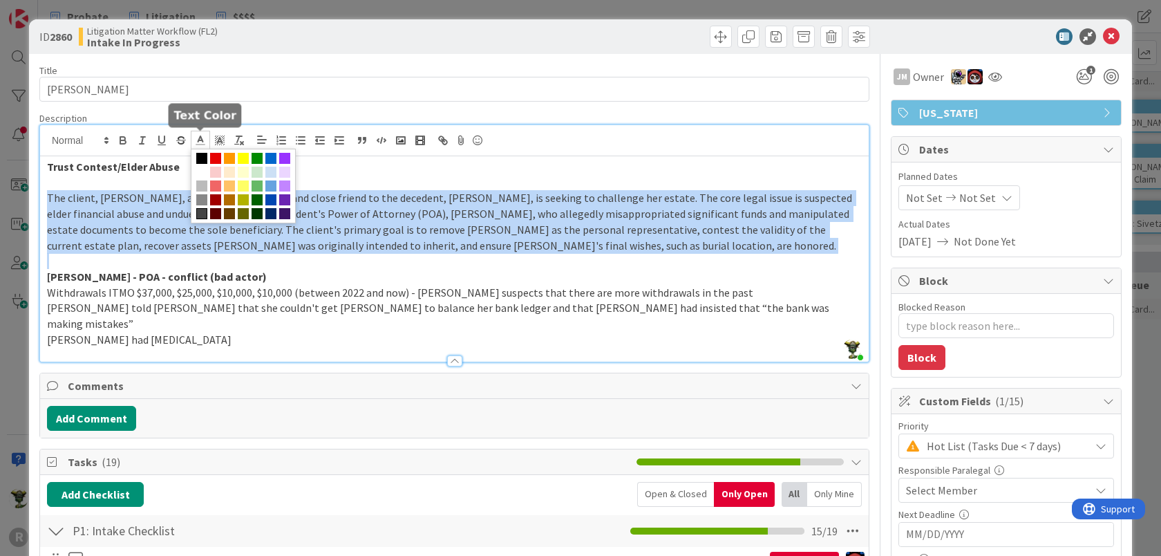
click at [199, 153] on span at bounding box center [201, 158] width 11 height 11
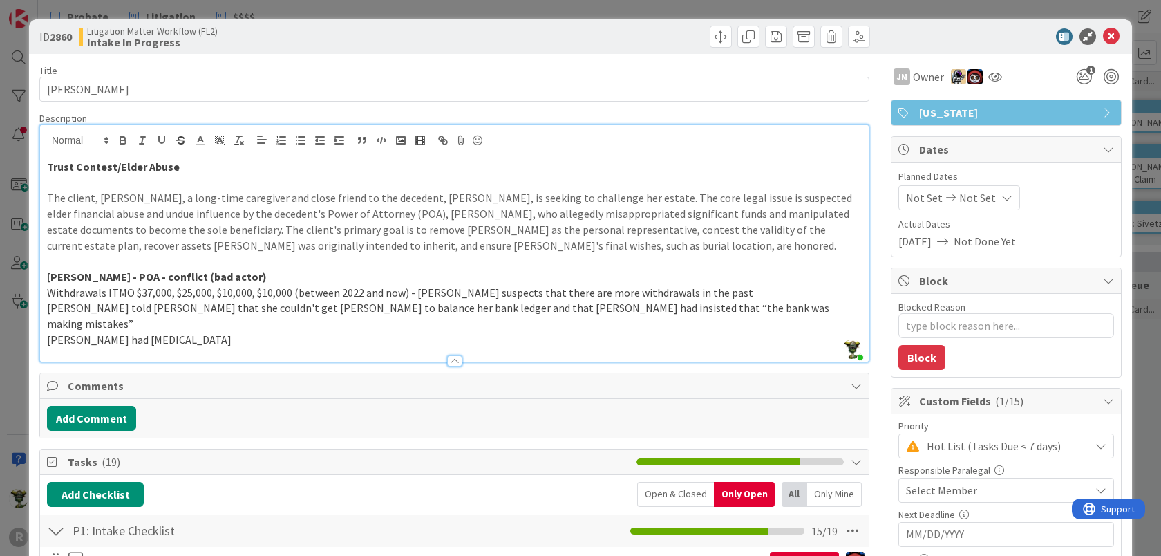
click at [283, 314] on span "[PERSON_NAME] told [PERSON_NAME] that she couldn't get [PERSON_NAME] to balance…" at bounding box center [439, 316] width 785 height 30
click at [227, 212] on p "The client, [PERSON_NAME], a long-time caregiver and close friend to the decede…" at bounding box center [454, 221] width 815 height 63
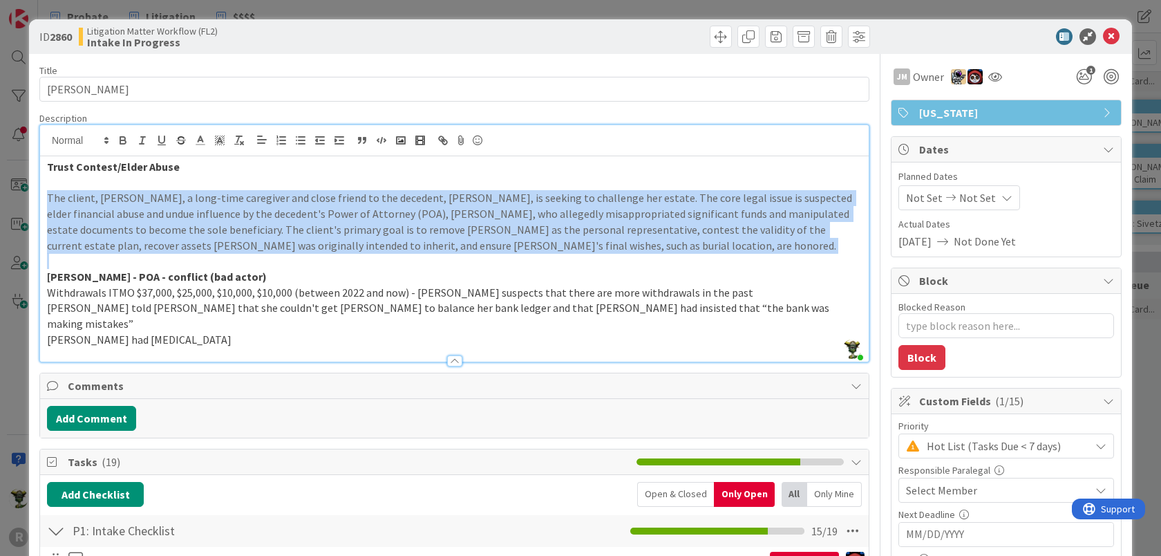
click at [227, 212] on p "The client, [PERSON_NAME], a long-time caregiver and close friend to the decede…" at bounding box center [454, 221] width 815 height 63
click at [194, 134] on icon at bounding box center [200, 140] width 12 height 12
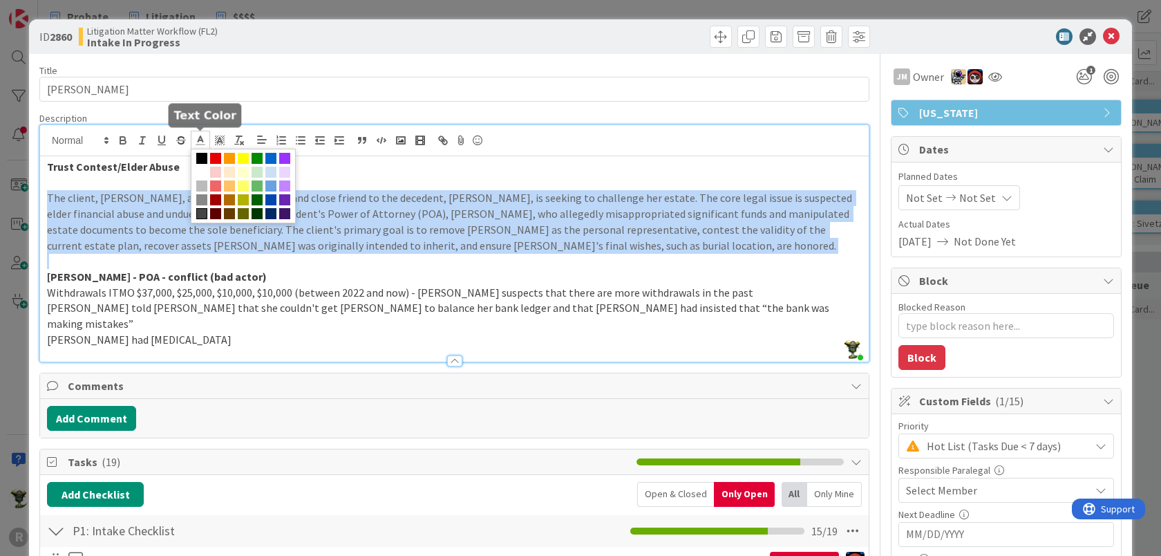
click at [197, 214] on span at bounding box center [201, 213] width 11 height 11
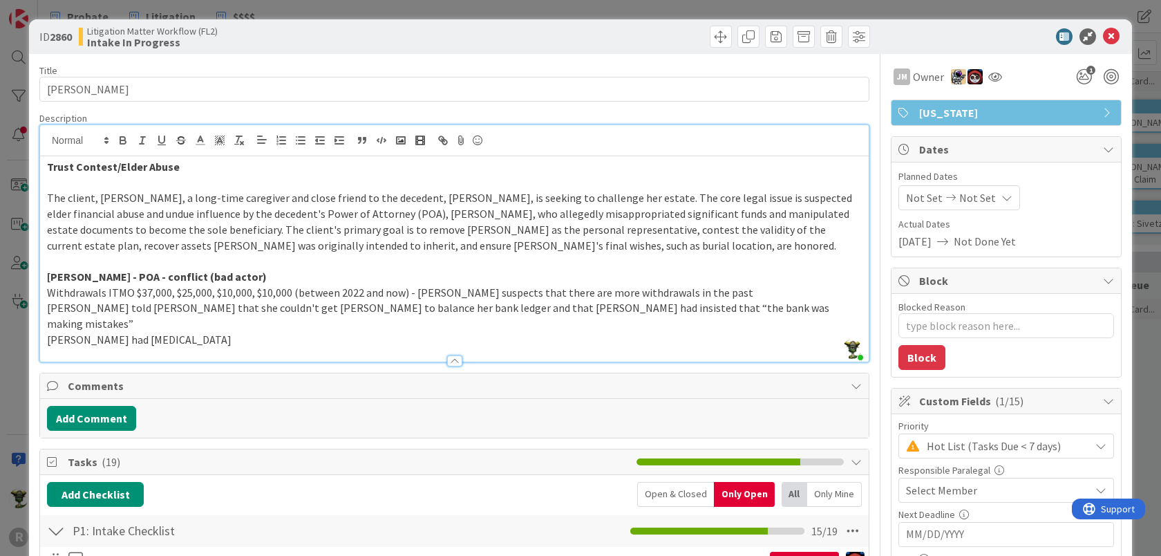
click at [263, 275] on p "[PERSON_NAME] - POA - conflict (bad actor)" at bounding box center [454, 277] width 815 height 16
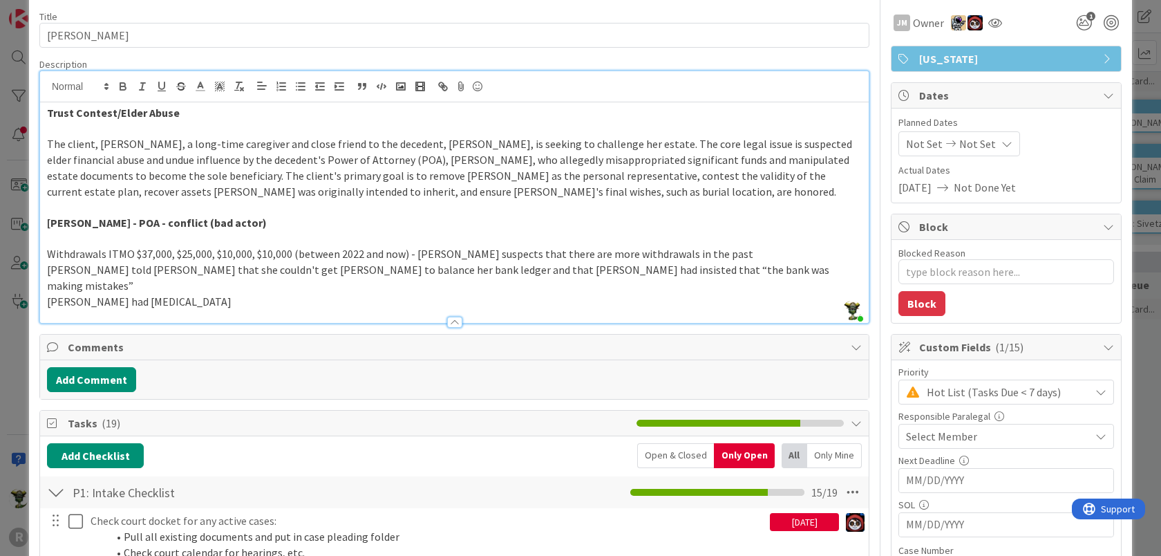
scroll to position [53, 0]
click at [646, 189] on p "The client, [PERSON_NAME], a long-time caregiver and close friend to the decede…" at bounding box center [454, 168] width 815 height 63
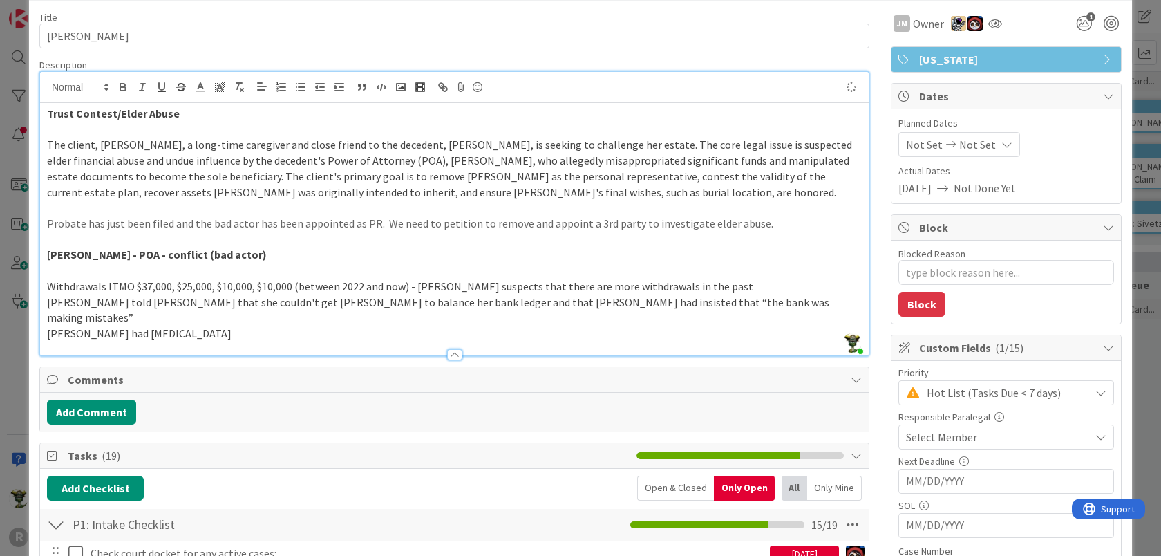
click at [127, 220] on p "Probate has just been filed and the bad actor has been appointed as PR. We need…" at bounding box center [454, 224] width 815 height 16
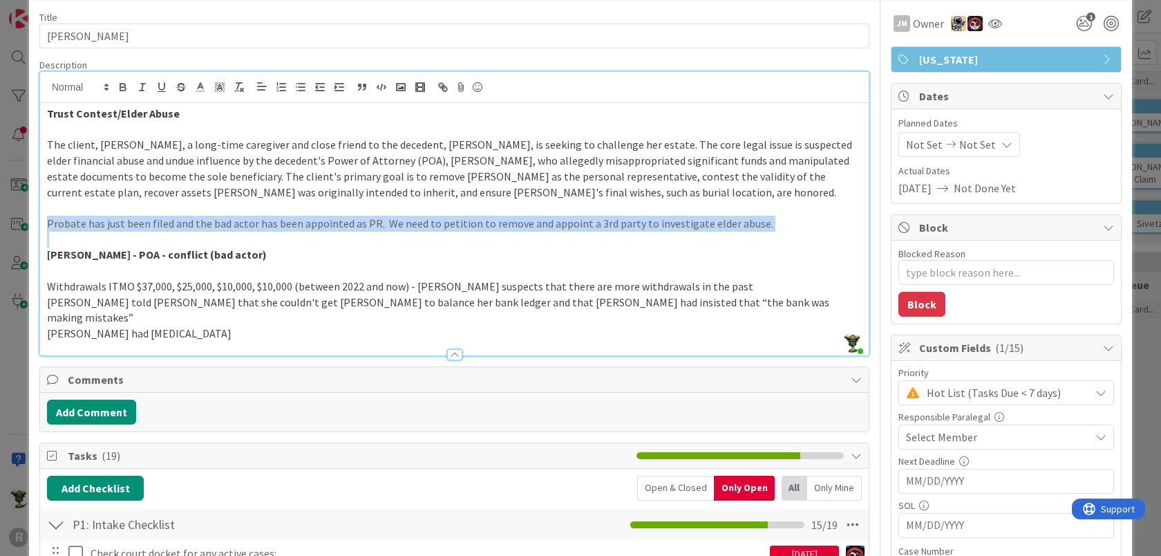
click at [127, 220] on p "Probate has just been filed and the bad actor has been appointed as PR. We need…" at bounding box center [454, 224] width 815 height 16
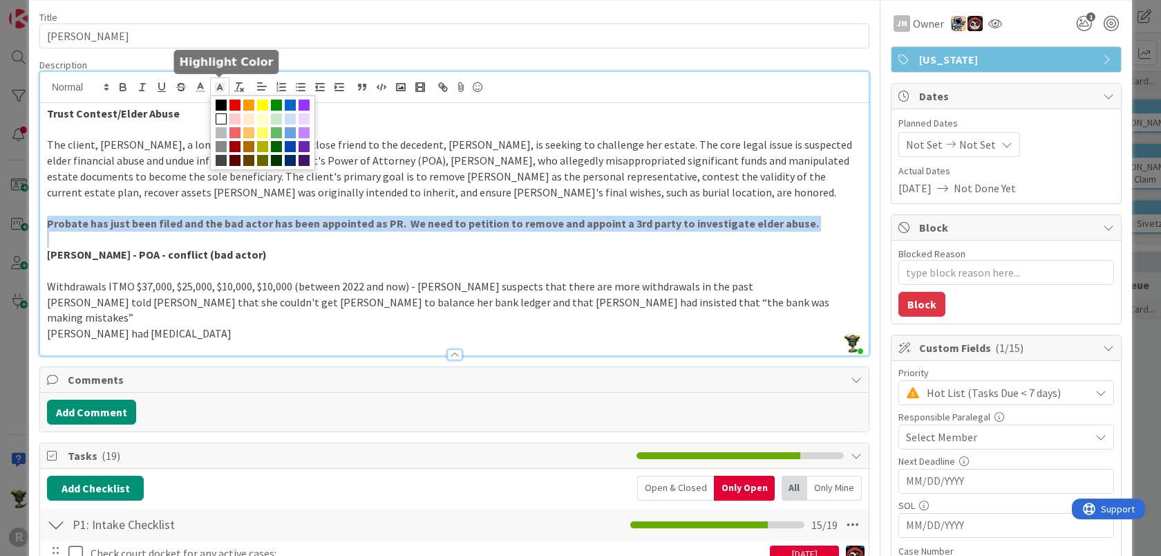
click at [220, 91] on rect at bounding box center [220, 91] width 1 height 1
click at [264, 102] on span at bounding box center [262, 105] width 11 height 11
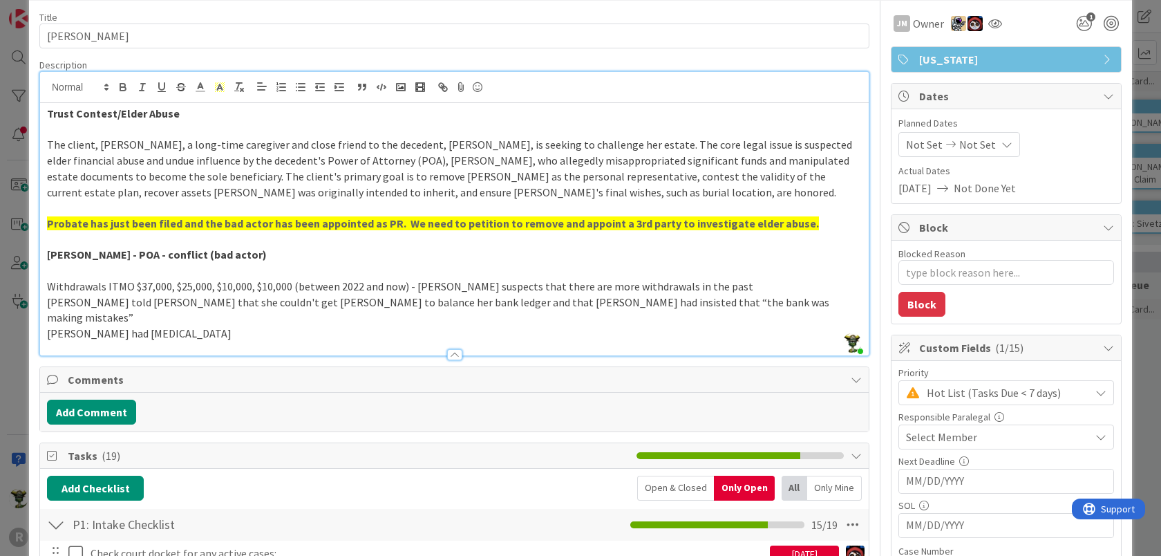
click at [329, 171] on span "The client, [PERSON_NAME], a long-time caregiver and close friend to the decede…" at bounding box center [450, 168] width 807 height 61
type textarea "x"
click at [1046, 137] on div "Not Set Not Set" at bounding box center [1007, 144] width 216 height 25
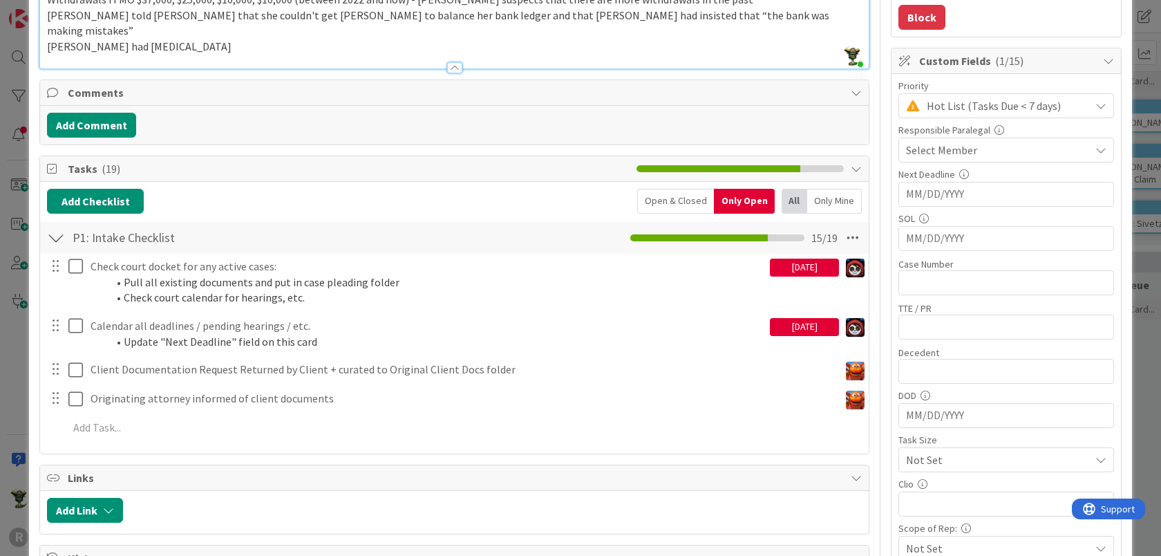
scroll to position [365, 0]
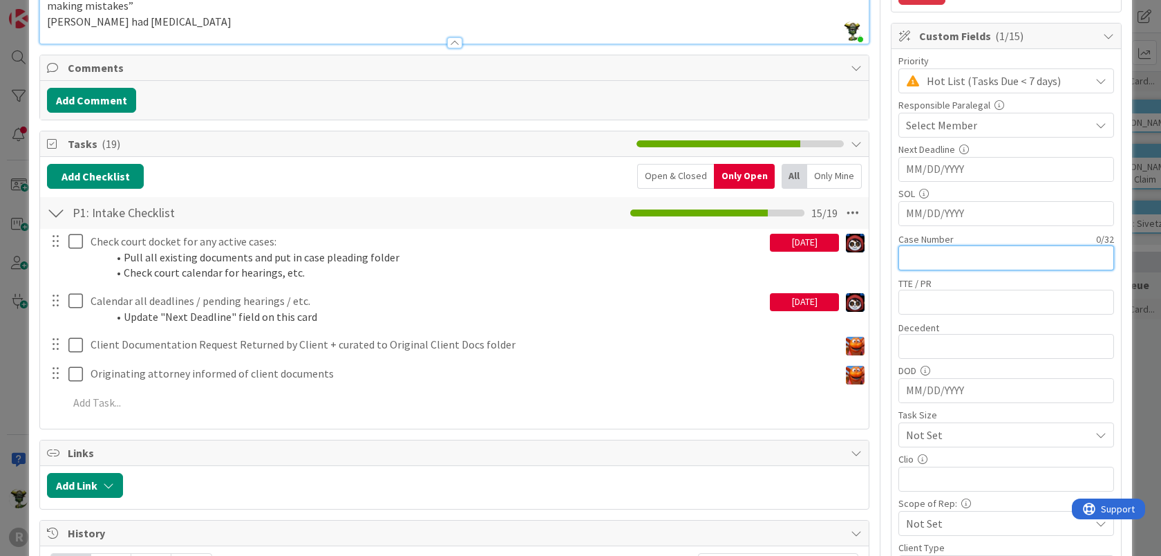
click at [962, 257] on input "text" at bounding box center [1007, 257] width 216 height 25
paste input "25PB07987"
type input "25PB07987"
type textarea "x"
type input "25PB07987"
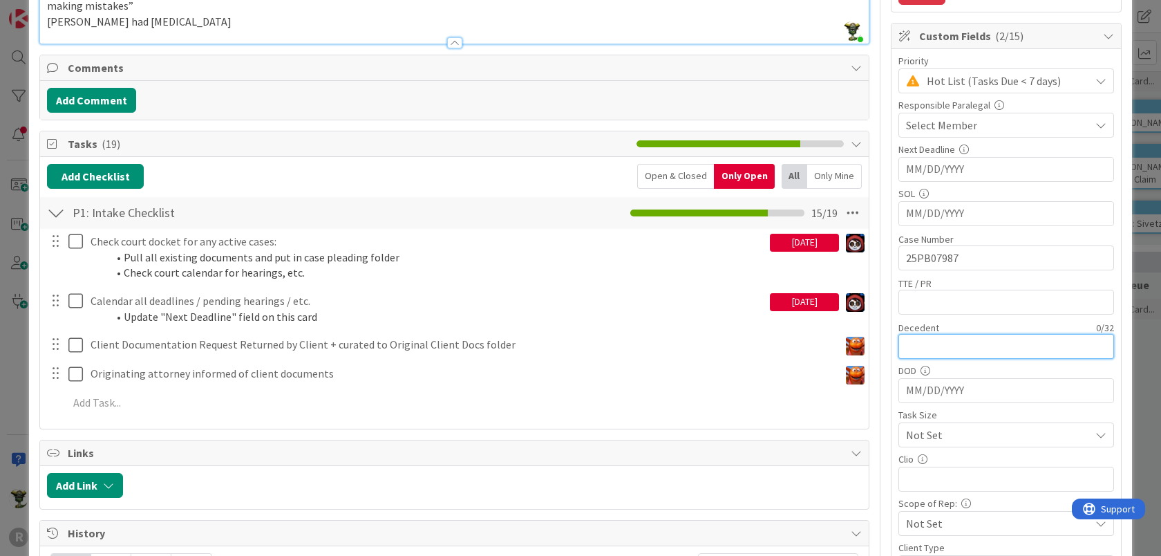
click at [971, 344] on input "text" at bounding box center [1007, 346] width 216 height 25
type input "Lo"
type textarea "x"
type input "[PERSON_NAME]"
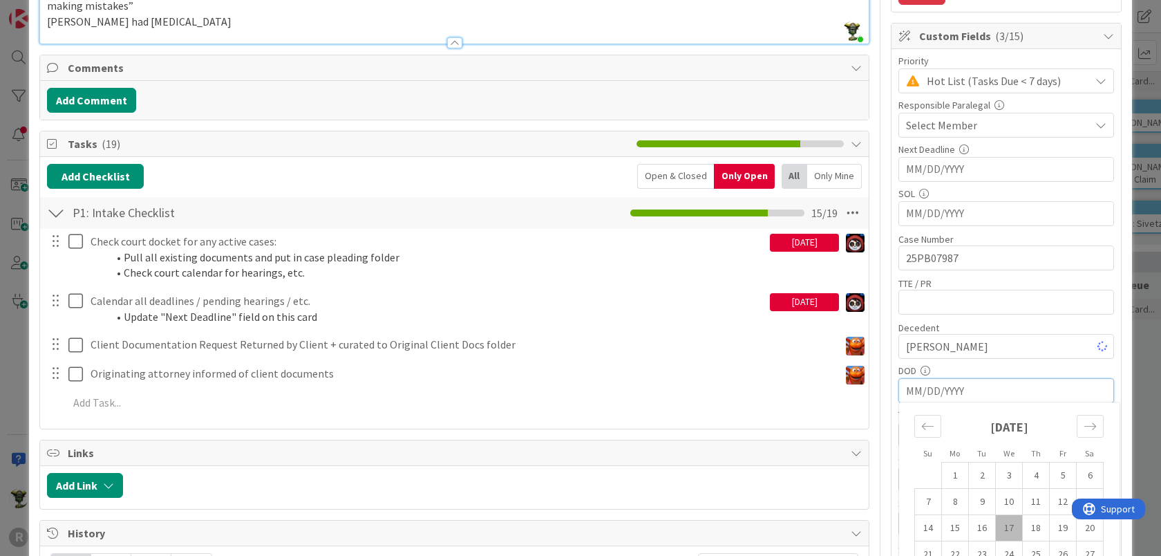
type textarea "x"
click at [971, 344] on input "[PERSON_NAME]" at bounding box center [1007, 346] width 216 height 25
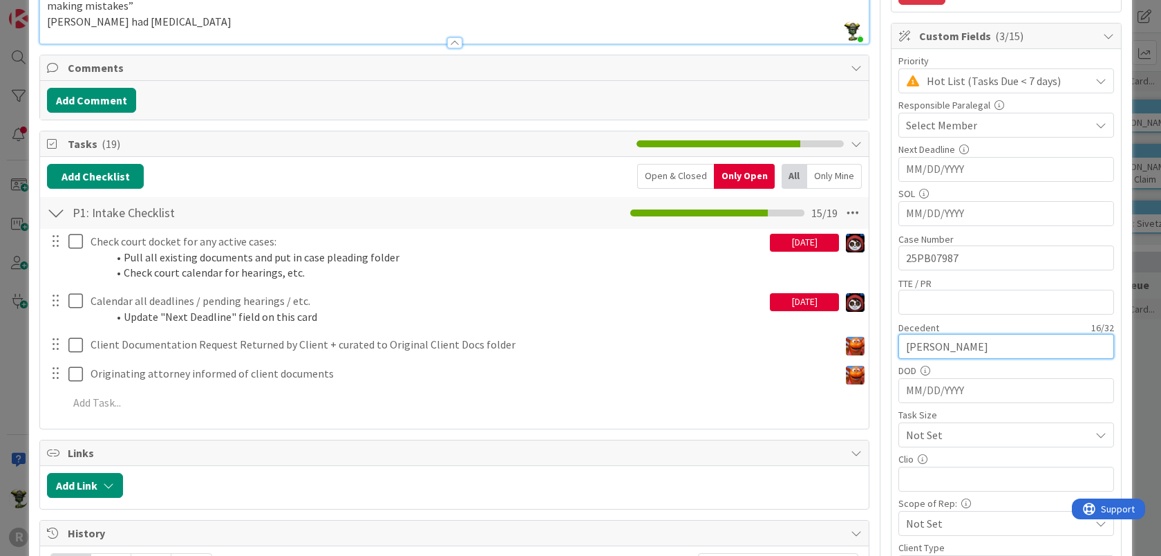
type input "[PERSON_NAME]"
type textarea "x"
type input "[PERSON_NAME]"
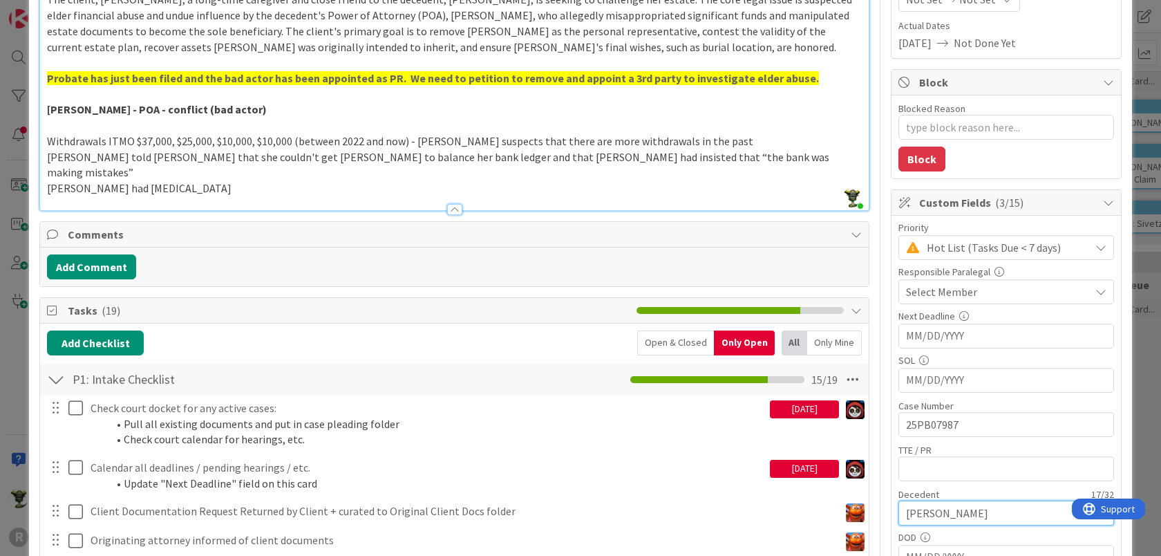
scroll to position [201, 0]
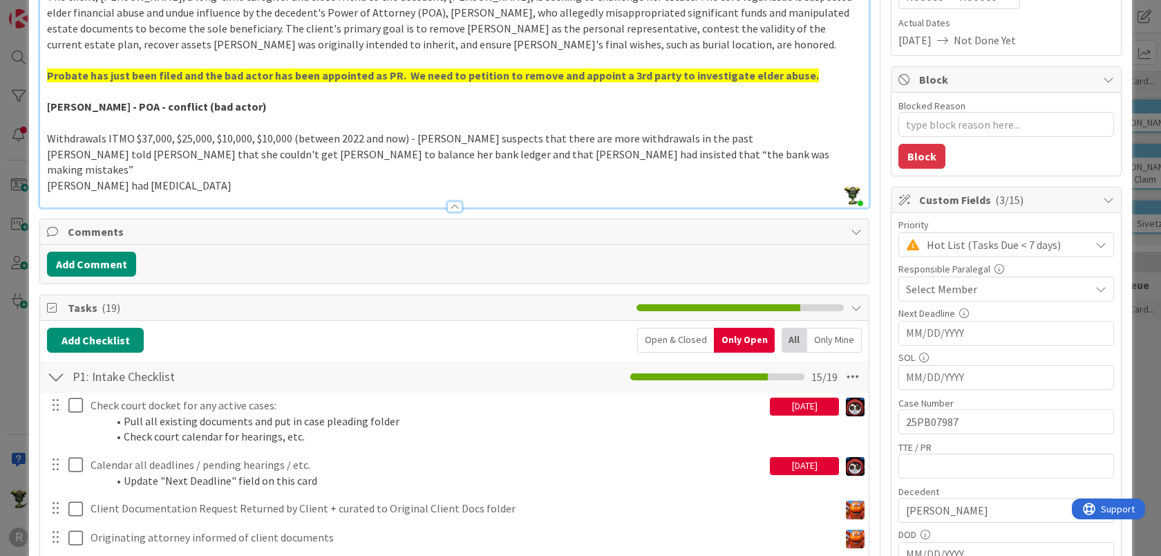
click at [980, 291] on div "Select Member" at bounding box center [998, 289] width 184 height 17
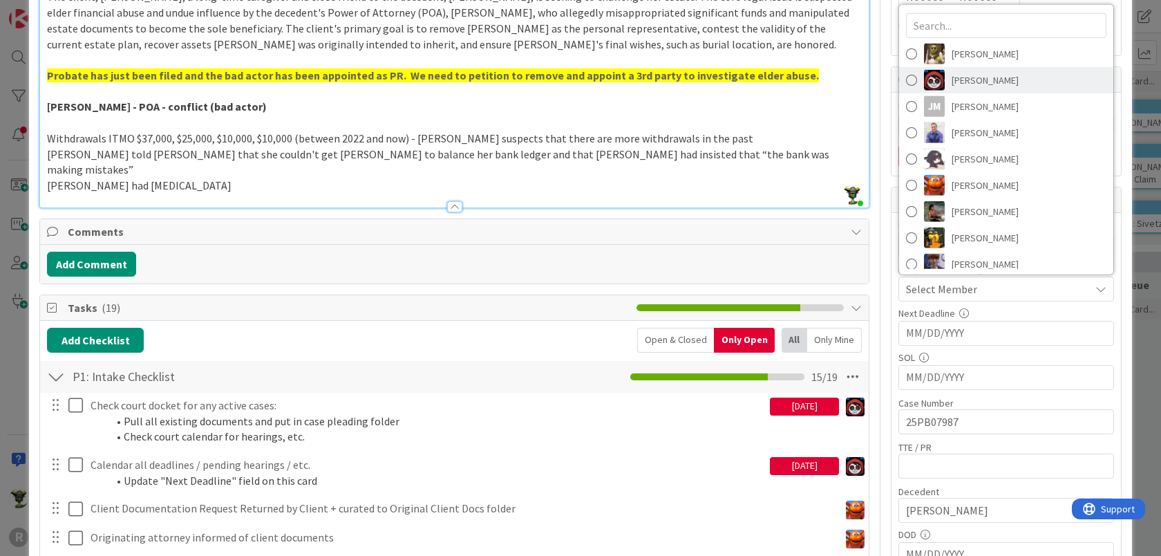
click at [952, 80] on span "[PERSON_NAME]" at bounding box center [985, 80] width 67 height 21
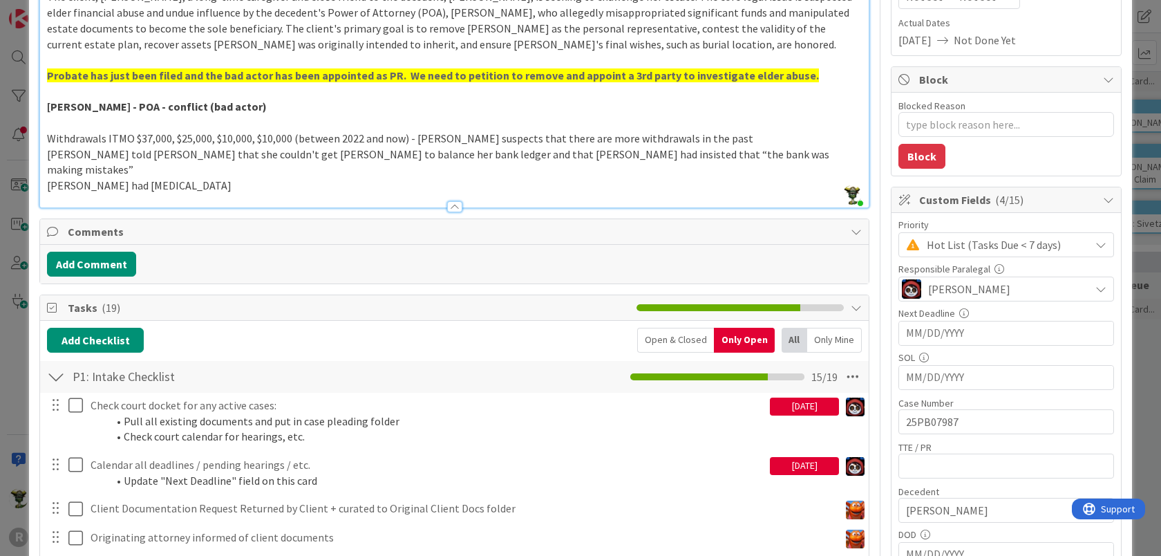
click at [865, 232] on div "Title 15 / 128 [PERSON_NAME] Description [PERSON_NAME] joined 7 m ago Trust Con…" at bounding box center [580, 481] width 1083 height 1257
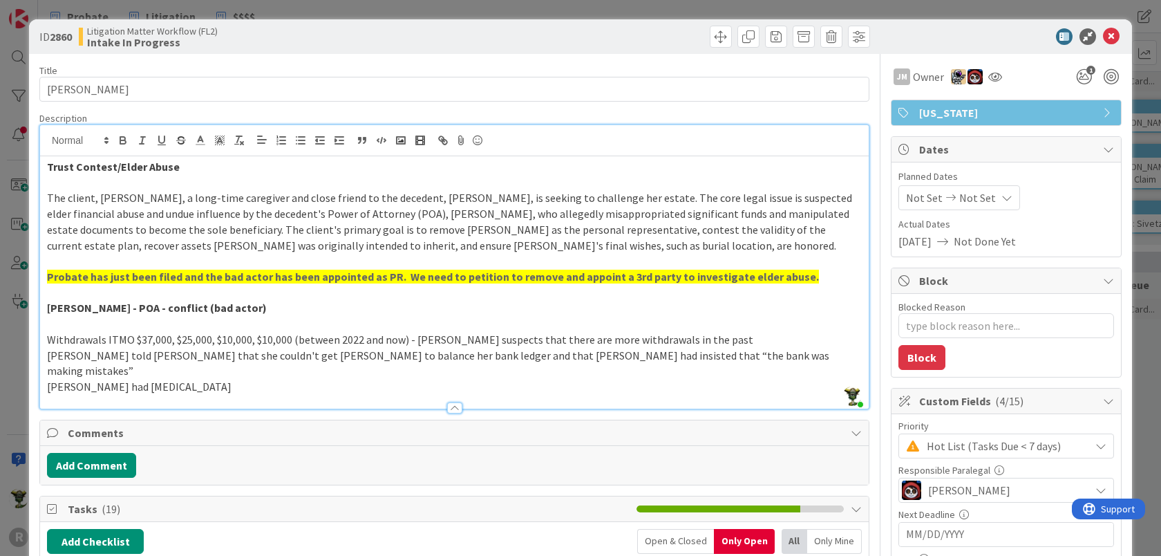
click at [548, 252] on p "The client, [PERSON_NAME], a long-time caregiver and close friend to the decede…" at bounding box center [454, 221] width 815 height 63
click at [173, 285] on p at bounding box center [454, 293] width 815 height 16
click at [501, 266] on p at bounding box center [454, 261] width 815 height 16
click at [1103, 32] on icon at bounding box center [1111, 36] width 17 height 17
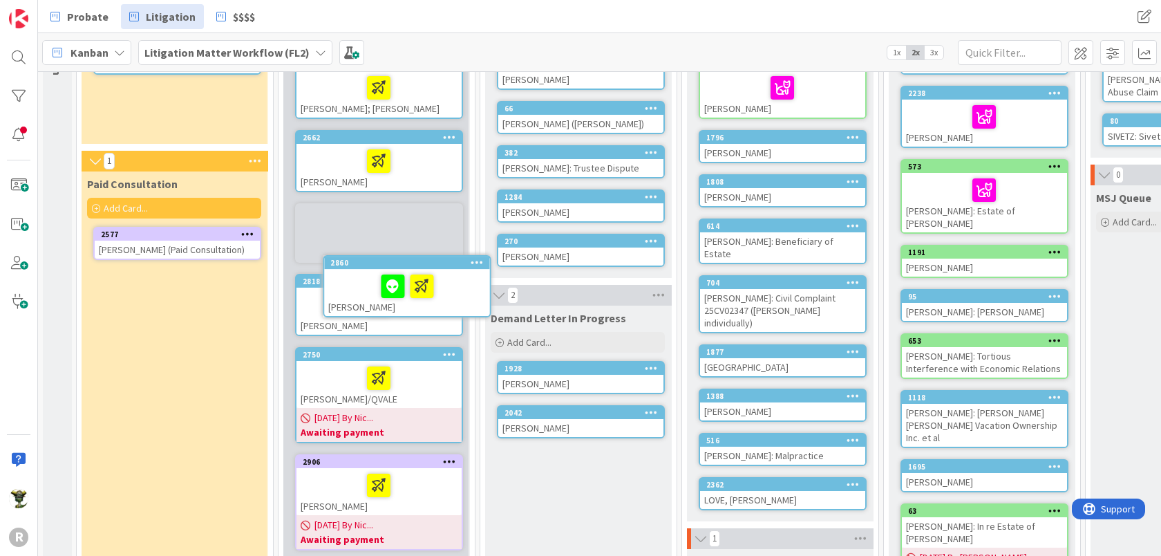
scroll to position [183, 0]
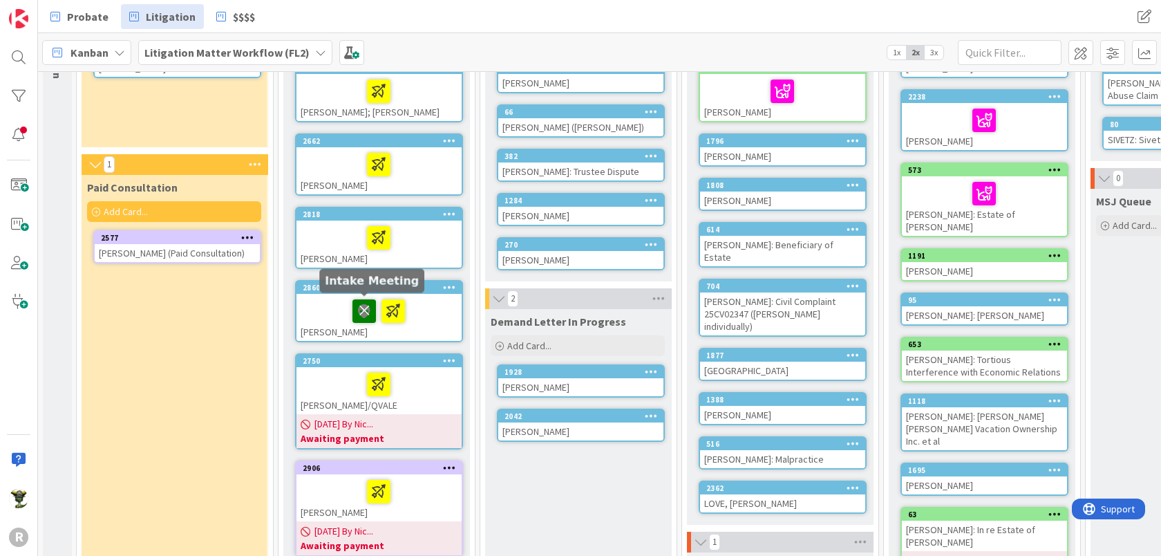
click at [365, 304] on icon at bounding box center [365, 310] width 24 height 22
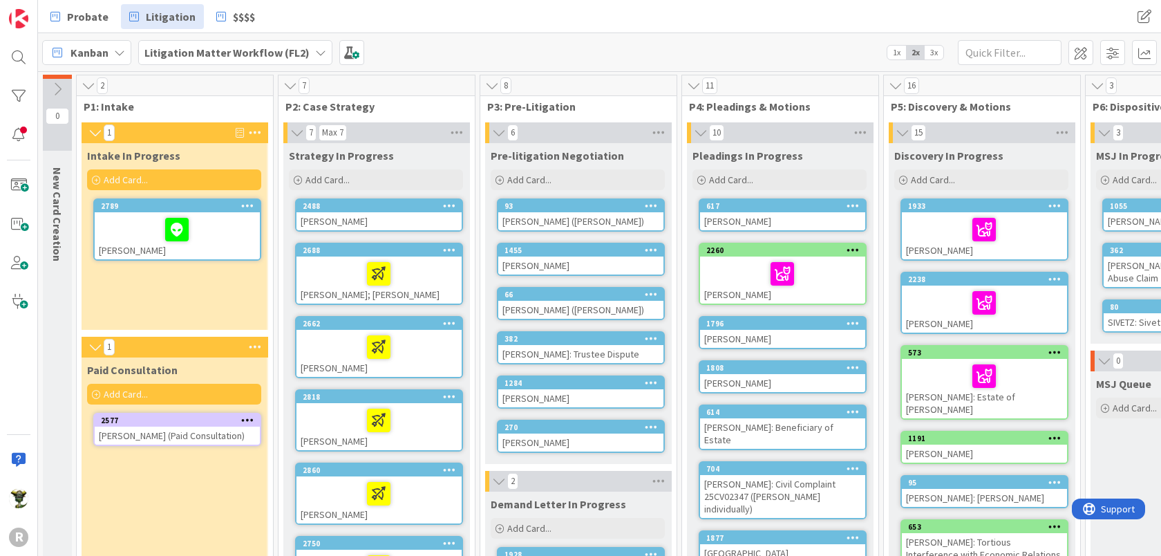
click at [138, 231] on div at bounding box center [177, 229] width 157 height 29
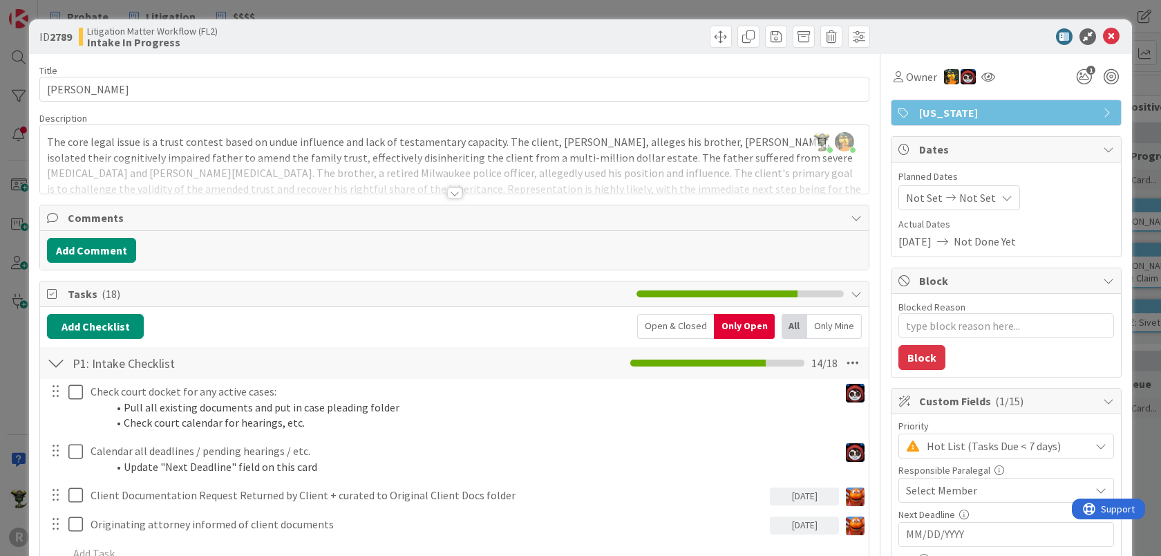
click at [271, 128] on div "[PERSON_NAME] just joined [PERSON_NAME] joined 6 hrs 59 m ago The core legal is…" at bounding box center [454, 159] width 829 height 68
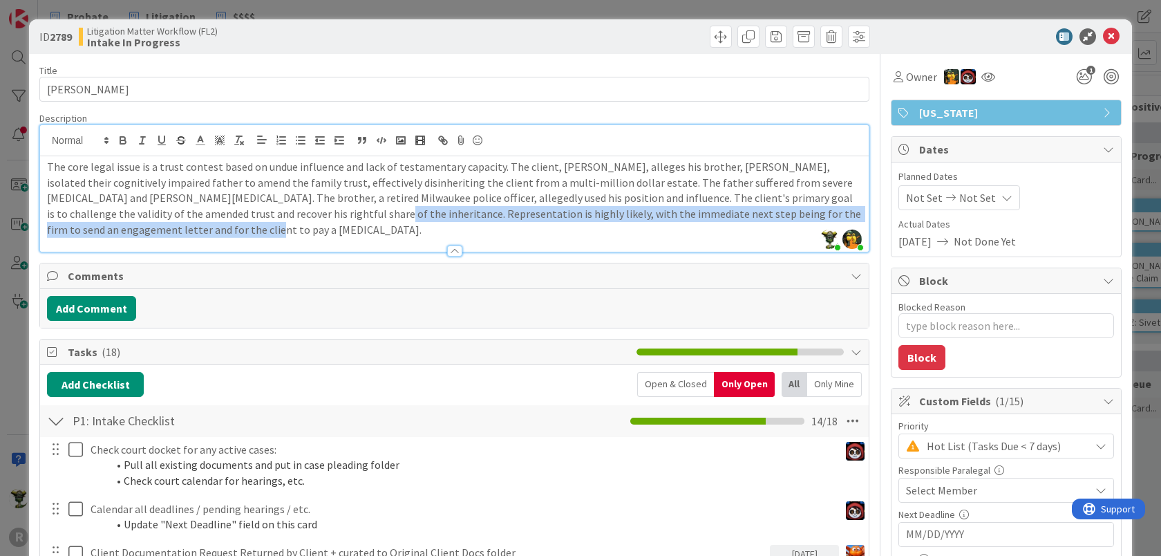
drag, startPoint x: 340, startPoint y: 214, endPoint x: 454, endPoint y: 397, distance: 215.5
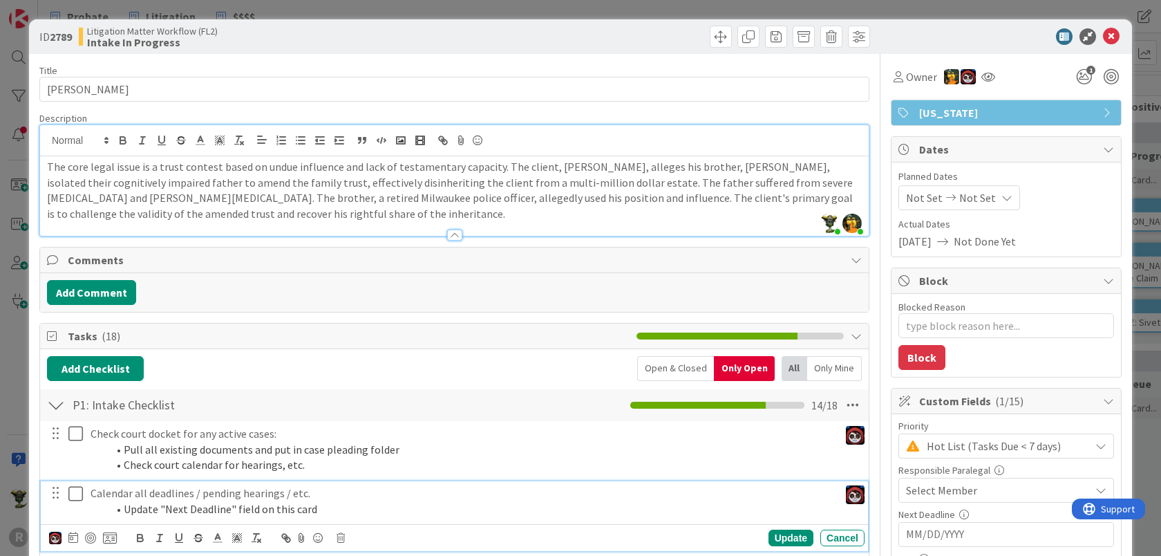
click at [434, 483] on div "Calendar all deadlines / pending hearings / etc. Update "Next Deadline" field o…" at bounding box center [462, 500] width 754 height 39
click at [907, 73] on span "Owner" at bounding box center [921, 76] width 31 height 17
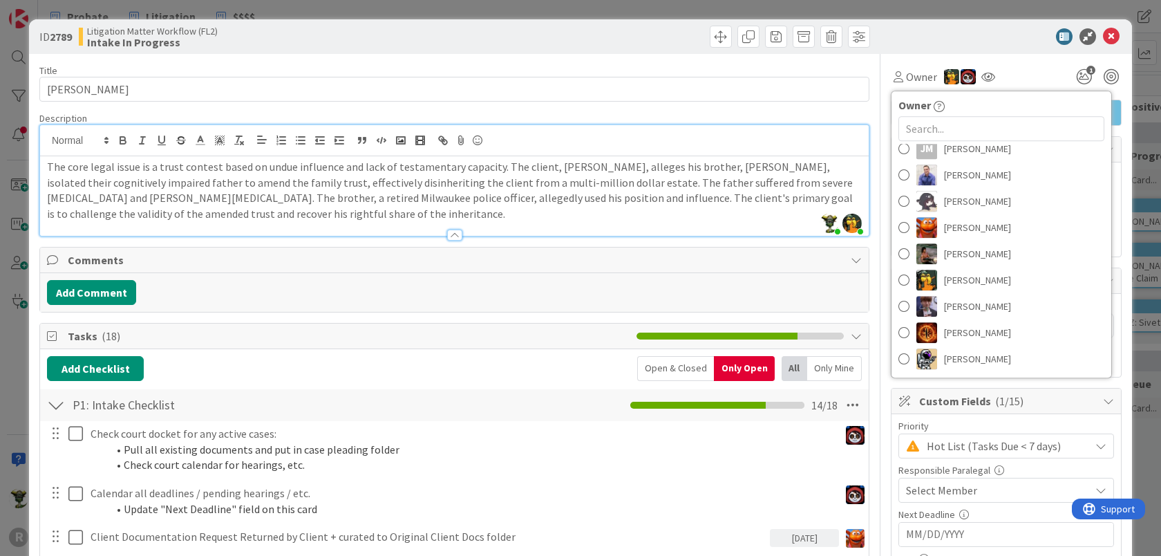
scroll to position [129, 0]
click at [964, 250] on span "[PERSON_NAME]" at bounding box center [977, 254] width 67 height 21
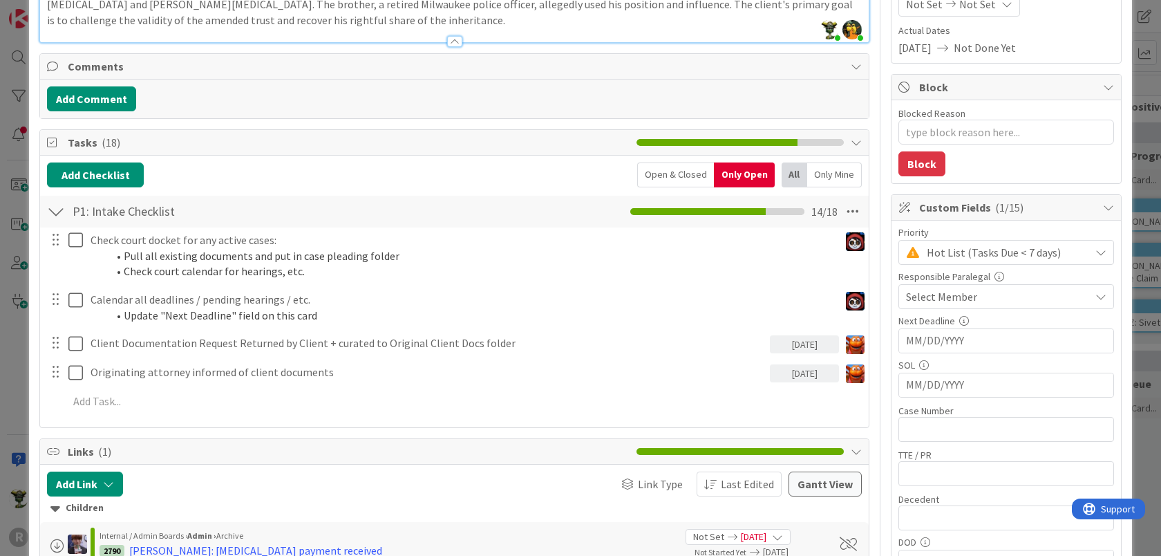
scroll to position [239, 0]
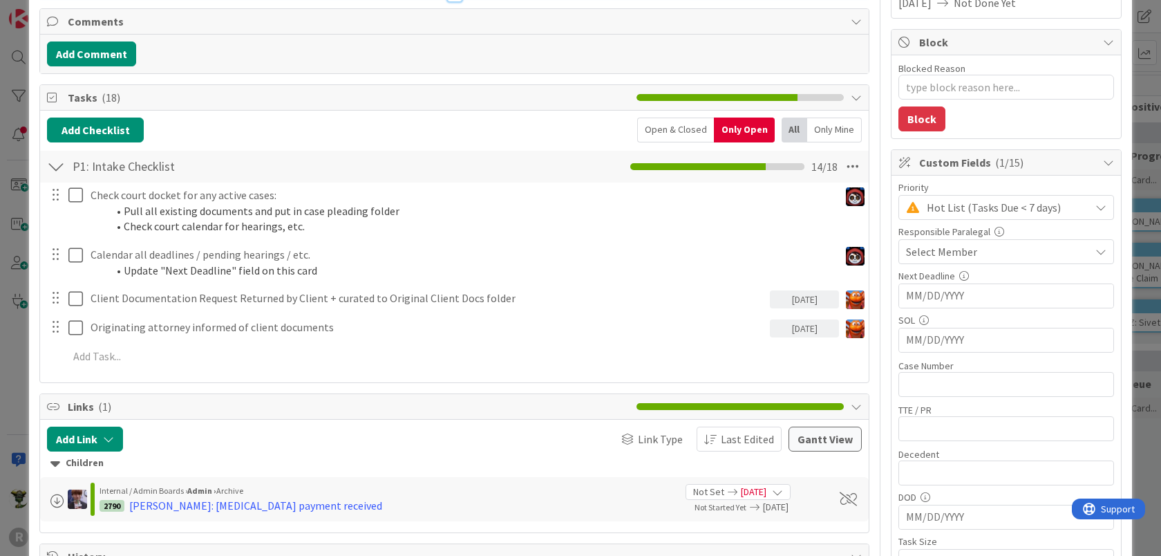
click at [955, 248] on span "Select Member" at bounding box center [941, 251] width 71 height 17
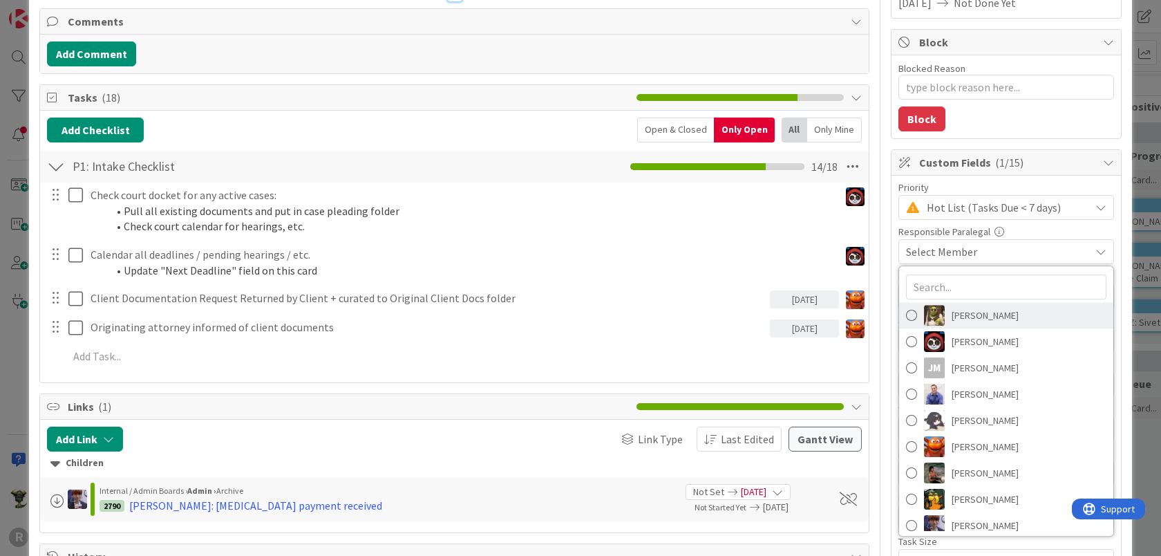
click at [936, 320] on link "[PERSON_NAME]" at bounding box center [1006, 315] width 214 height 26
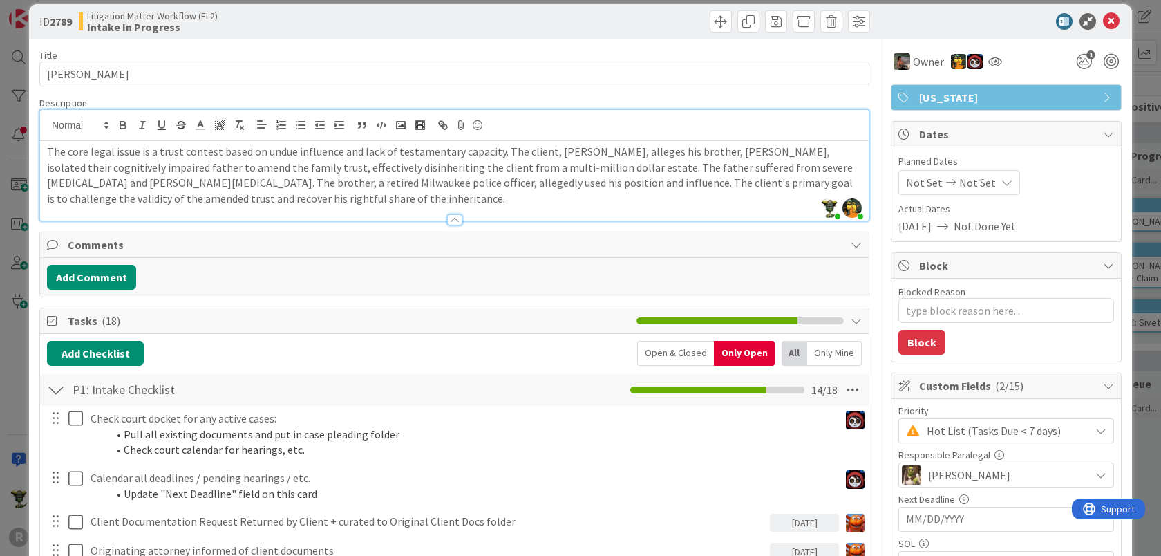
scroll to position [0, 0]
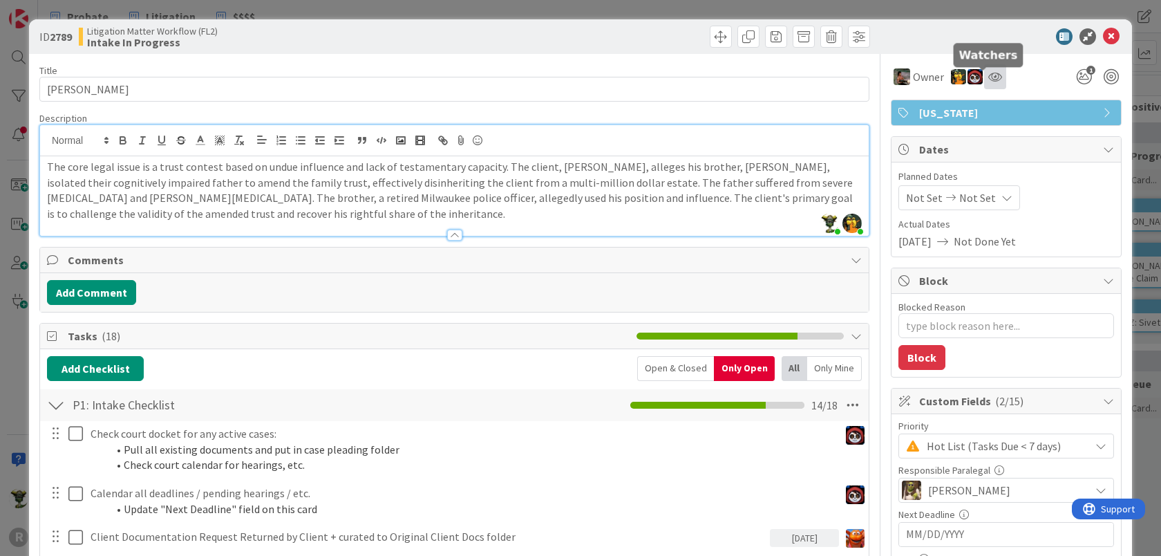
click at [989, 73] on icon at bounding box center [996, 76] width 14 height 11
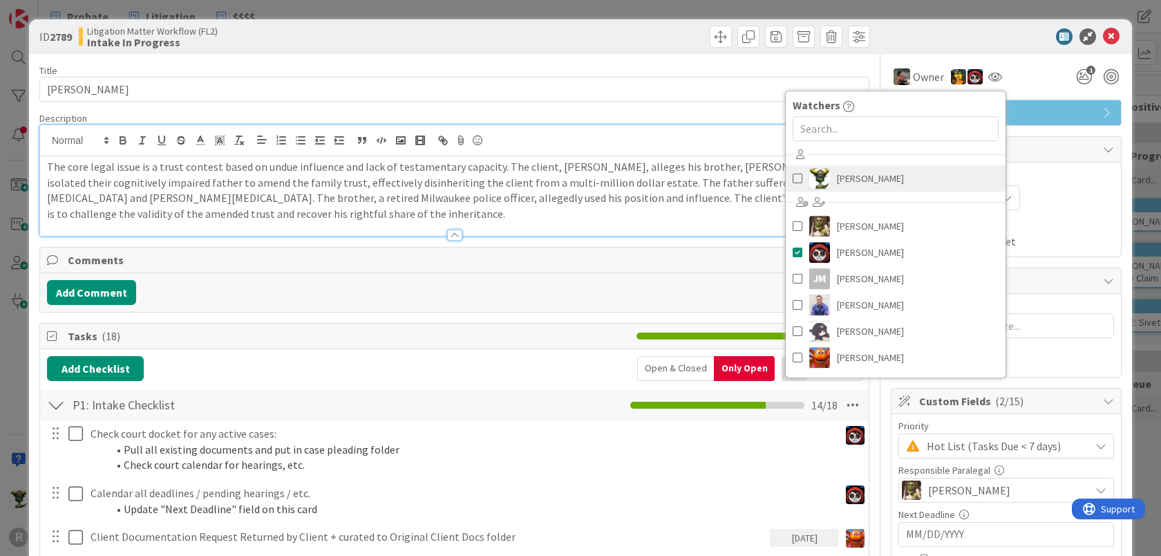
click at [846, 176] on span "[PERSON_NAME]" at bounding box center [870, 178] width 67 height 21
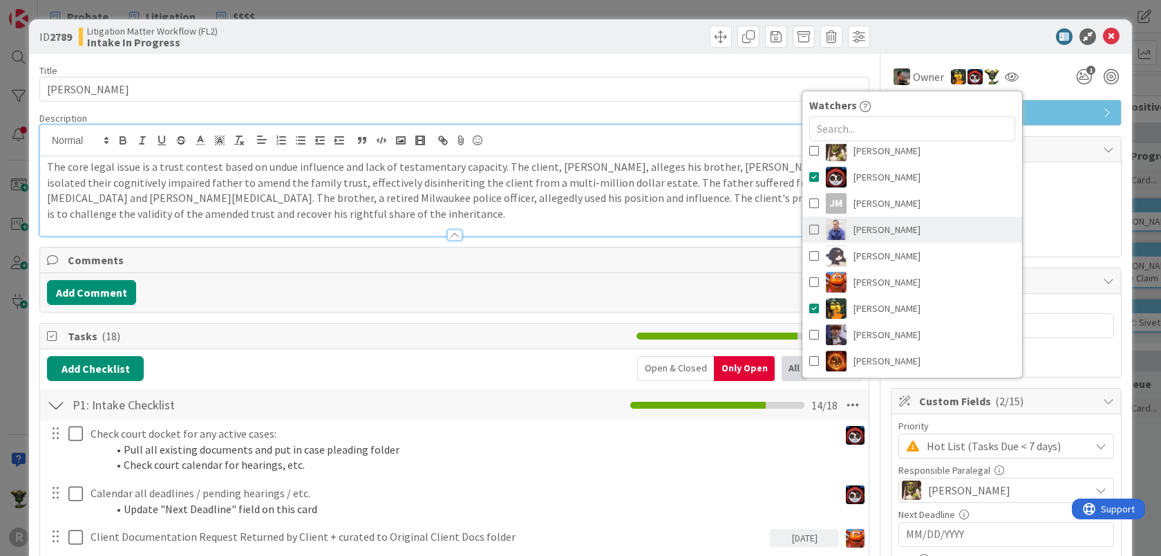
scroll to position [104, 0]
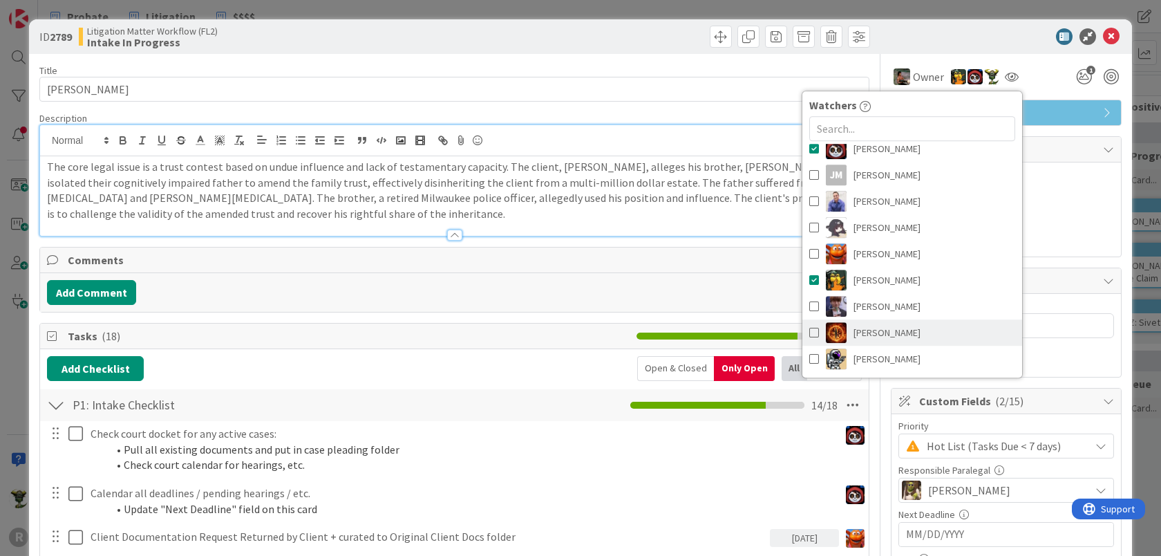
click at [834, 321] on link "[PERSON_NAME]" at bounding box center [913, 332] width 220 height 26
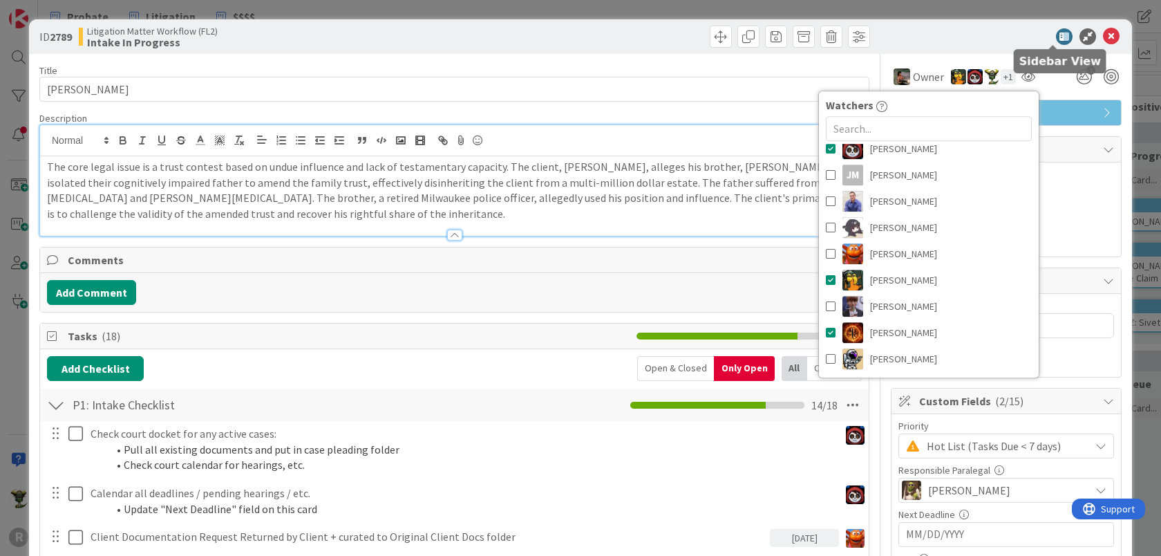
click at [987, 27] on div "ID 2789 Litigation Matter Workflow (FL2) Intake In Progress" at bounding box center [580, 36] width 1103 height 35
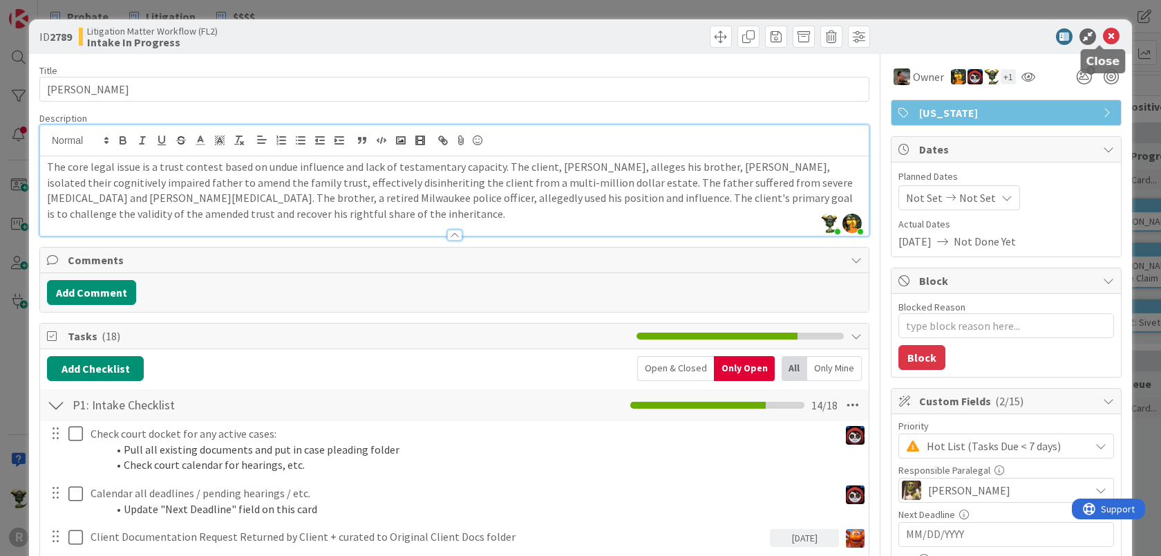
click at [1103, 32] on icon at bounding box center [1111, 36] width 17 height 17
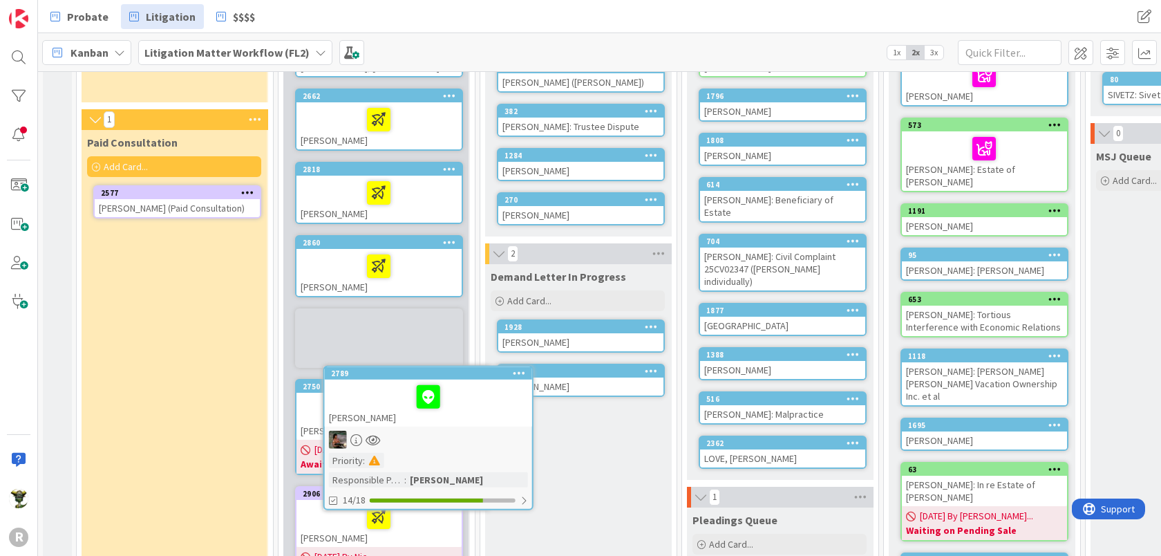
scroll to position [227, 0]
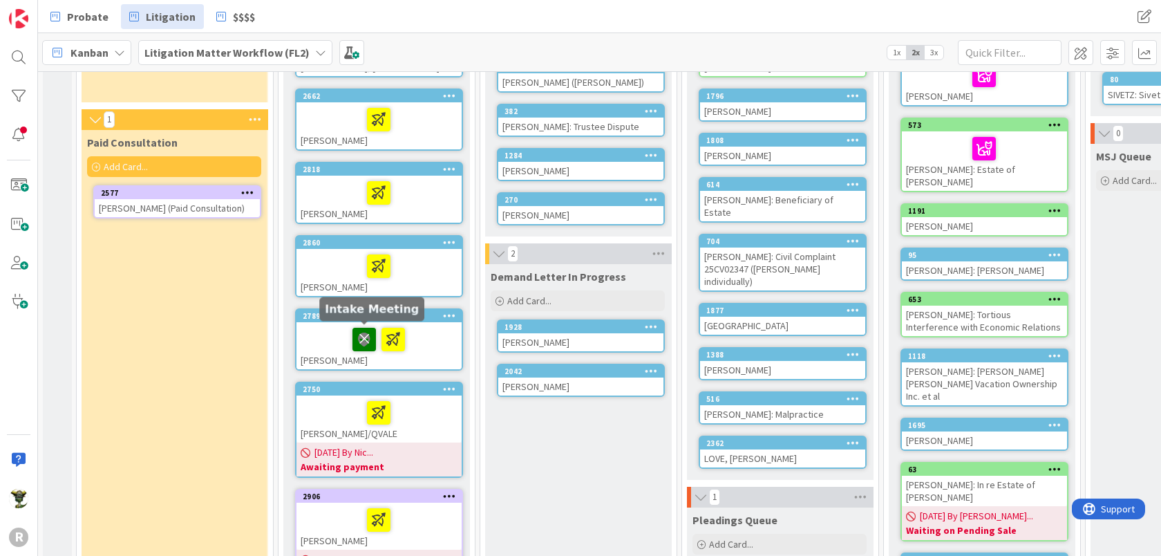
click at [364, 330] on icon at bounding box center [365, 339] width 24 height 22
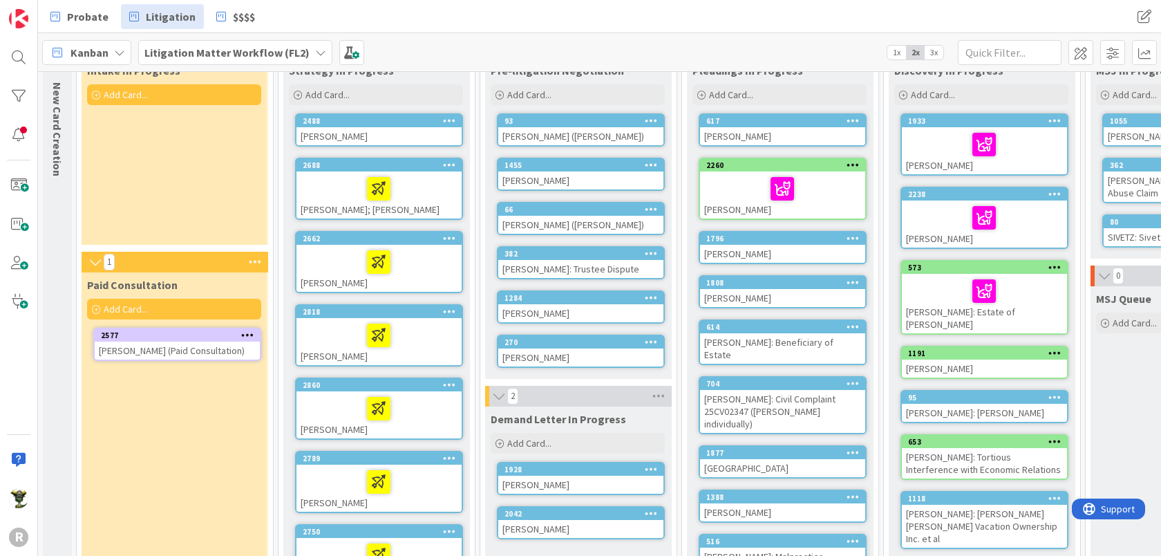
scroll to position [126, 0]
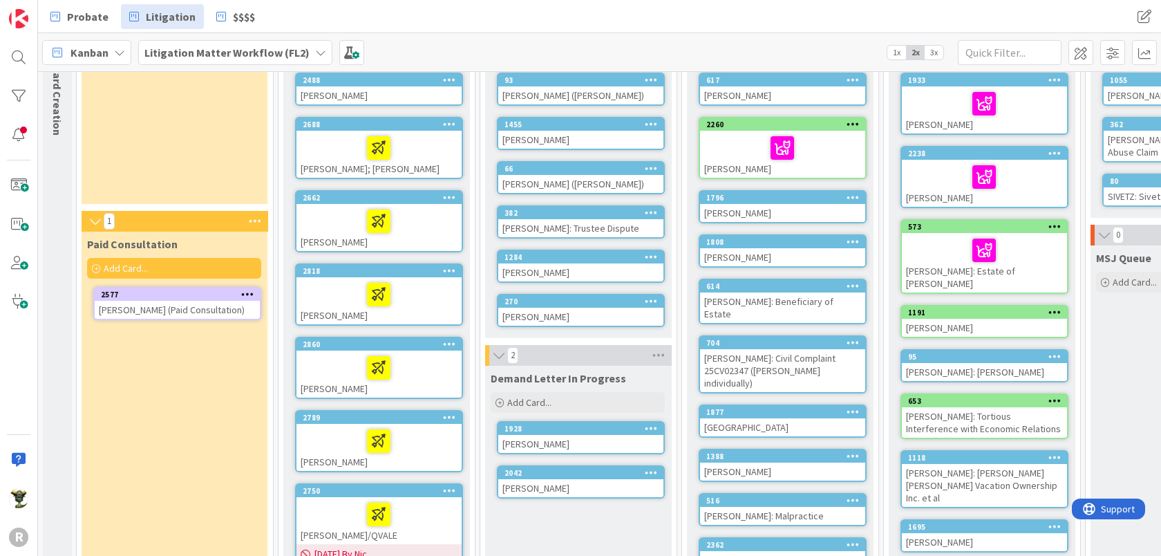
click at [351, 281] on div at bounding box center [379, 294] width 157 height 29
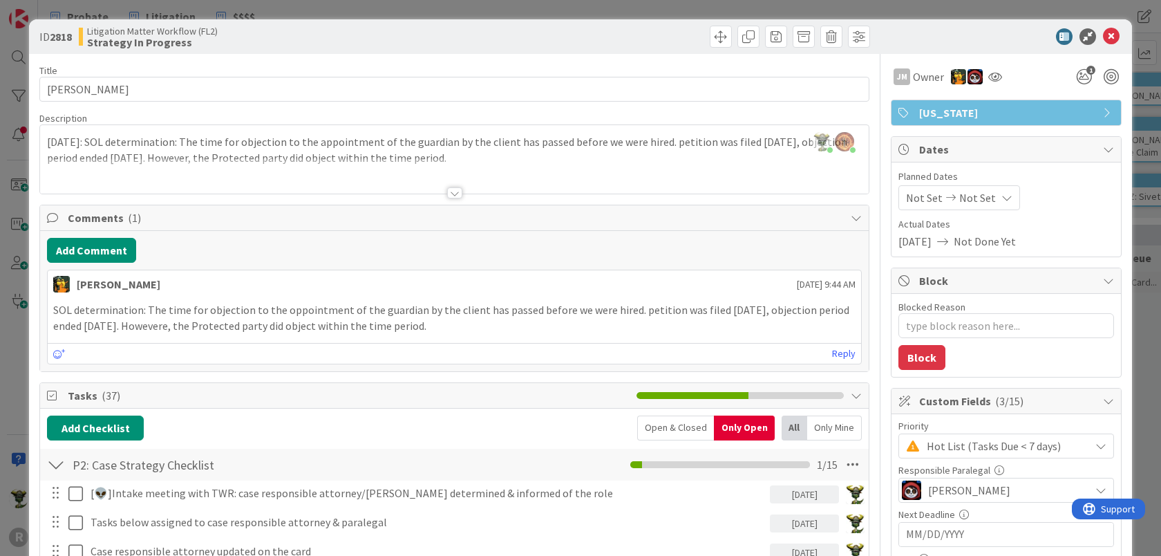
click at [447, 192] on div at bounding box center [454, 192] width 15 height 11
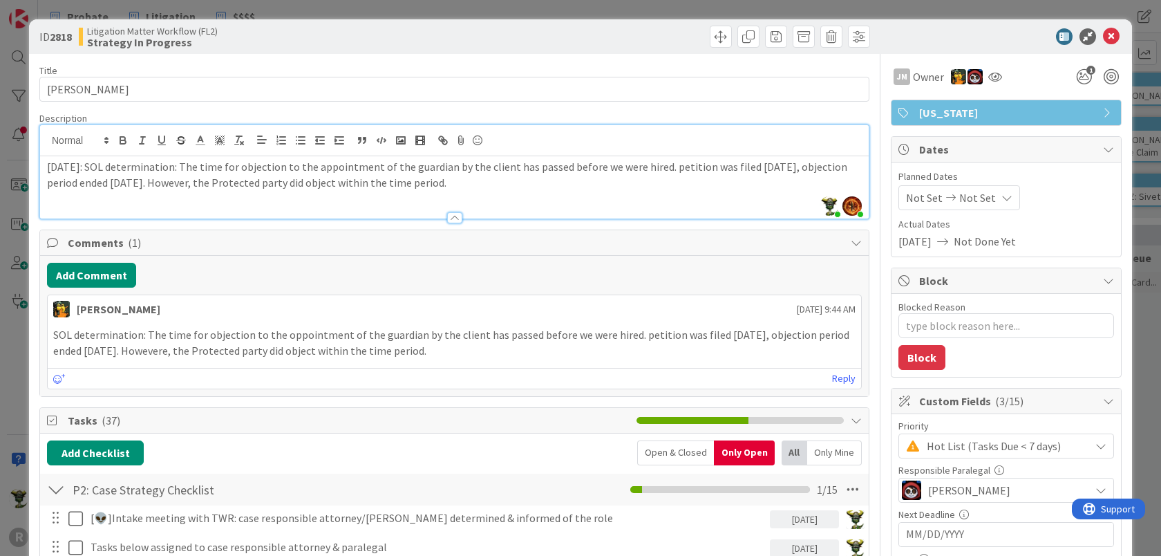
click at [447, 215] on div at bounding box center [454, 217] width 15 height 11
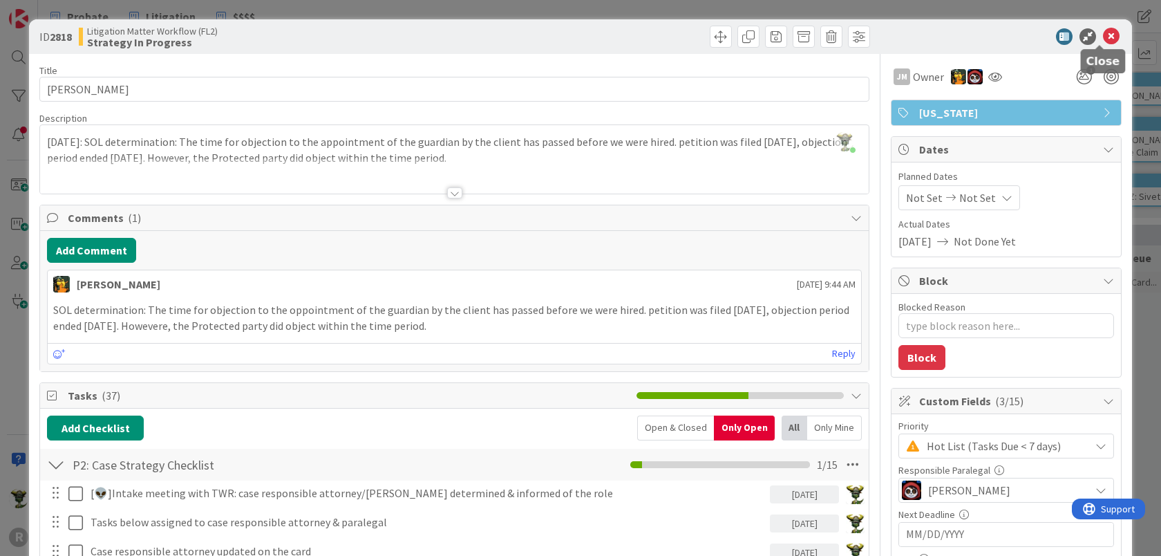
click at [1103, 34] on icon at bounding box center [1111, 36] width 17 height 17
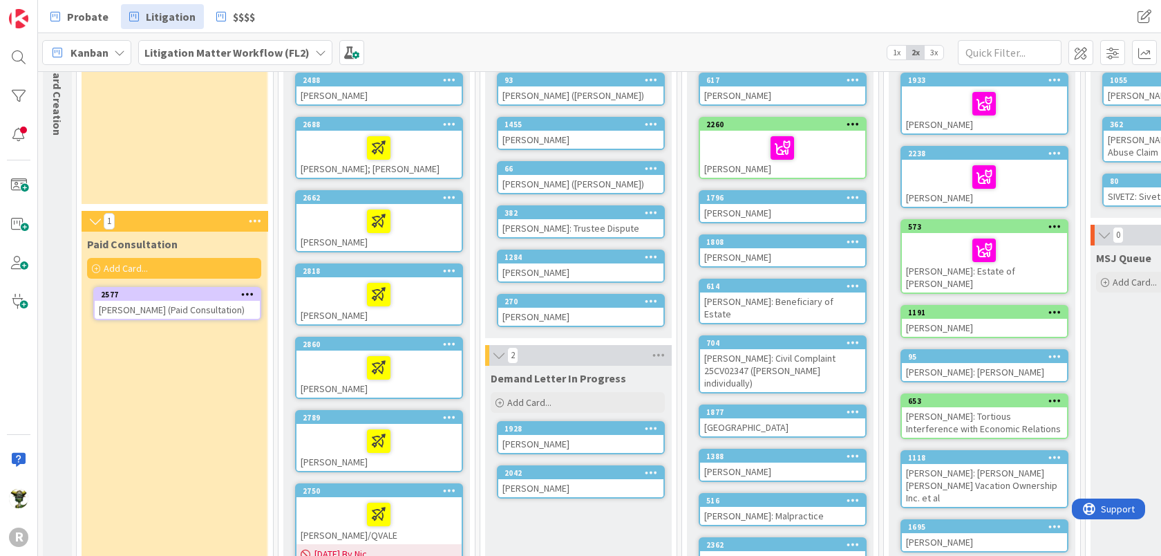
click at [326, 369] on div at bounding box center [379, 367] width 157 height 29
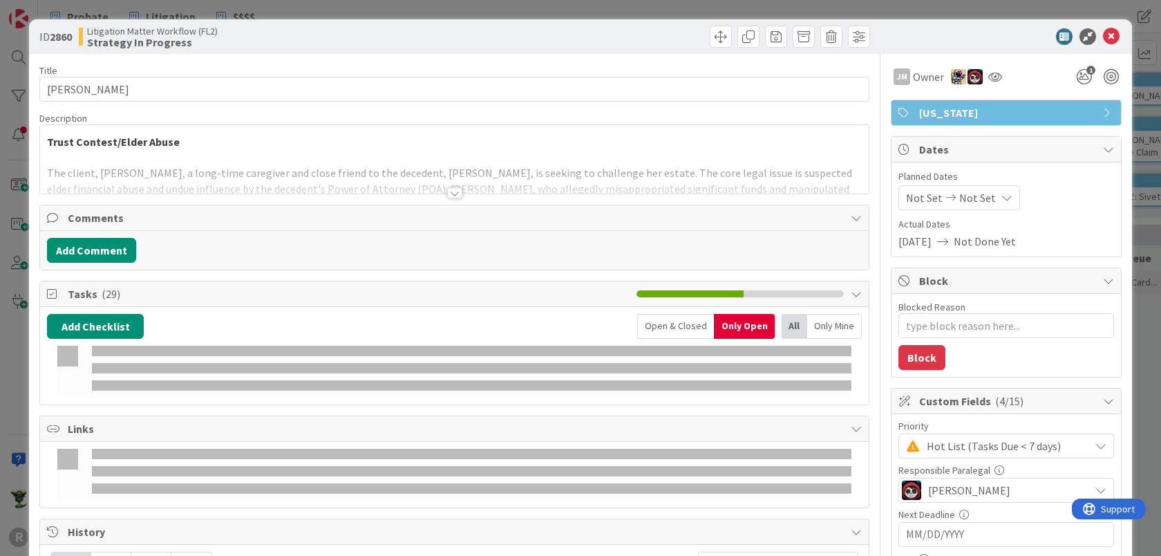
type textarea "x"
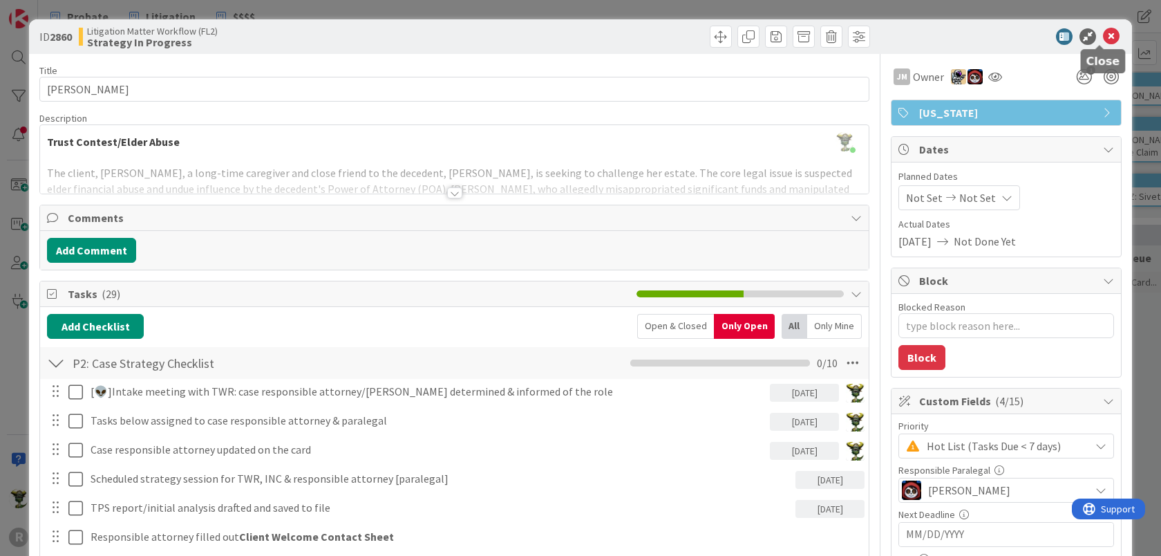
click at [1103, 35] on icon at bounding box center [1111, 36] width 17 height 17
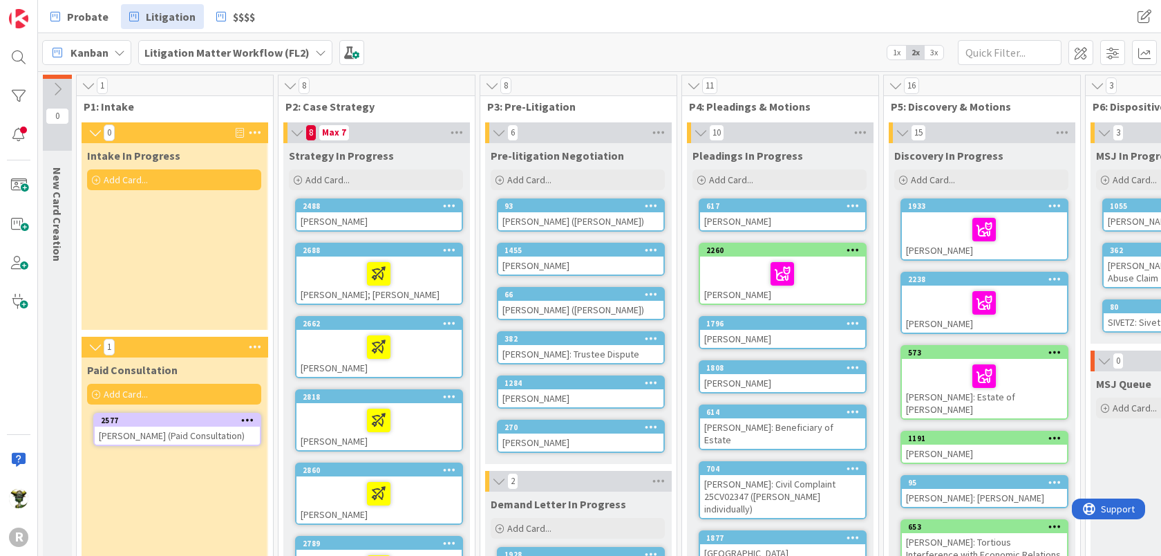
click at [189, 254] on div "Intake In Progress Add Card..." at bounding box center [174, 236] width 185 height 187
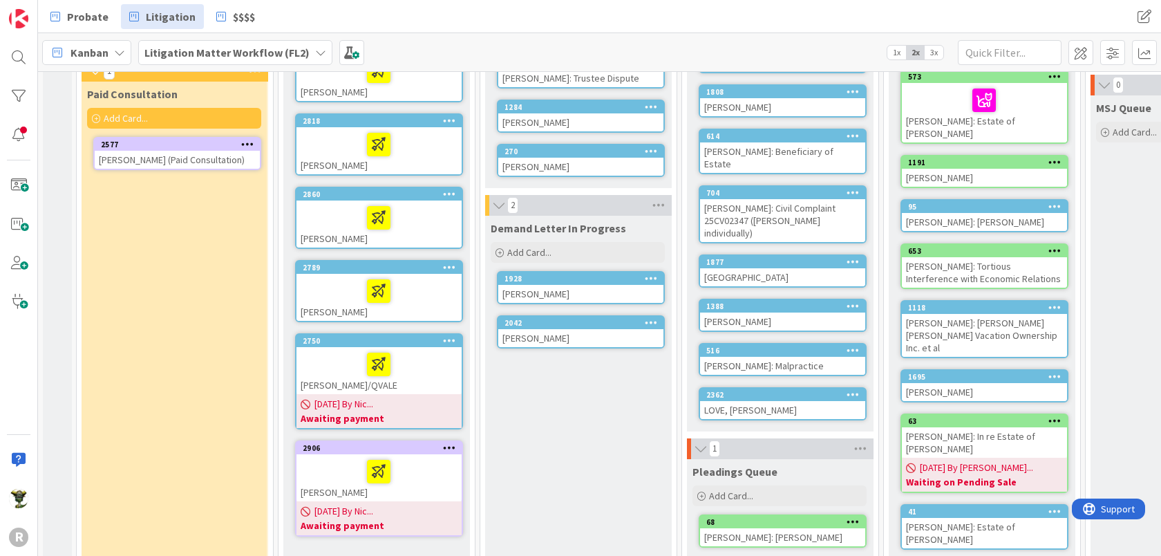
scroll to position [278, 0]
